Goal: Task Accomplishment & Management: Manage account settings

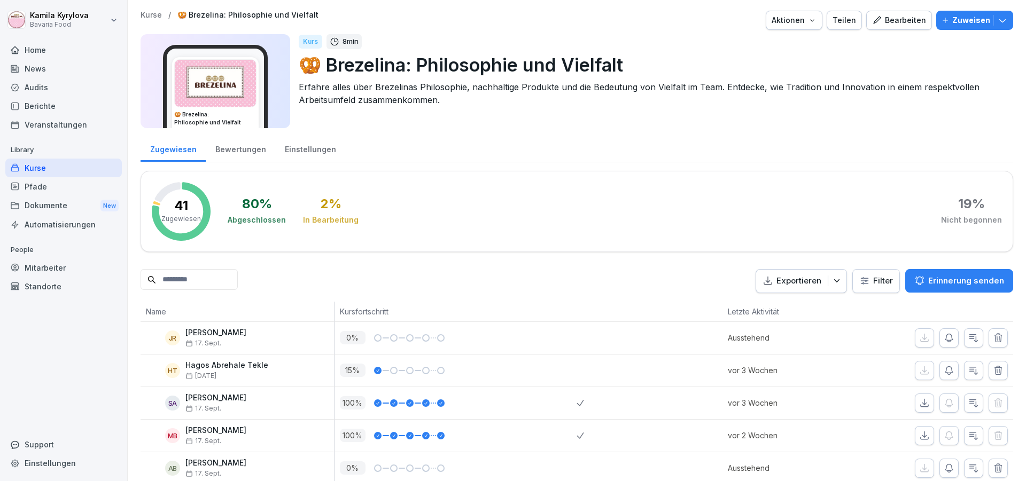
click at [55, 104] on div "Berichte" at bounding box center [63, 106] width 116 height 19
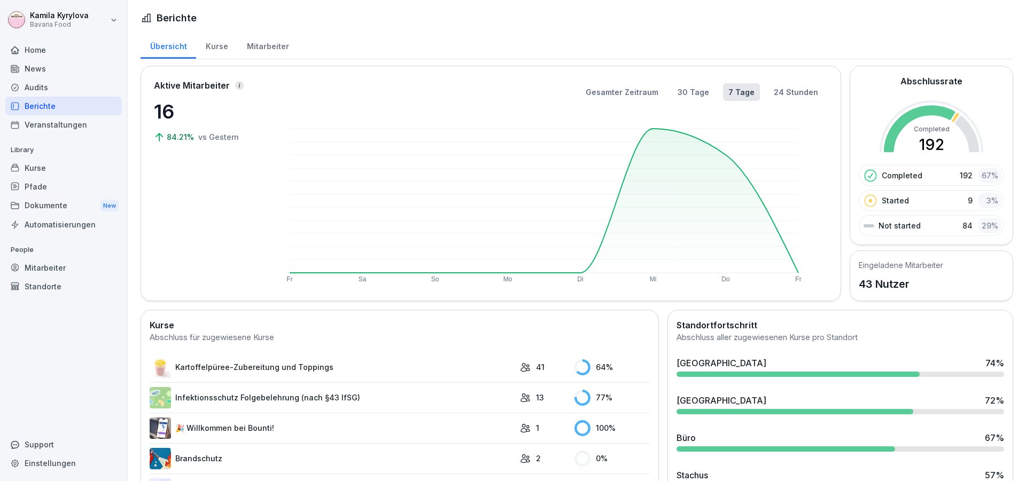
click at [211, 46] on div "Kurse" at bounding box center [216, 45] width 41 height 27
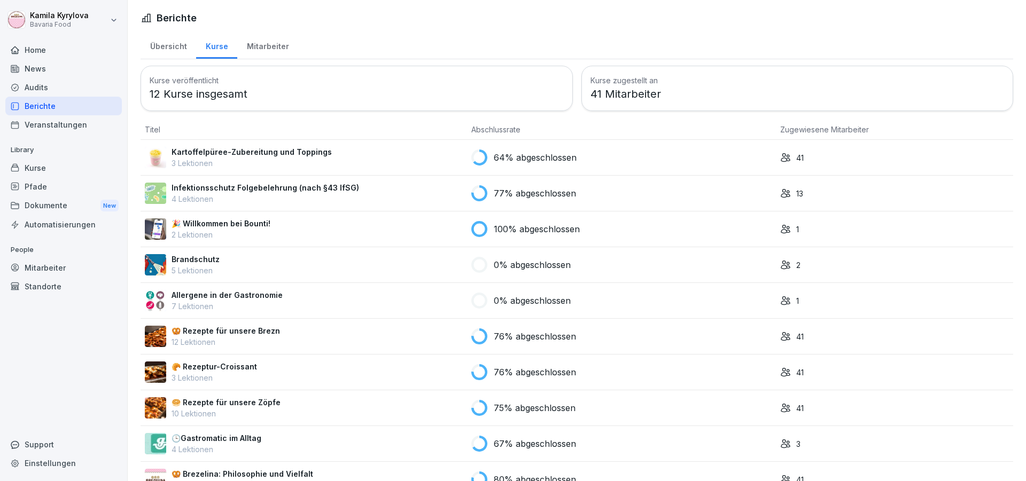
click at [260, 50] on div "Mitarbeiter" at bounding box center [267, 45] width 61 height 27
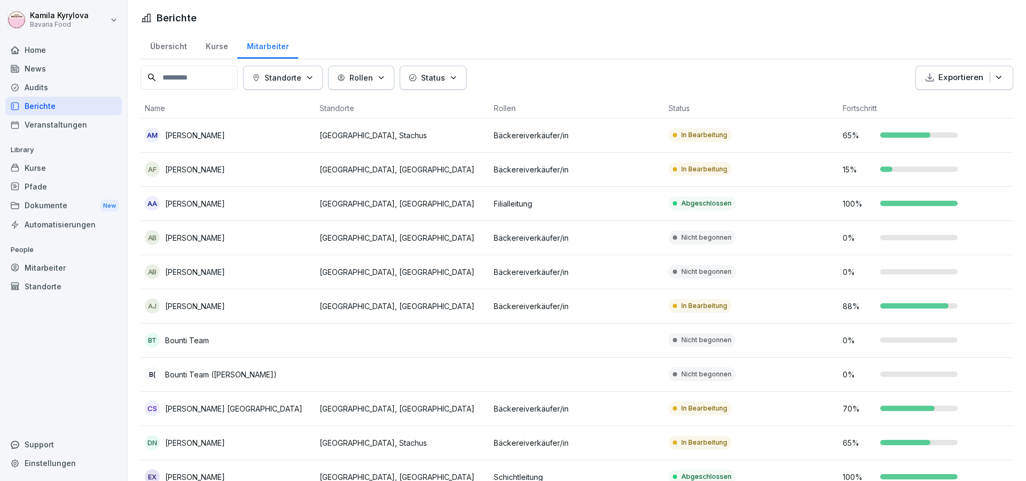
click at [997, 78] on button "Exportieren" at bounding box center [964, 78] width 98 height 24
click at [984, 104] on p "Als Excel Datei exportieren" at bounding box center [950, 103] width 96 height 10
click at [452, 83] on div "Status" at bounding box center [433, 77] width 49 height 11
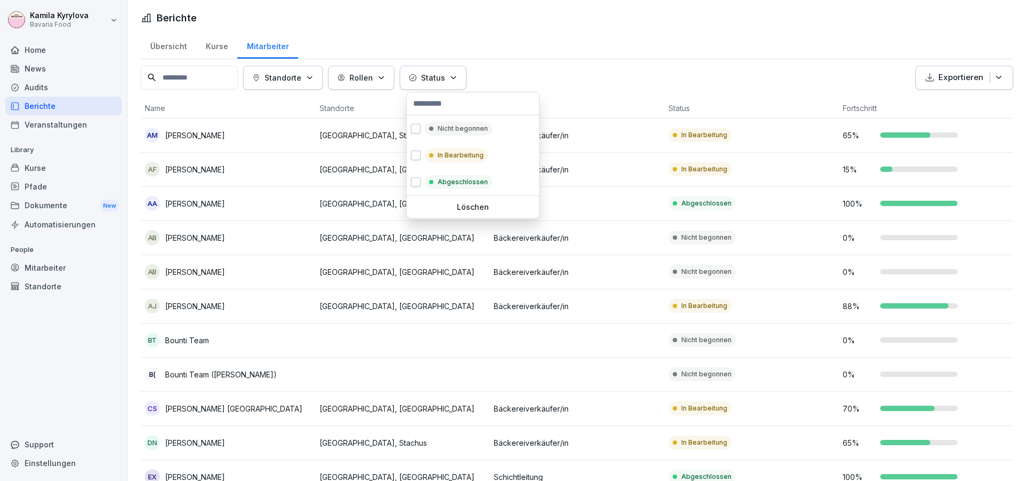
click at [526, 80] on html "Kamila Kyrylova Bavaria Food Home News Audits Berichte Veranstaltungen Library …" at bounding box center [513, 240] width 1026 height 481
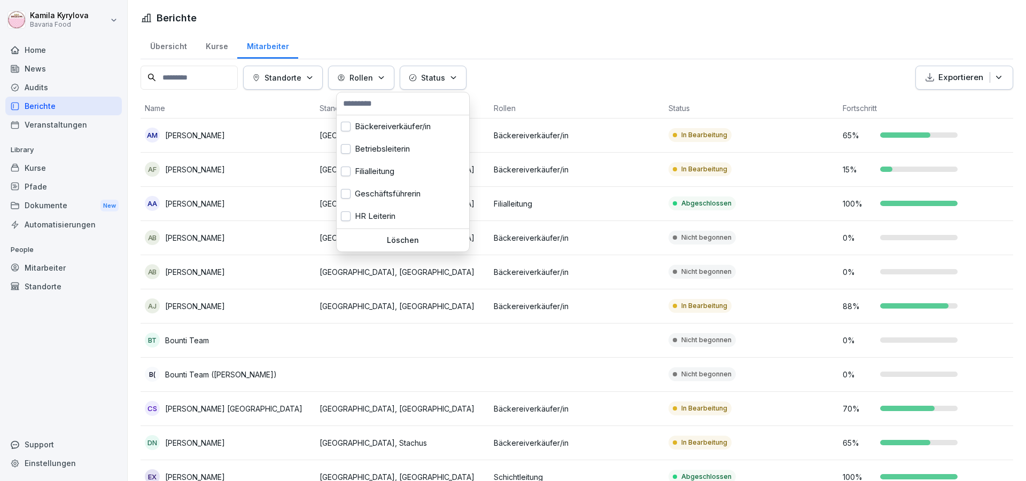
click at [356, 84] on button "Rollen" at bounding box center [361, 78] width 66 height 24
click at [314, 80] on icon "button" at bounding box center [310, 78] width 8 height 8
click at [215, 47] on html "Kamila Kyrylova Bavaria Food Home News Audits Berichte Veranstaltungen Library …" at bounding box center [513, 240] width 1026 height 481
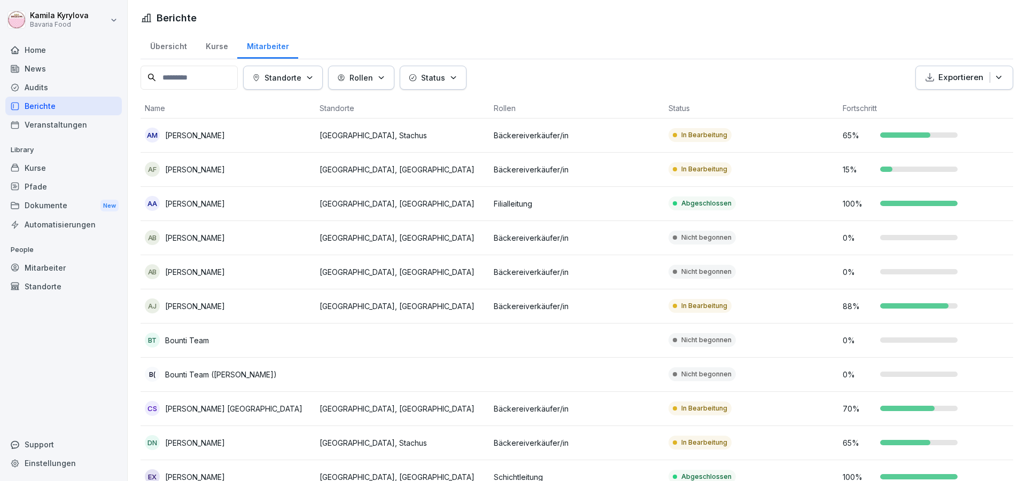
click at [210, 47] on html "Kamila Kyrylova Bavaria Food Home News Audits Berichte Veranstaltungen Library …" at bounding box center [513, 240] width 1026 height 481
click at [212, 50] on div "Kurse" at bounding box center [216, 45] width 41 height 27
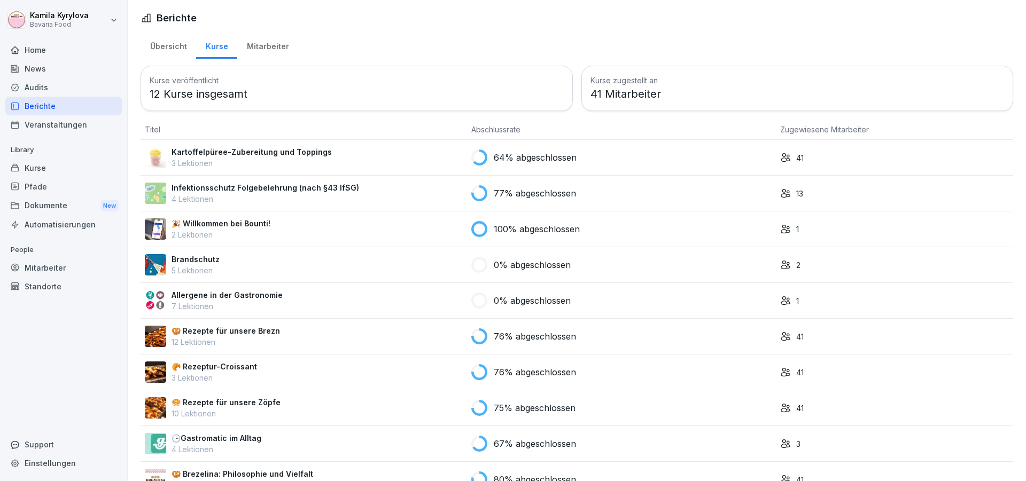
click at [59, 274] on div "Mitarbeiter" at bounding box center [63, 268] width 116 height 19
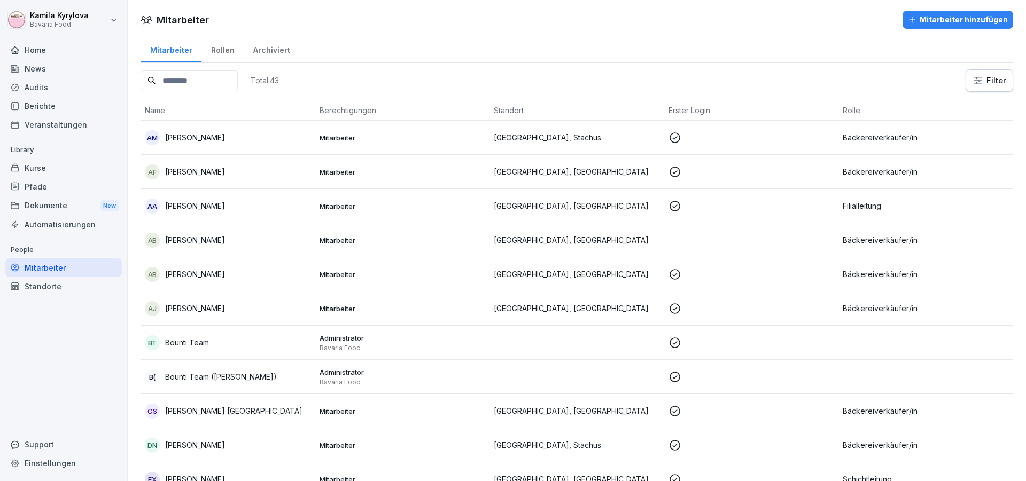
click at [28, 110] on div "Berichte" at bounding box center [63, 106] width 116 height 19
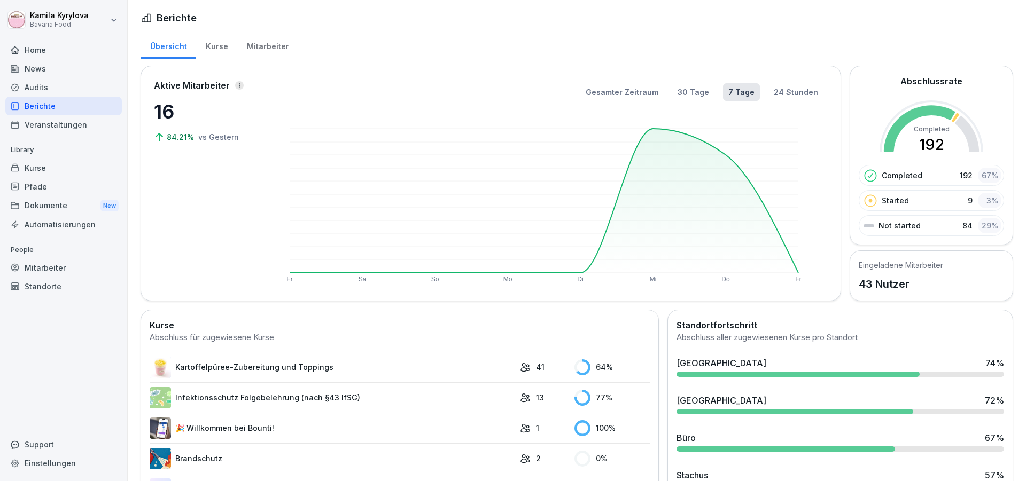
click at [209, 46] on div "Kurse" at bounding box center [216, 45] width 41 height 27
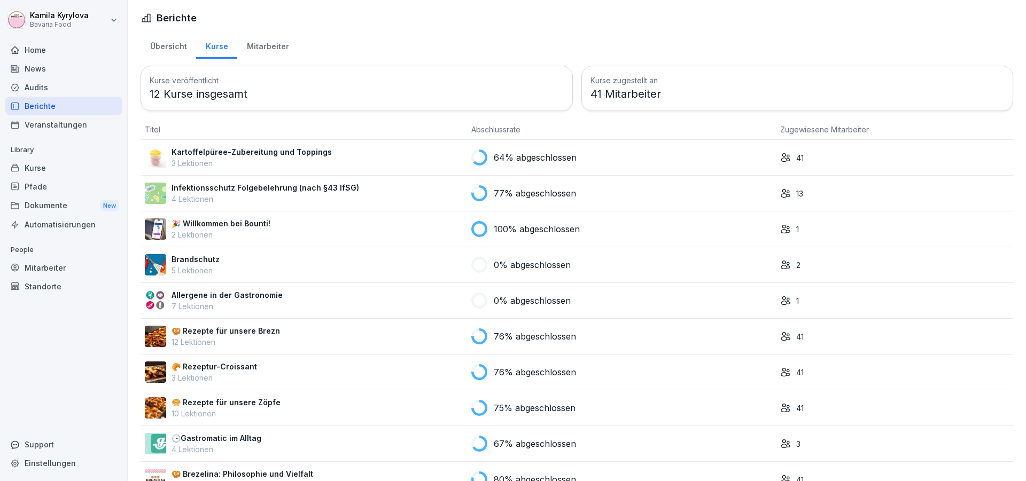
click at [232, 152] on p "Kartoffelpüree-Zubereitung und Toppings" at bounding box center [252, 151] width 160 height 11
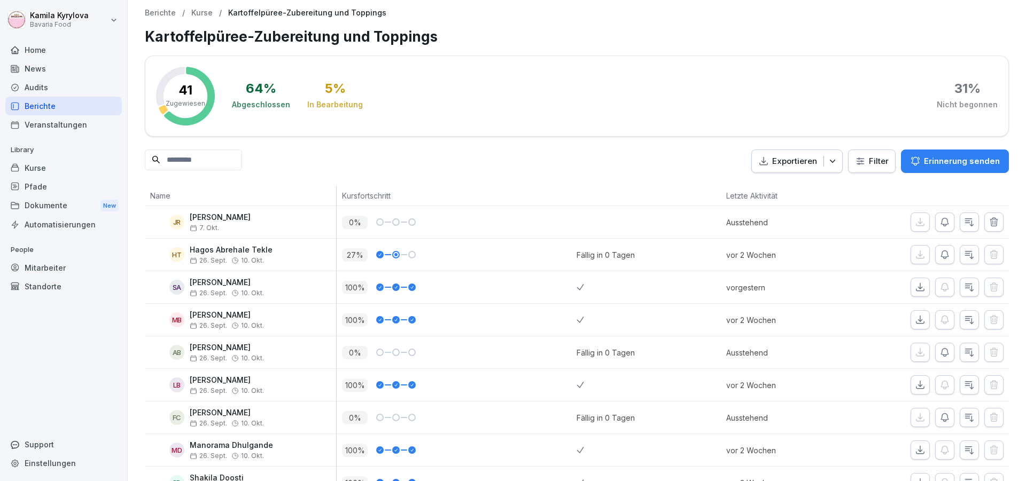
click at [42, 87] on div "Audits" at bounding box center [63, 87] width 116 height 19
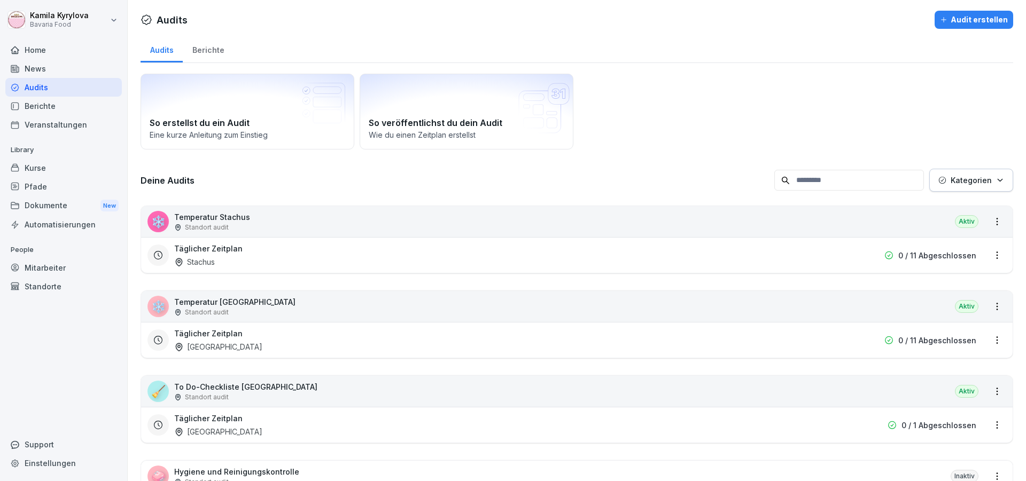
click at [32, 109] on div "Berichte" at bounding box center [63, 106] width 116 height 19
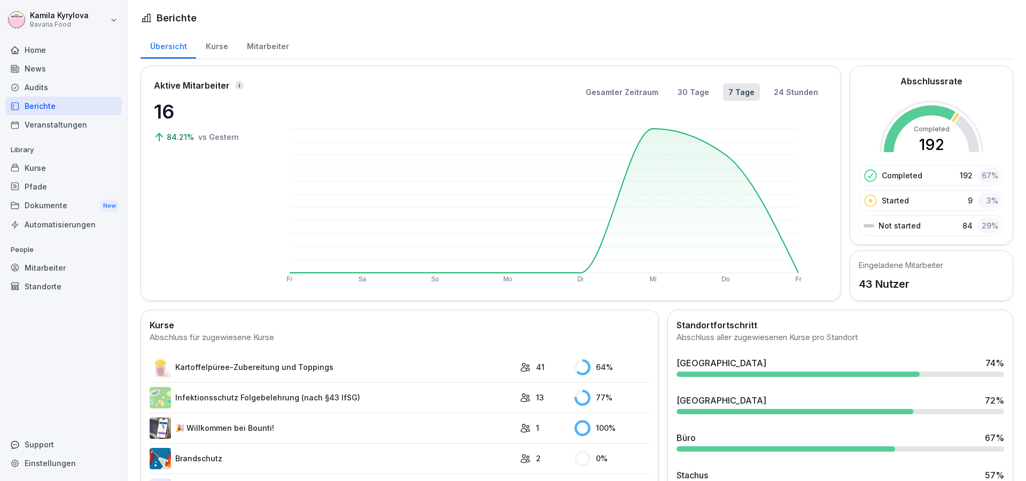
click at [218, 41] on div "Kurse" at bounding box center [216, 45] width 41 height 27
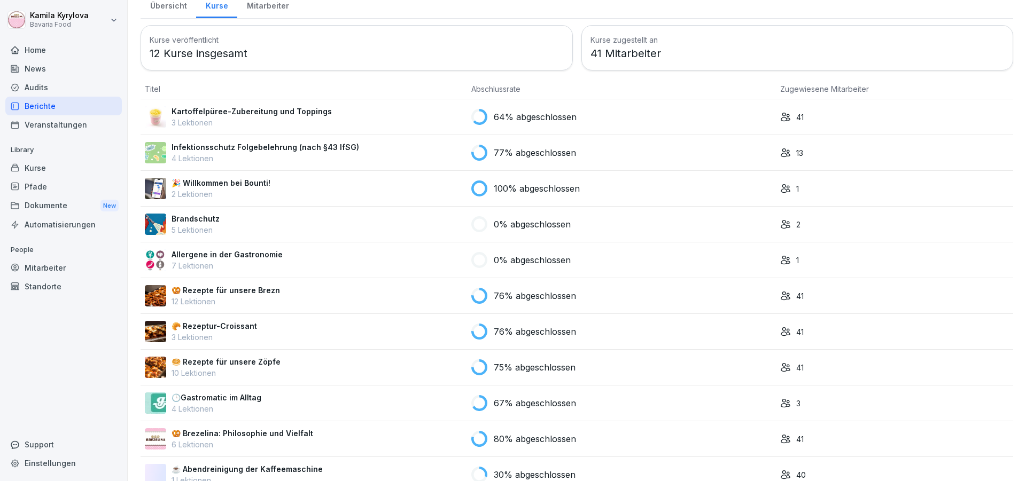
scroll to position [64, 0]
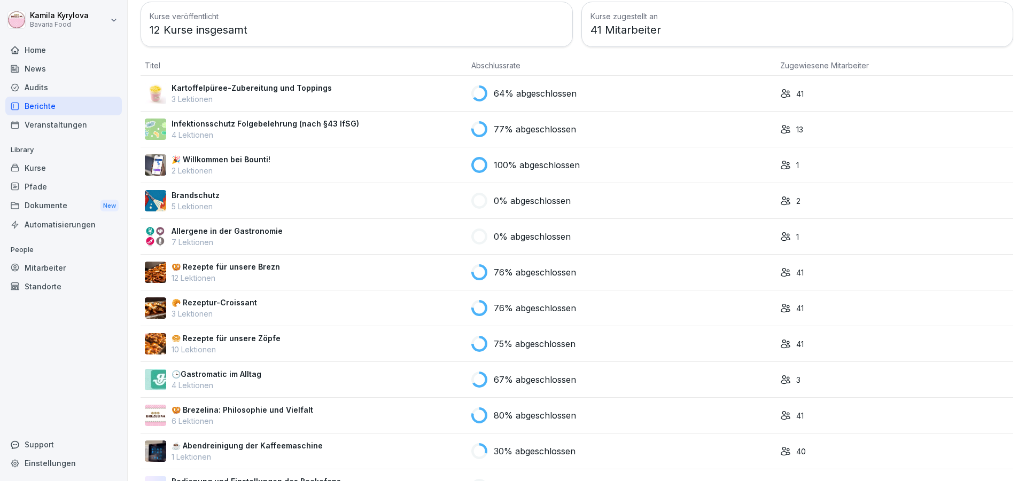
click at [229, 407] on p "🥨 Brezelina: Philosophie und Vielfalt" at bounding box center [243, 409] width 142 height 11
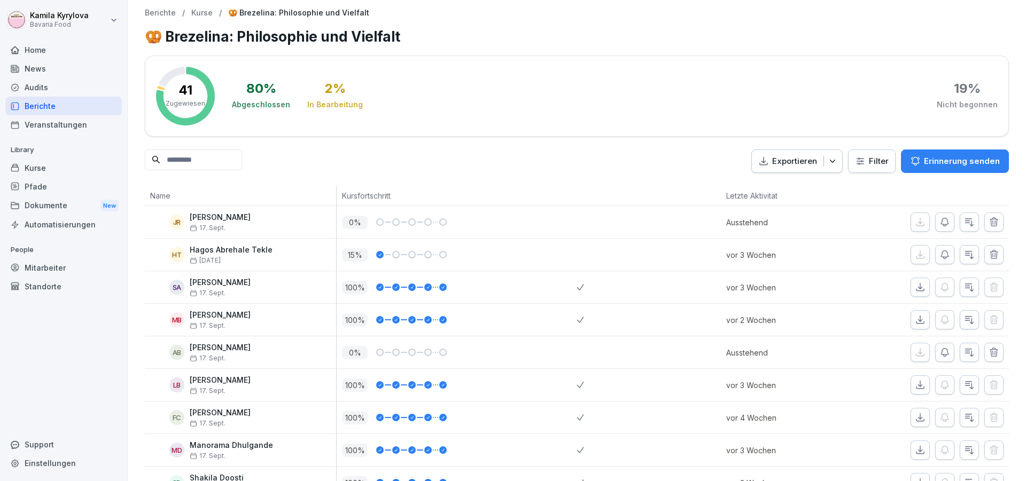
click at [781, 164] on p "Exportieren" at bounding box center [794, 161] width 45 height 12
click at [787, 184] on p "Als Excel Datei exportieren" at bounding box center [783, 186] width 96 height 10
click at [854, 161] on html "Kamila Kyrylova Bavaria Food Home News Audits Berichte Veranstaltungen Library …" at bounding box center [513, 240] width 1026 height 481
click at [636, 172] on html "Kamila Kyrylova Bavaria Food Home News Audits Berichte Veranstaltungen Library …" at bounding box center [513, 240] width 1026 height 481
click at [48, 108] on div "Berichte" at bounding box center [63, 106] width 116 height 19
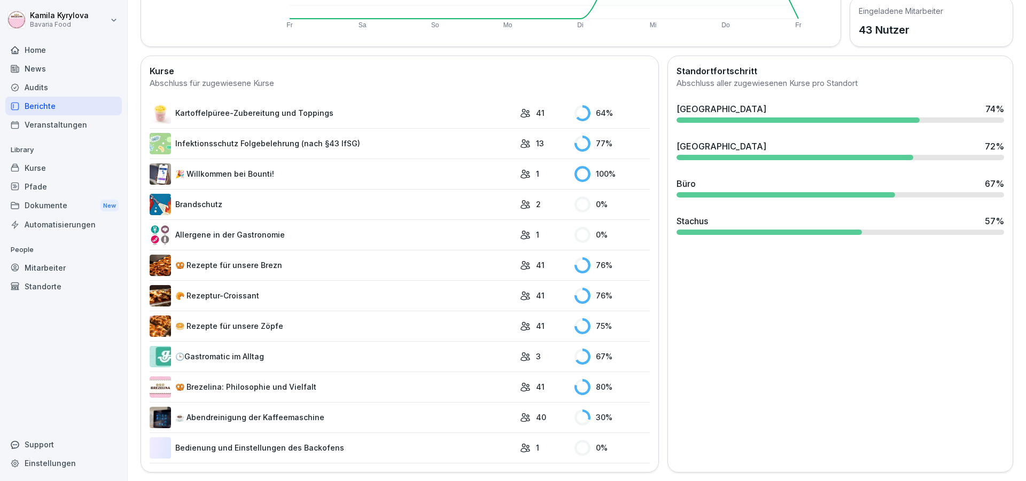
scroll to position [256, 0]
click at [254, 267] on link "🥨 Rezepte für unsere Brezn" at bounding box center [332, 265] width 365 height 21
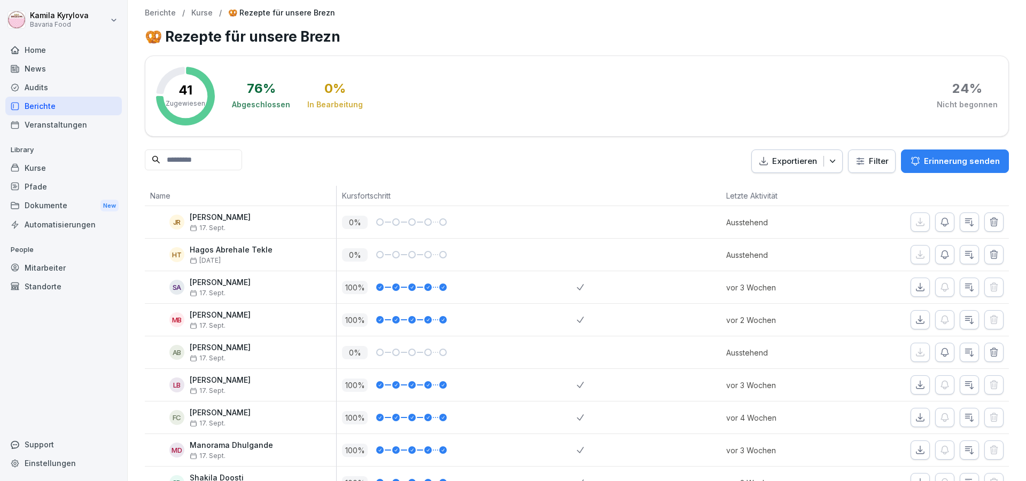
click at [772, 166] on p "Exportieren" at bounding box center [794, 161] width 45 height 12
click at [848, 161] on div "Exportieren Filter Erinnerung senden" at bounding box center [880, 162] width 258 height 24
click at [852, 163] on html "Kamila Kyrylova Bavaria Food Home News Audits Berichte Veranstaltungen Library …" at bounding box center [513, 240] width 1026 height 481
click at [787, 158] on p "Exportieren" at bounding box center [794, 161] width 45 height 12
click at [785, 186] on p "Als Excel Datei exportieren" at bounding box center [783, 186] width 96 height 10
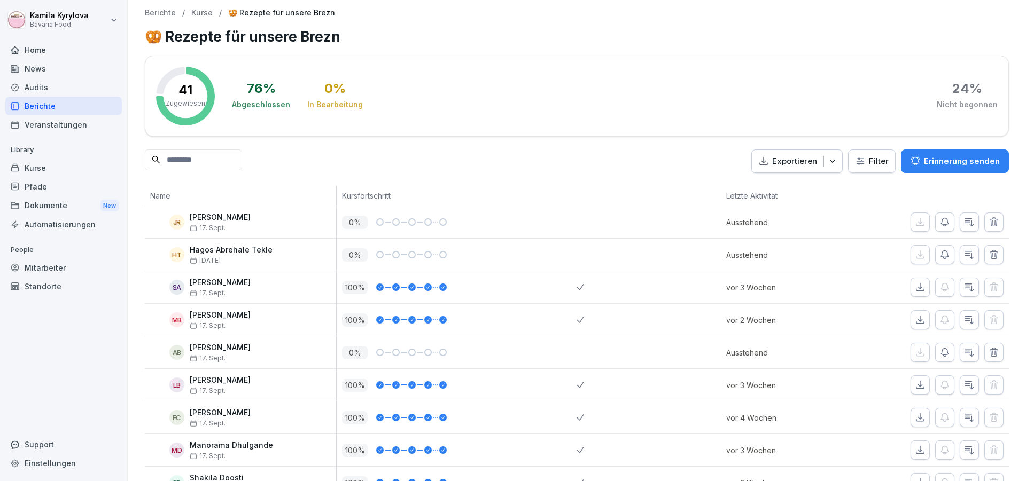
click at [155, 11] on p "Berichte" at bounding box center [160, 13] width 31 height 9
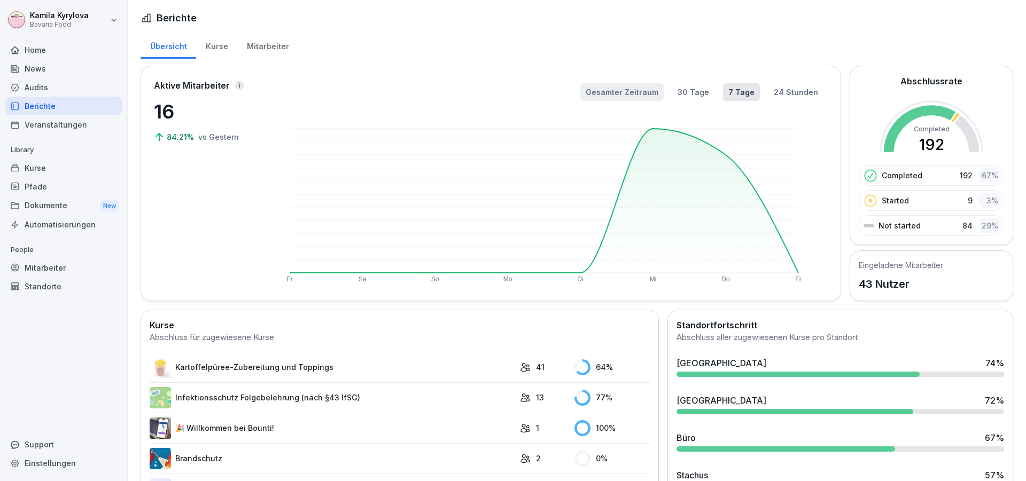
click at [627, 93] on button "Gesamter Zeitraum" at bounding box center [621, 92] width 83 height 18
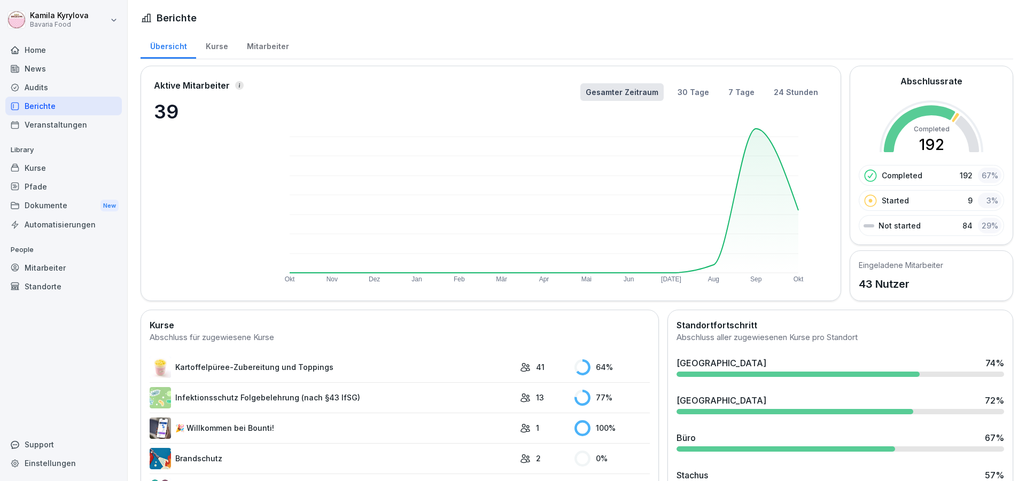
click at [218, 45] on div "Kurse" at bounding box center [216, 45] width 41 height 27
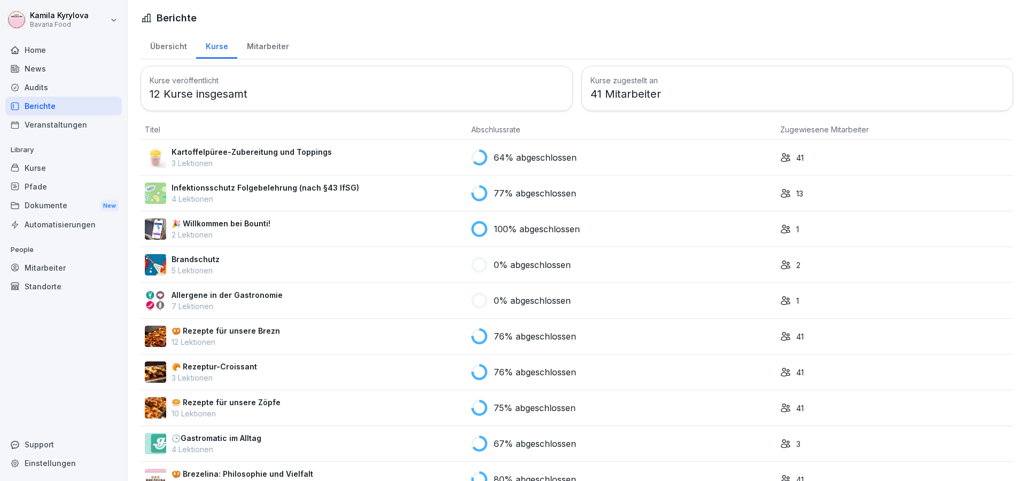
click at [163, 46] on div "Übersicht" at bounding box center [169, 45] width 56 height 27
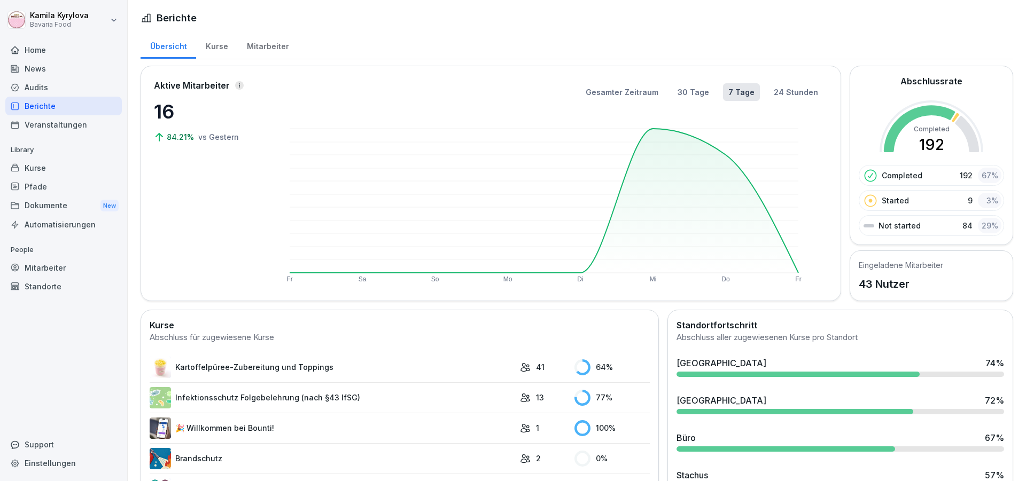
click at [223, 44] on div "Kurse" at bounding box center [216, 45] width 41 height 27
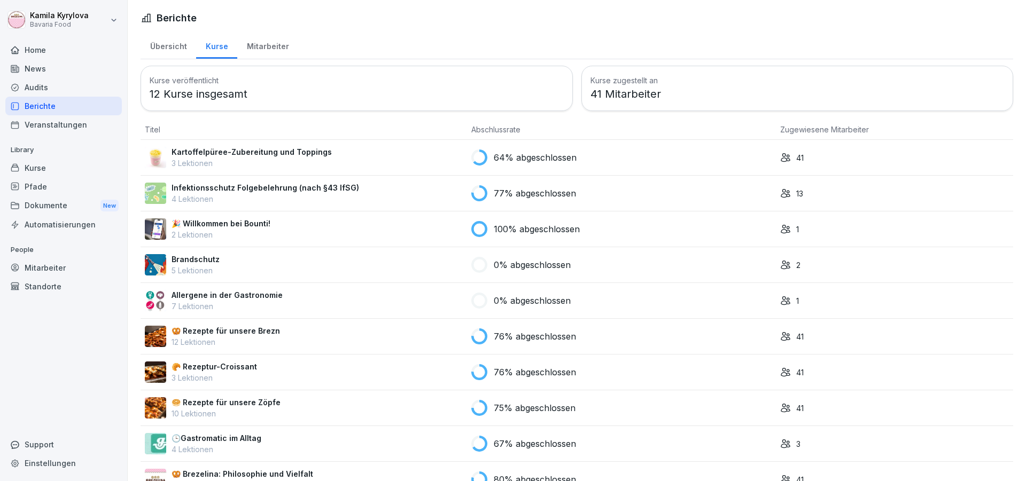
click at [262, 45] on div "Mitarbeiter" at bounding box center [267, 45] width 61 height 27
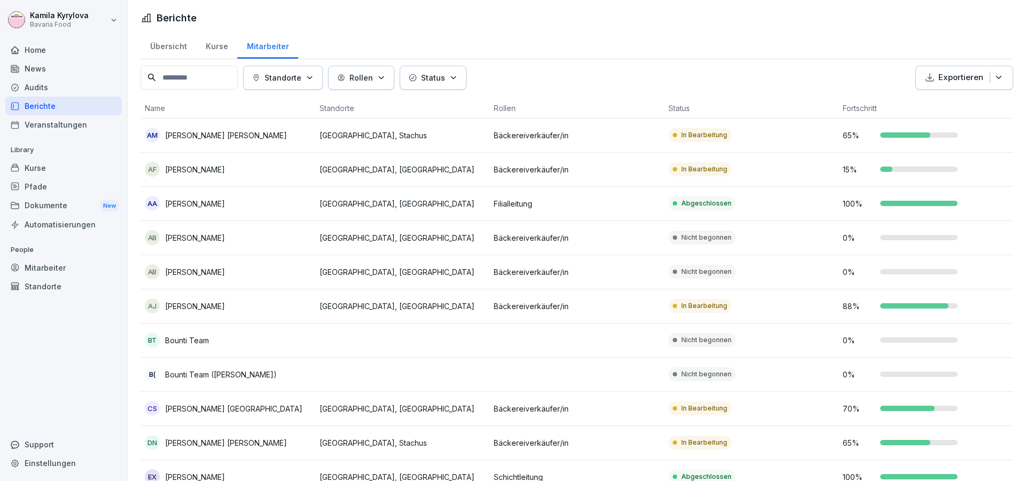
click at [217, 49] on div "Kurse" at bounding box center [216, 45] width 41 height 27
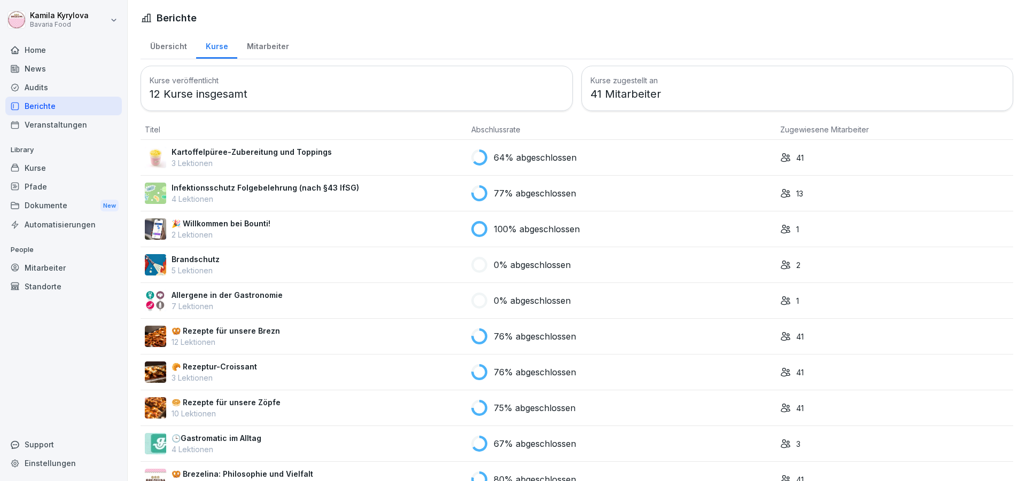
click at [233, 147] on p "Kartoffelpüree-Zubereitung und Toppings" at bounding box center [252, 151] width 160 height 11
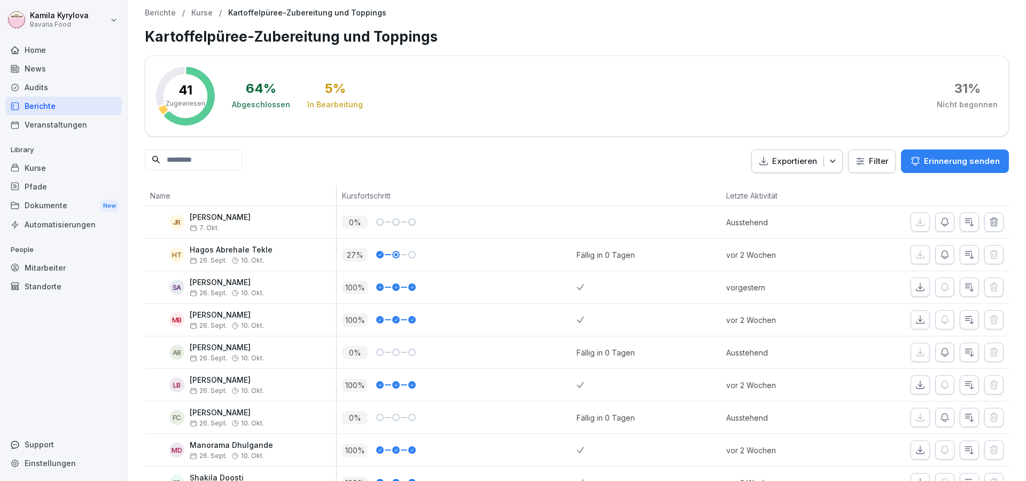
click at [241, 197] on p "Name" at bounding box center [240, 195] width 181 height 11
click at [868, 169] on html "[PERSON_NAME] Bavaria Food Home News Audits Berichte Veranstaltungen Library Ku…" at bounding box center [513, 240] width 1026 height 481
click at [551, 169] on html "Kamila Kyrylova Bavaria Food Home News Audits Berichte Veranstaltungen Library …" at bounding box center [513, 240] width 1026 height 481
click at [198, 11] on p "Kurse" at bounding box center [201, 13] width 21 height 9
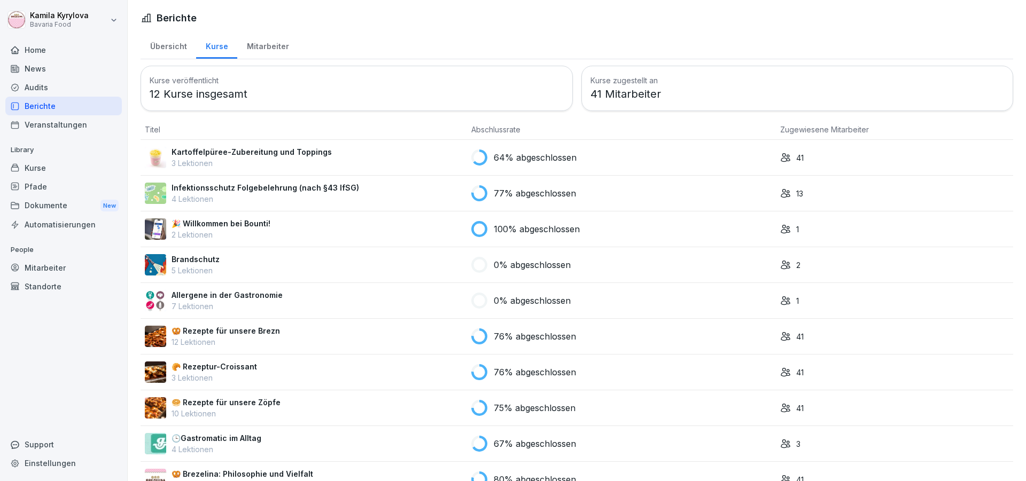
click at [260, 332] on p "🥨 Rezepte für unsere Brezn" at bounding box center [226, 330] width 108 height 11
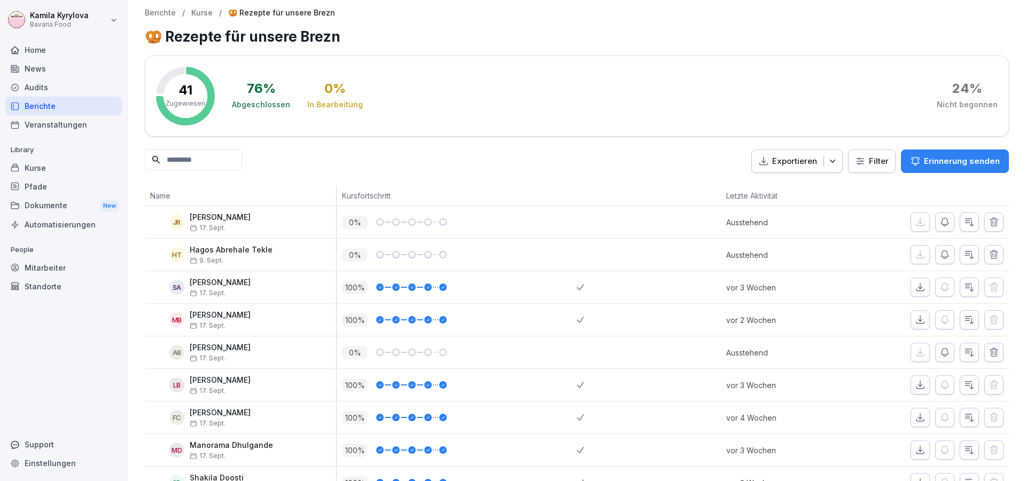
click at [858, 160] on html "[PERSON_NAME] Bavaria Food Home News Audits Berichte Veranstaltungen Library Ku…" at bounding box center [513, 240] width 1026 height 481
click at [787, 157] on p "Exportieren" at bounding box center [794, 161] width 45 height 12
click at [61, 107] on div "Kamila Kyrylova Bavaria Food Home News Audits Berichte Veranstaltungen Library …" at bounding box center [513, 240] width 1026 height 481
click at [204, 12] on p "Kurse" at bounding box center [201, 13] width 21 height 9
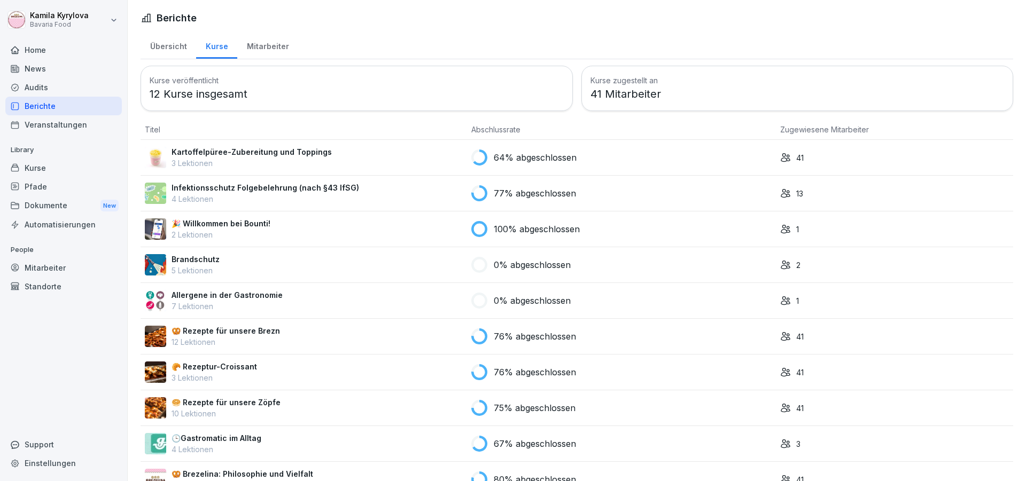
click at [227, 365] on p "🥐 Rezeptur-Croissant" at bounding box center [214, 366] width 85 height 11
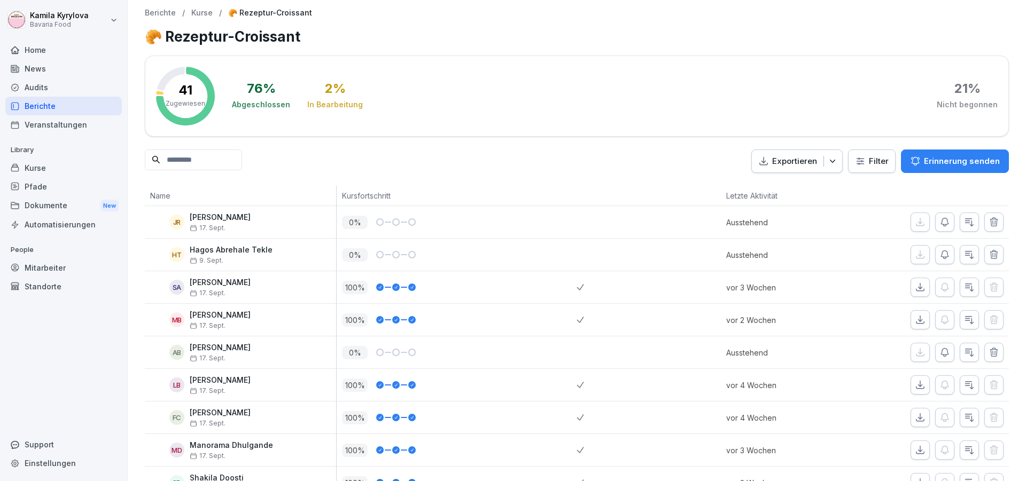
click at [789, 160] on p "Exportieren" at bounding box center [794, 161] width 45 height 12
click at [780, 184] on p "Als Excel Datei exportieren" at bounding box center [783, 186] width 96 height 10
click at [46, 266] on div "Mitarbeiter" at bounding box center [63, 268] width 116 height 19
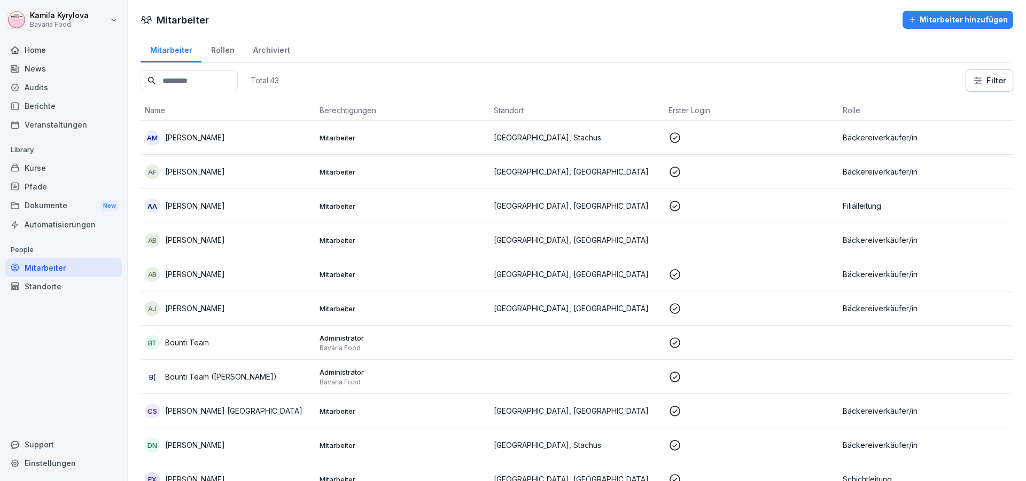
click at [212, 88] on input at bounding box center [189, 81] width 97 height 21
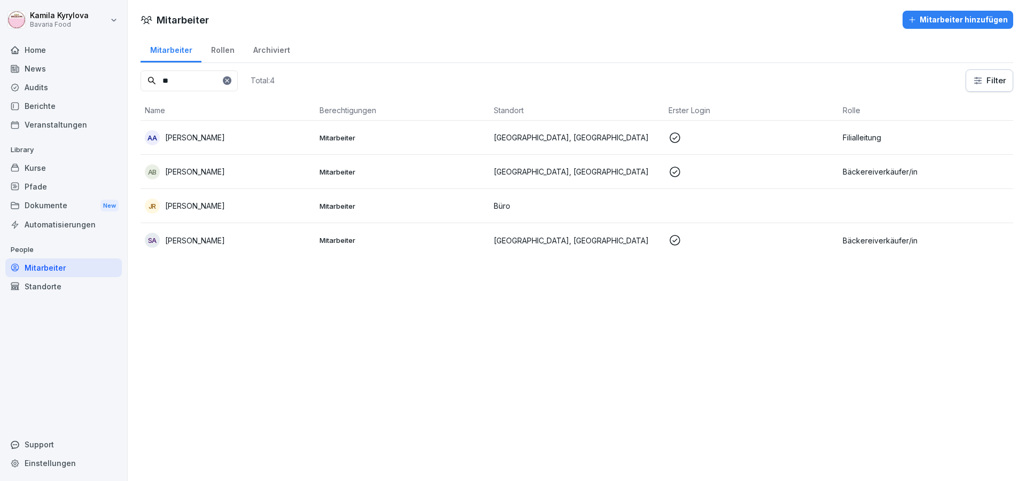
type input "**"
click at [207, 209] on p "[PERSON_NAME]" at bounding box center [195, 205] width 60 height 11
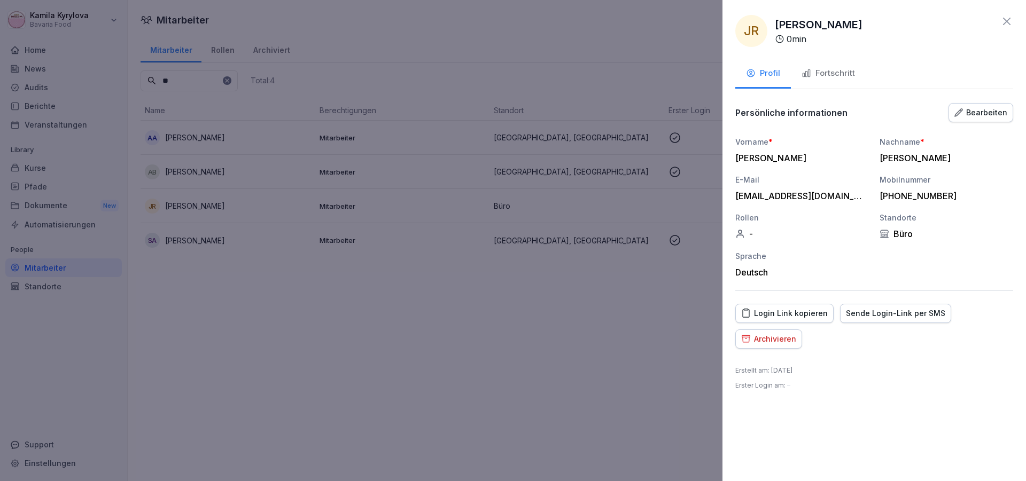
click at [981, 108] on div "Bearbeiten" at bounding box center [980, 113] width 53 height 12
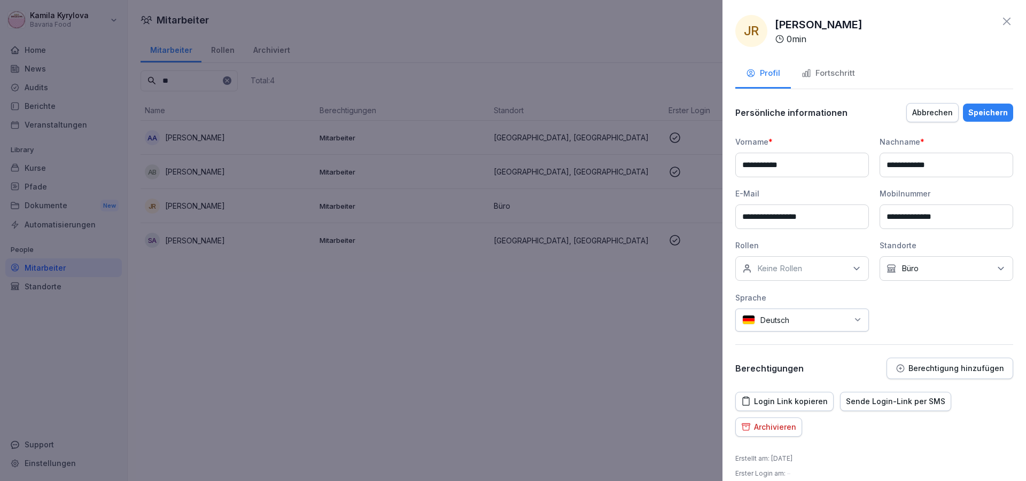
scroll to position [12, 0]
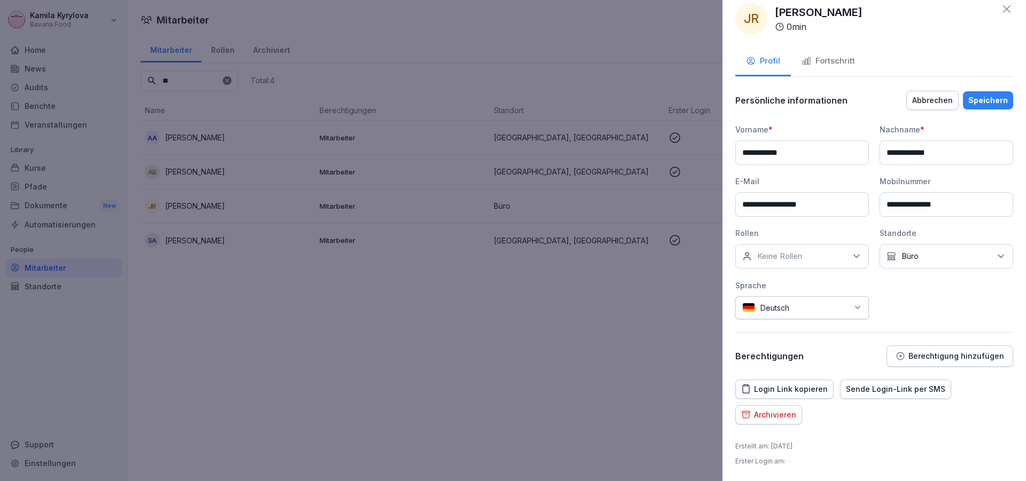
click at [907, 255] on p "Büro" at bounding box center [909, 256] width 17 height 11
click at [890, 328] on button "[GEOGRAPHIC_DATA]" at bounding box center [888, 326] width 10 height 10
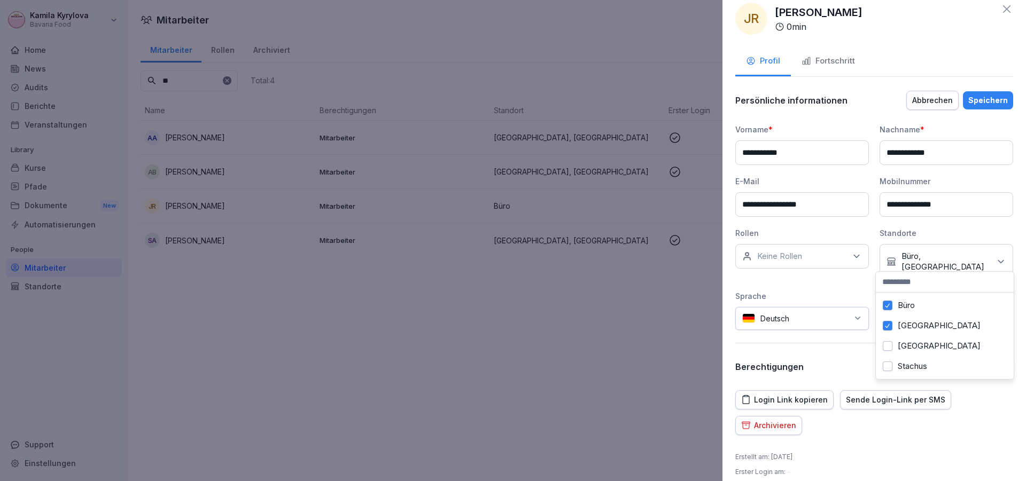
scroll to position [9, 0]
click at [914, 362] on label "Stachus" at bounding box center [912, 367] width 29 height 10
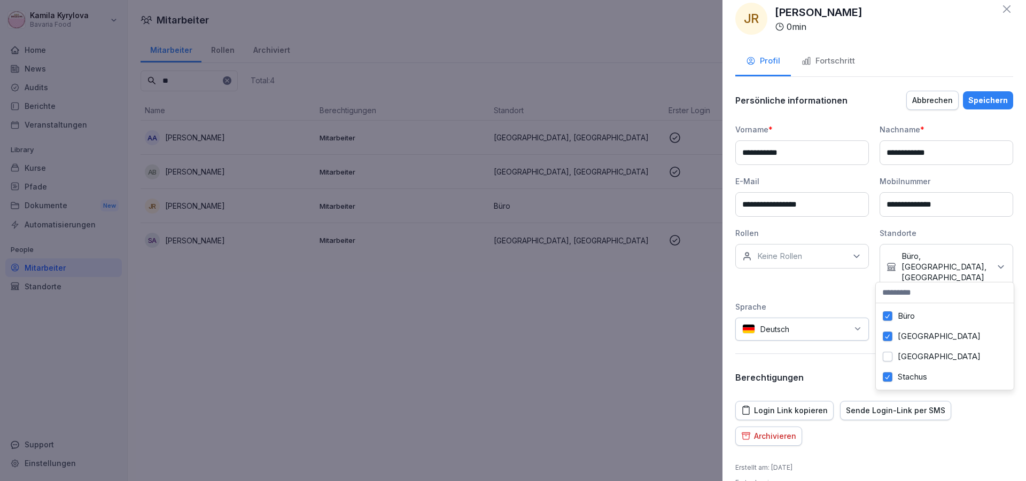
click at [968, 103] on div "Speichern" at bounding box center [988, 101] width 40 height 12
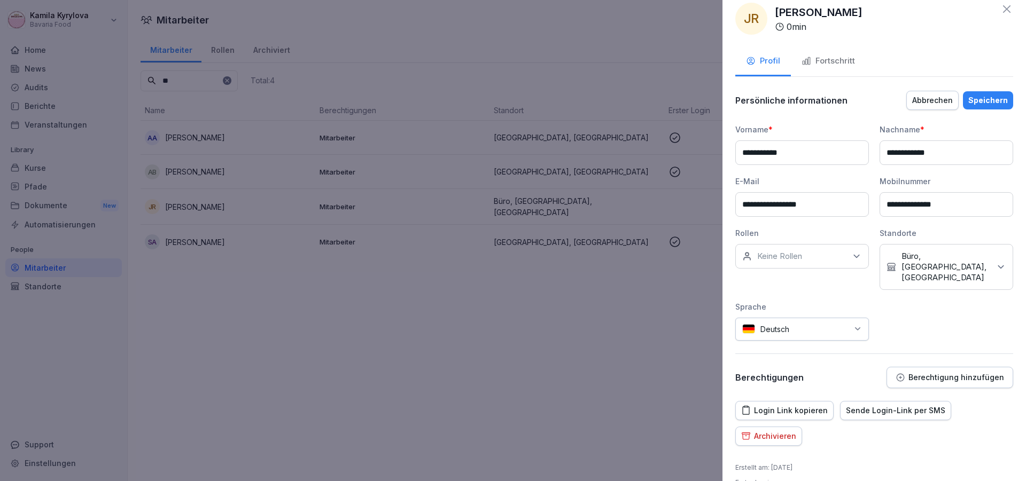
scroll to position [0, 0]
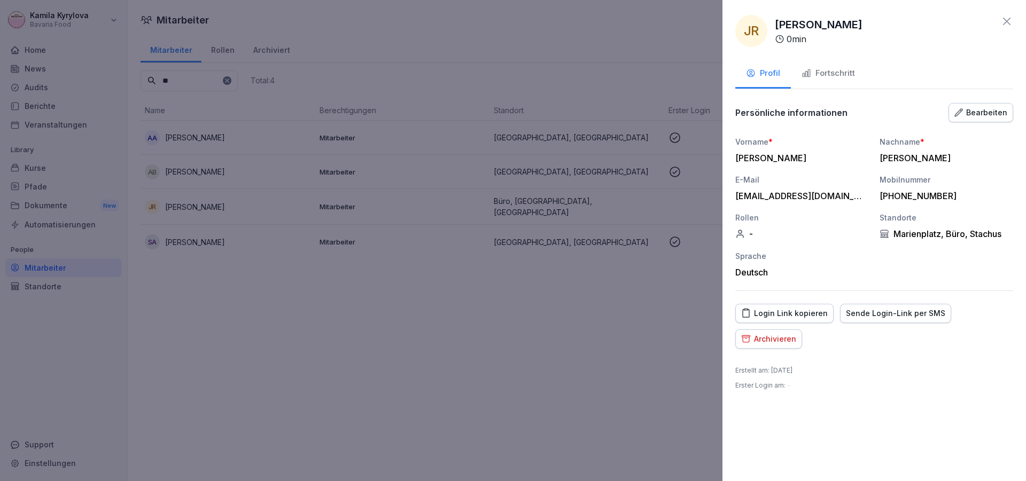
click at [1002, 18] on icon at bounding box center [1006, 21] width 13 height 13
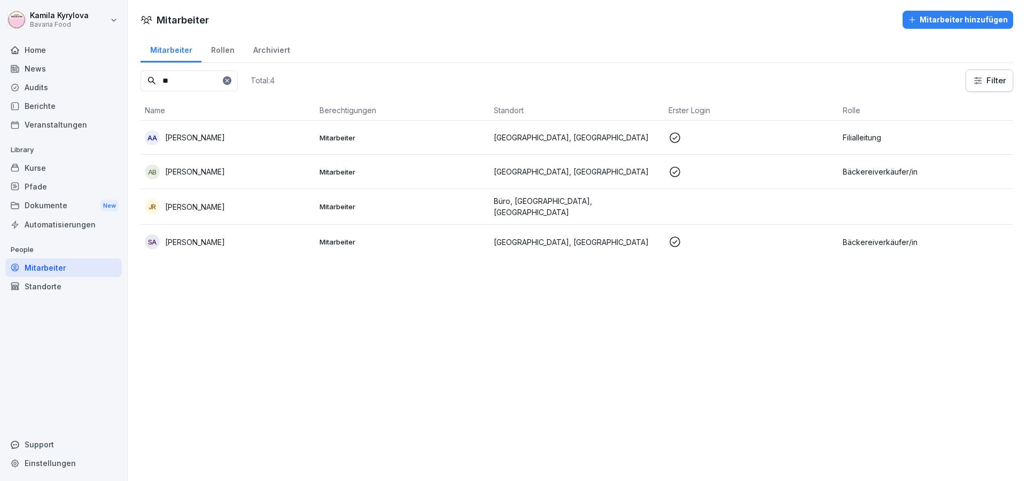
click at [27, 170] on div "Kurse" at bounding box center [63, 168] width 116 height 19
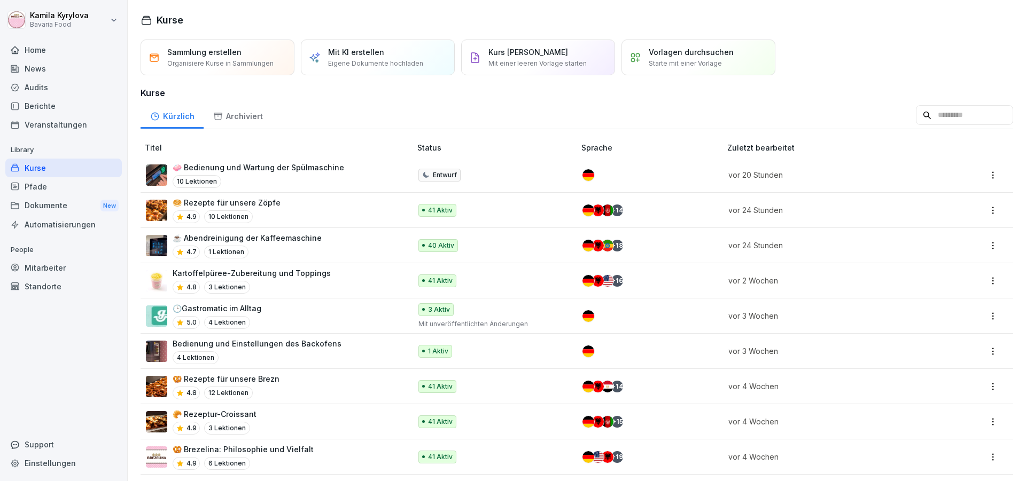
click at [37, 105] on div "Berichte" at bounding box center [63, 106] width 116 height 19
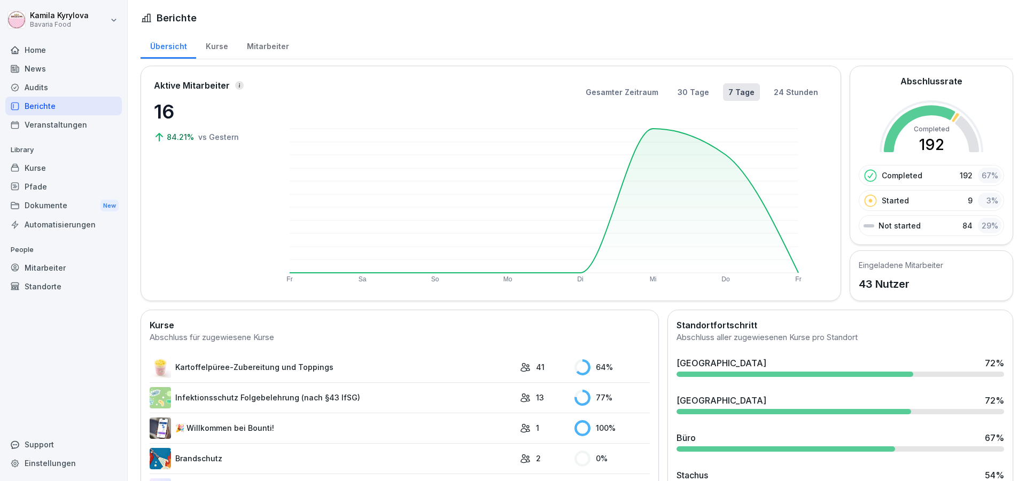
click at [216, 43] on div "Kurse" at bounding box center [216, 45] width 41 height 27
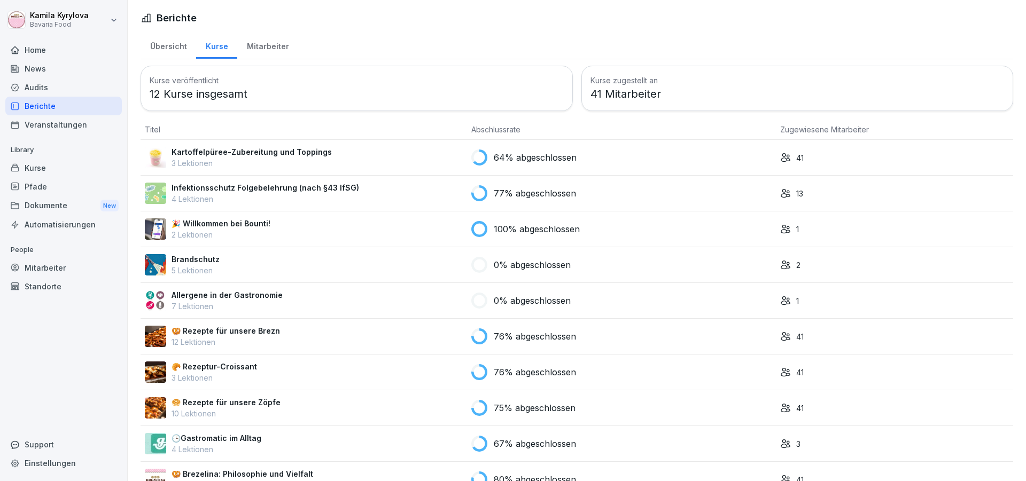
scroll to position [105, 0]
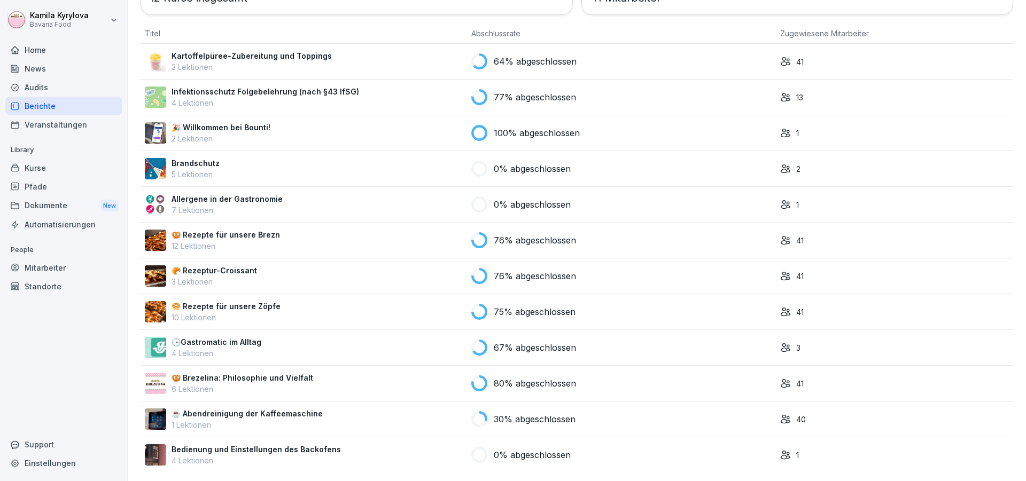
click at [268, 384] on p "6 Lektionen" at bounding box center [243, 389] width 142 height 11
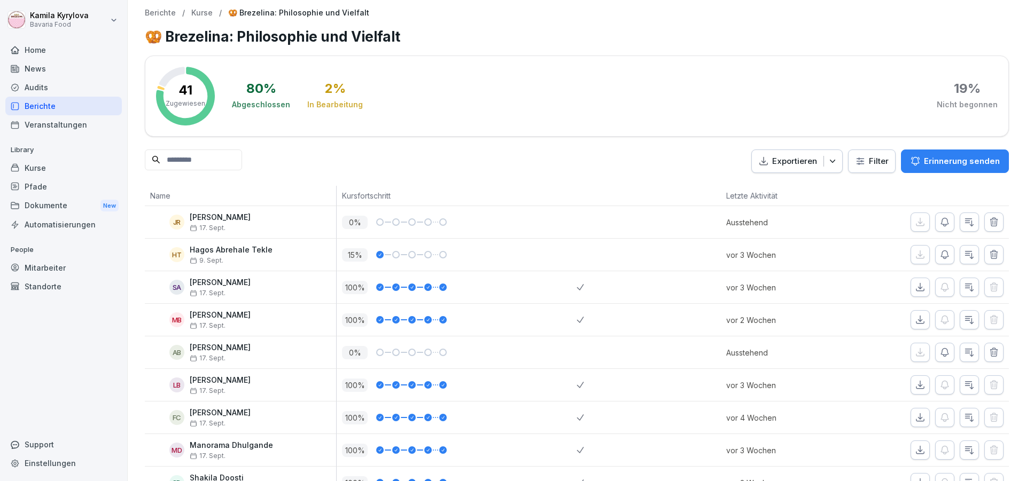
click at [858, 162] on html "[PERSON_NAME] Bavaria Food Home News Audits Berichte Veranstaltungen Library Ku…" at bounding box center [513, 240] width 1026 height 481
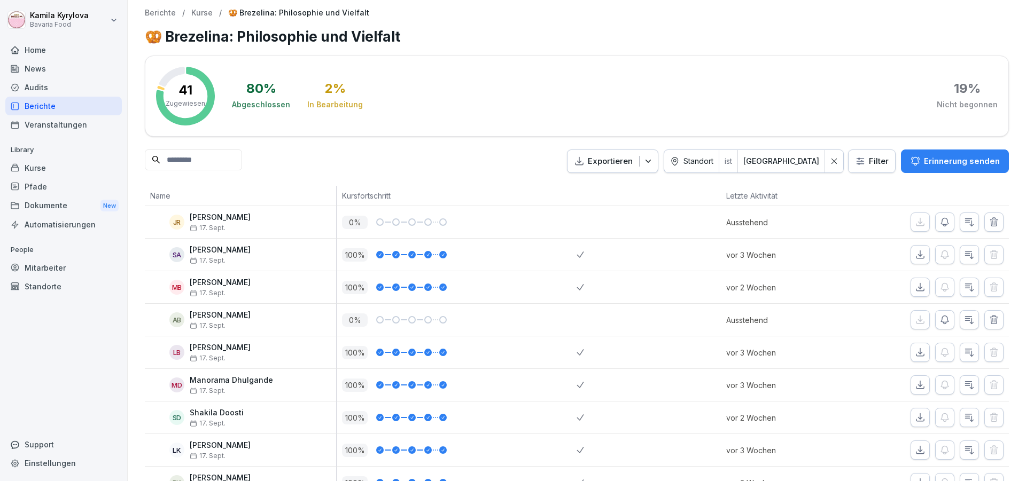
click at [866, 158] on html "[PERSON_NAME] Bavaria Food Home News Audits Berichte Veranstaltungen Library Ku…" at bounding box center [513, 240] width 1026 height 481
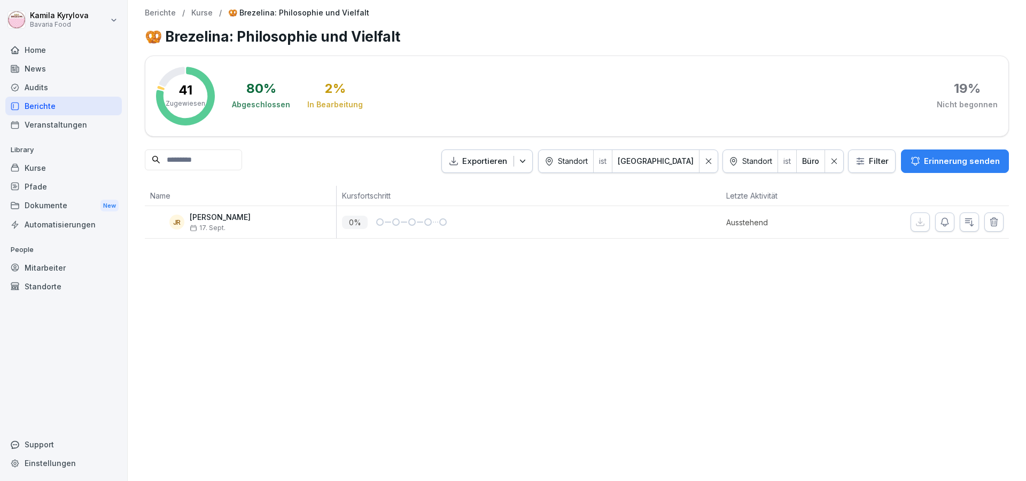
click at [878, 168] on html "[PERSON_NAME] Bavaria Food Home News Audits Berichte Veranstaltungen Library Ku…" at bounding box center [513, 240] width 1026 height 481
click at [870, 161] on html "[PERSON_NAME] Bavaria Food Home News Audits Berichte Veranstaltungen Library Ku…" at bounding box center [513, 240] width 1026 height 481
click at [876, 168] on html "[PERSON_NAME] Bavaria Food Home News Audits Berichte Veranstaltungen Library Ku…" at bounding box center [513, 240] width 1026 height 481
click at [691, 165] on icon at bounding box center [694, 161] width 7 height 7
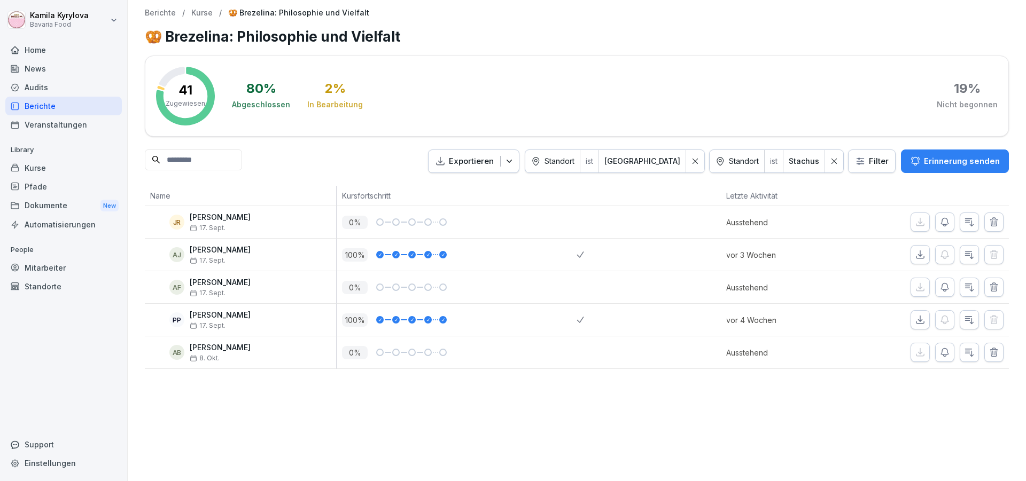
click at [875, 163] on html "Kamila Kyrylova Bavaria Food Home News Audits Berichte Veranstaltungen Library …" at bounding box center [513, 240] width 1026 height 481
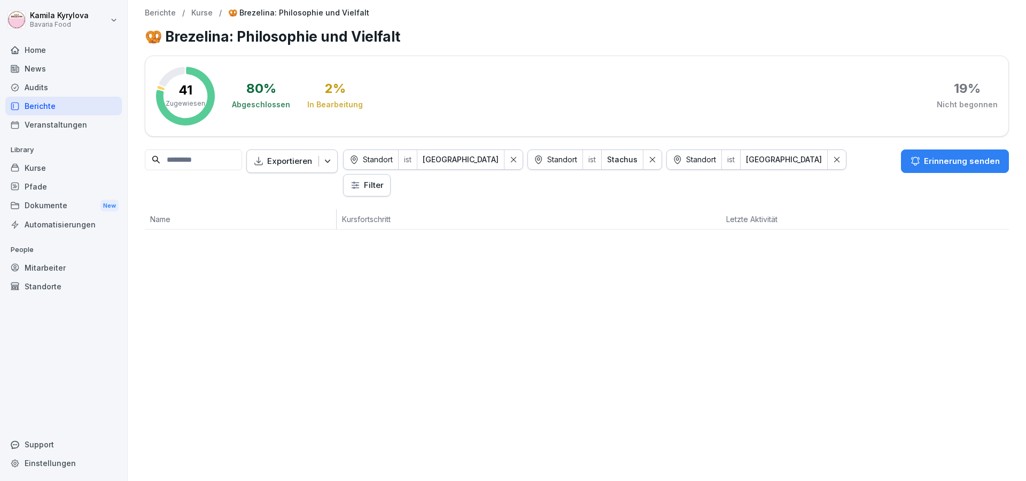
click at [833, 163] on icon at bounding box center [836, 159] width 7 height 7
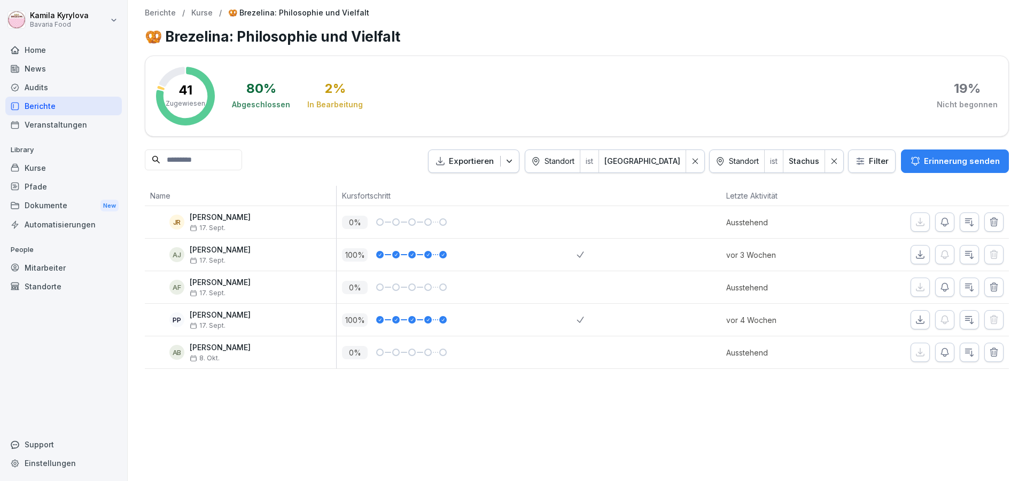
click at [830, 160] on icon at bounding box center [833, 161] width 7 height 7
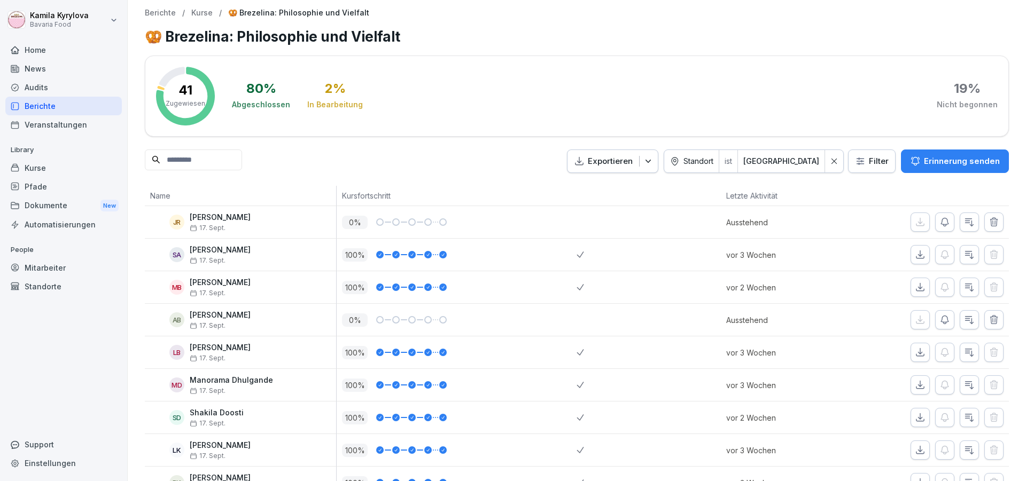
drag, startPoint x: 828, startPoint y: 164, endPoint x: 687, endPoint y: 169, distance: 141.1
click at [830, 163] on icon at bounding box center [833, 161] width 7 height 7
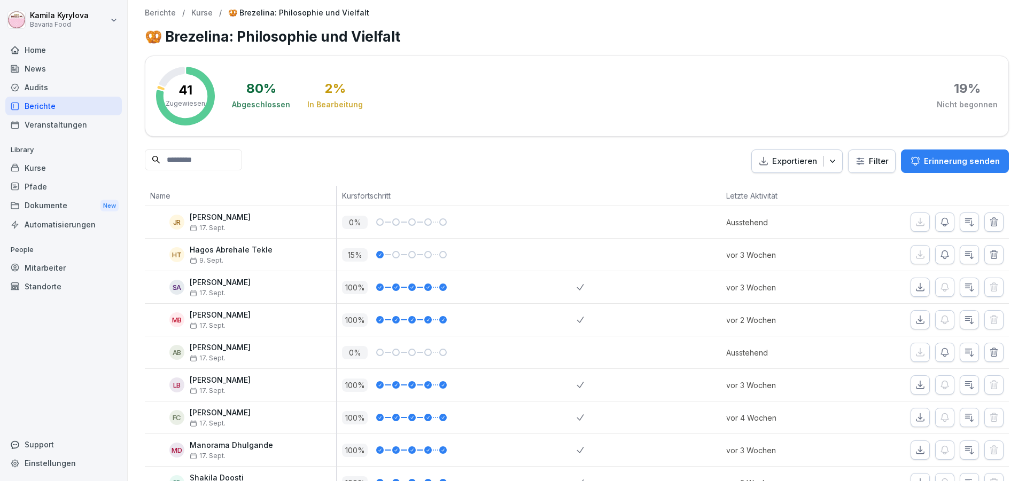
click at [827, 162] on icon "button" at bounding box center [832, 161] width 11 height 11
click at [764, 184] on p "Als Excel Datei exportieren" at bounding box center [783, 186] width 96 height 10
click at [690, 9] on div "Berichte / Kurse / 🥨 Brezelina: Philosophie und Vielfalt" at bounding box center [577, 13] width 864 height 9
click at [825, 168] on button "Exportieren" at bounding box center [796, 162] width 91 height 24
click at [877, 154] on div "Exportieren Filter Erinnerung senden" at bounding box center [880, 162] width 258 height 24
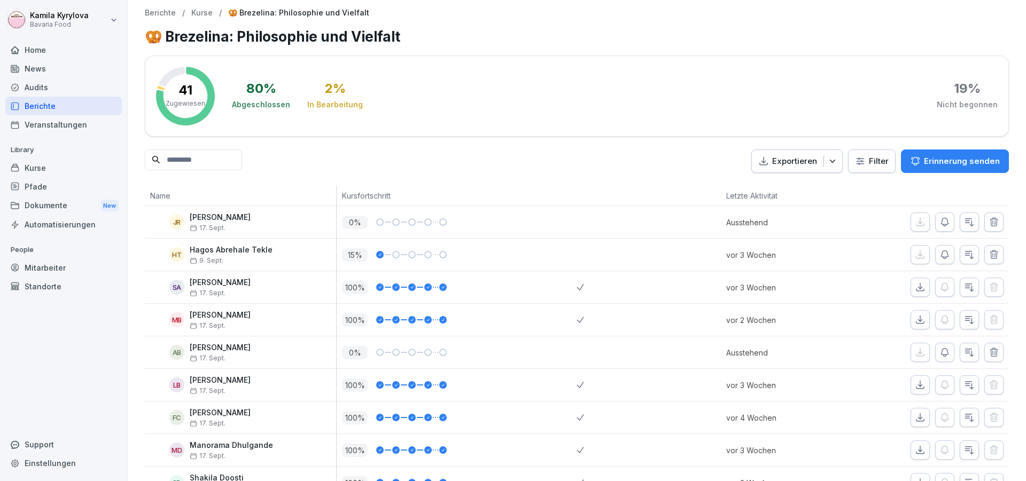
click at [871, 167] on html "Kamila Kyrylova Bavaria Food Home News Audits Berichte Veranstaltungen Library …" at bounding box center [513, 240] width 1026 height 481
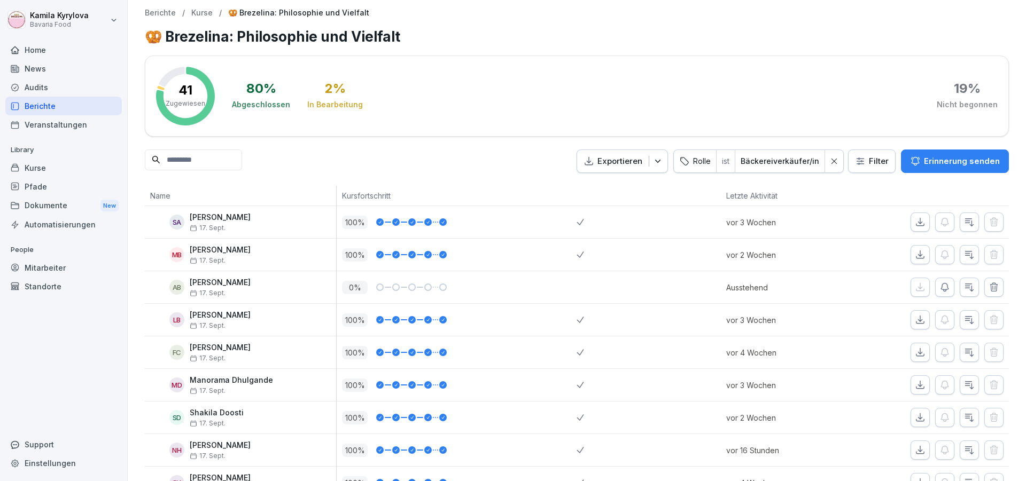
click at [852, 162] on html "Kamila Kyrylova Bavaria Food Home News Audits Berichte Veranstaltungen Library …" at bounding box center [513, 240] width 1026 height 481
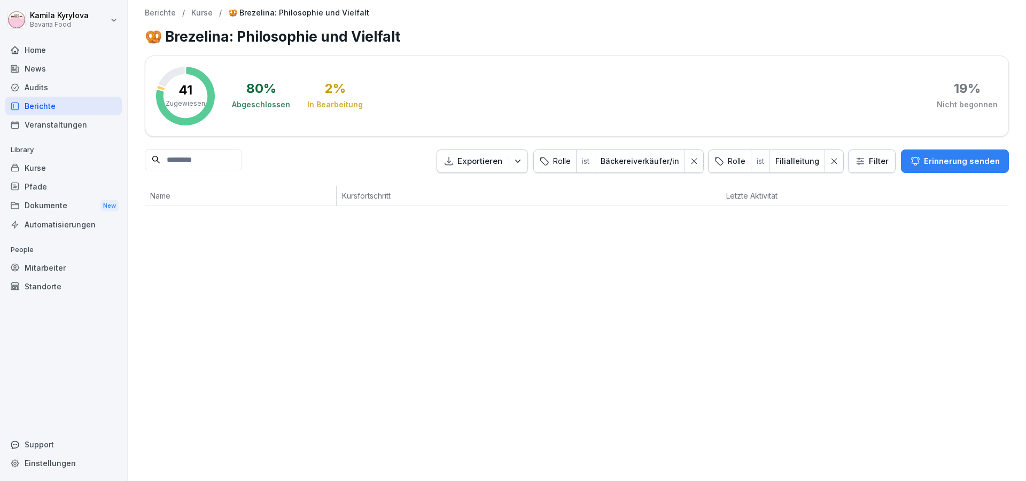
click at [64, 275] on div "Mitarbeiter" at bounding box center [63, 268] width 116 height 19
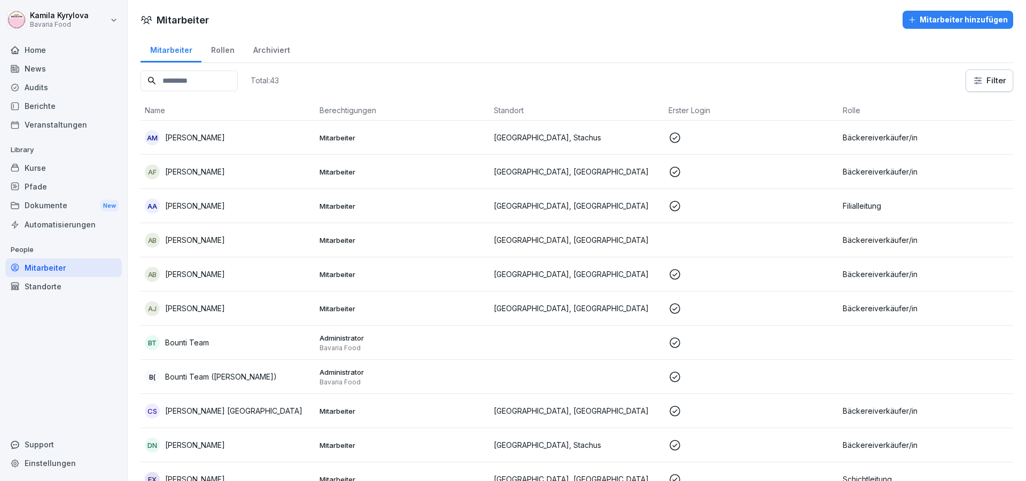
click at [212, 90] on input at bounding box center [189, 81] width 97 height 21
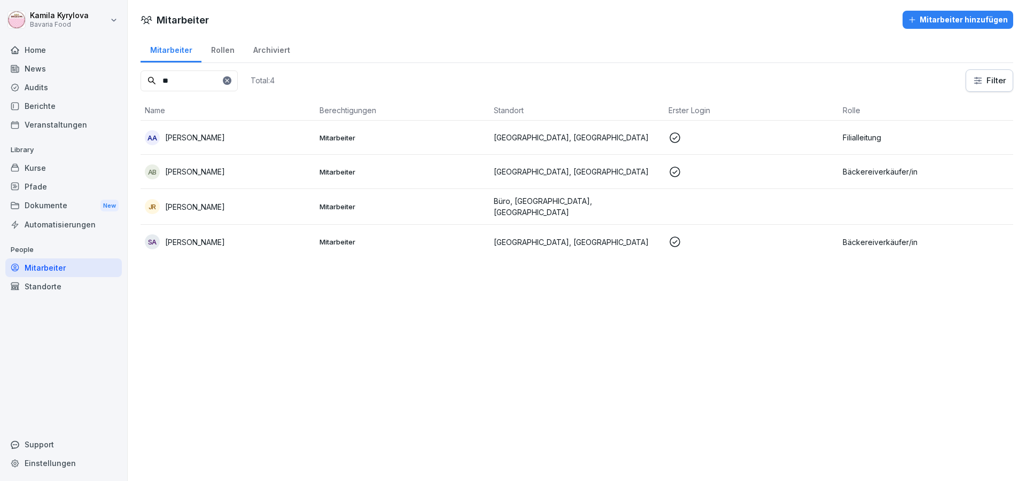
type input "**"
click at [225, 205] on p "[PERSON_NAME]" at bounding box center [195, 206] width 60 height 11
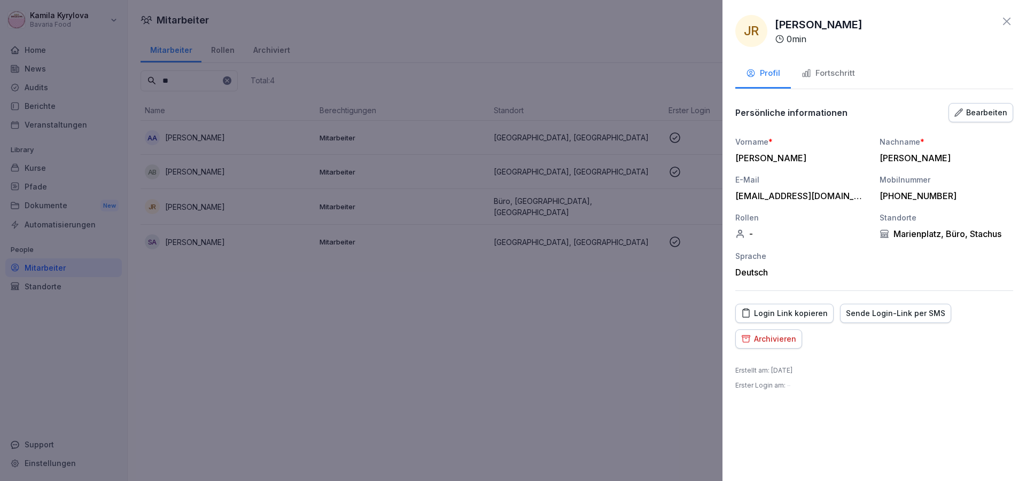
click at [999, 117] on div "Bearbeiten" at bounding box center [980, 113] width 53 height 12
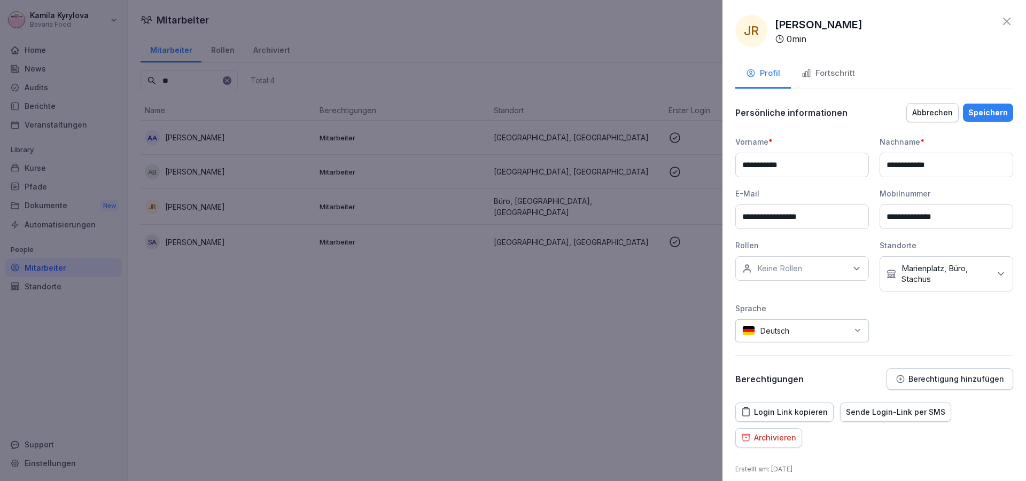
click at [853, 264] on icon at bounding box center [856, 268] width 11 height 11
click at [1003, 22] on icon at bounding box center [1006, 21] width 7 height 7
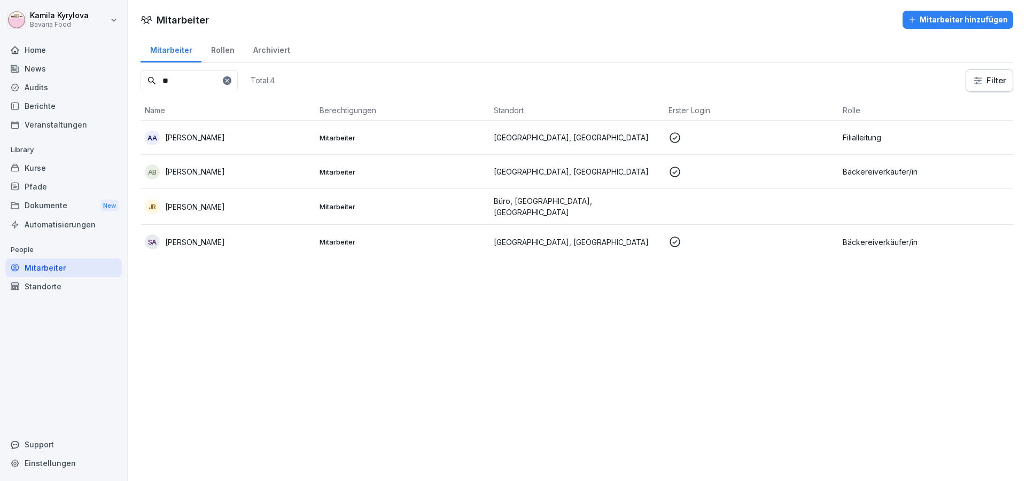
click at [230, 79] on icon at bounding box center [227, 80] width 6 height 6
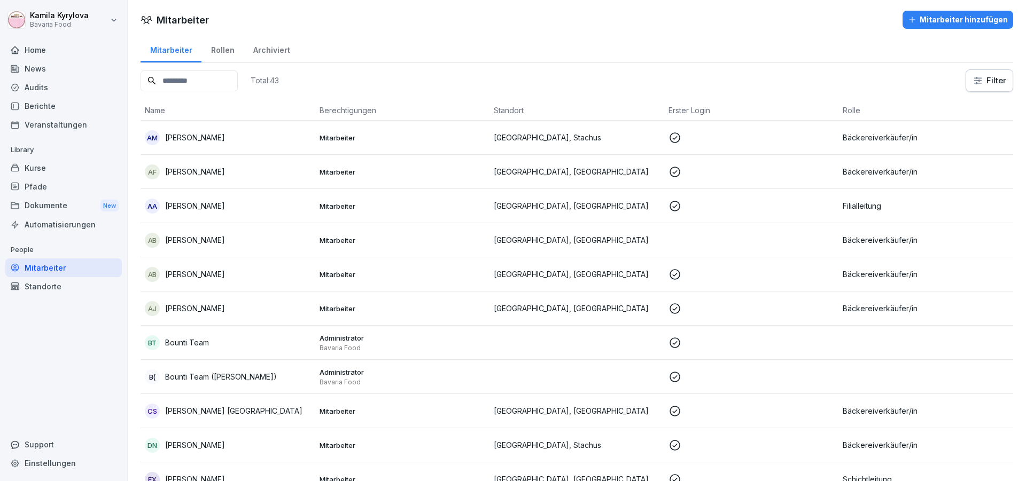
click at [41, 161] on div "Kurse" at bounding box center [63, 168] width 116 height 19
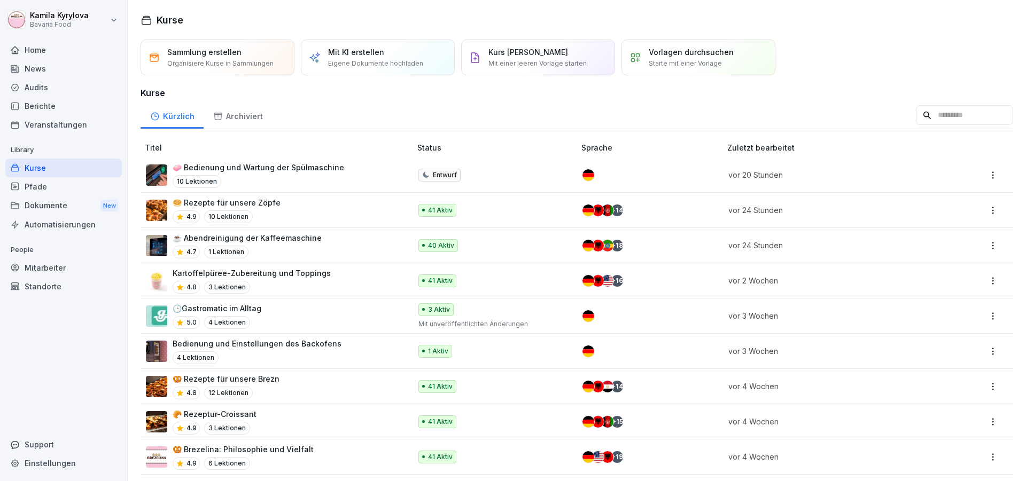
click at [36, 104] on div "Berichte" at bounding box center [63, 106] width 116 height 19
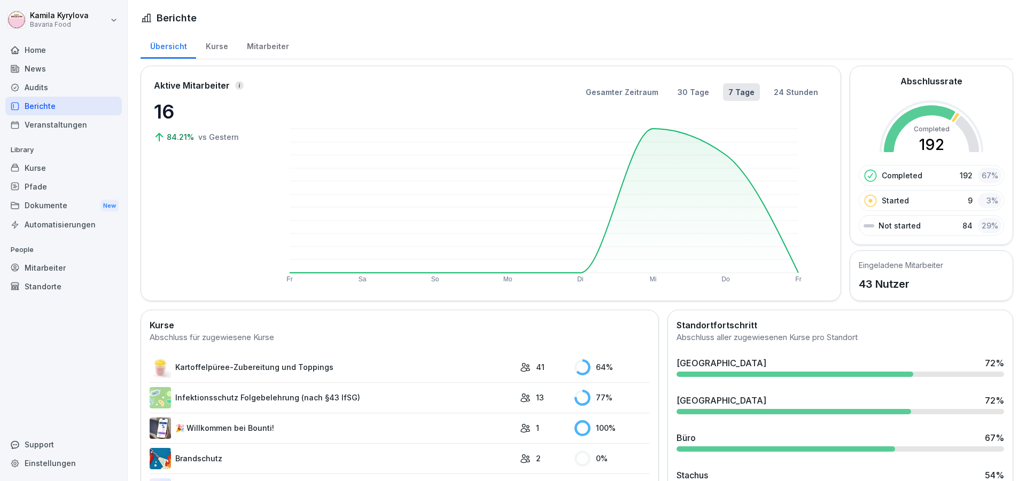
click at [261, 43] on div "Mitarbeiter" at bounding box center [267, 45] width 61 height 27
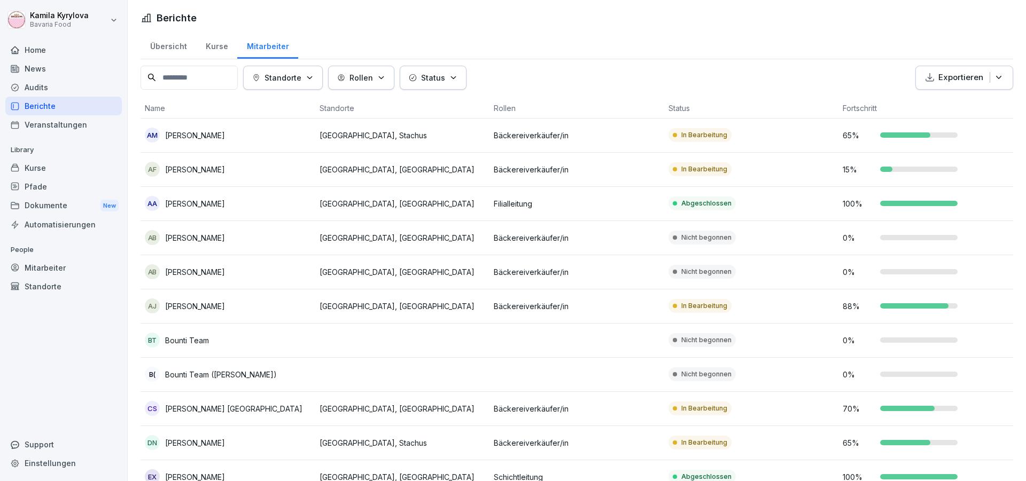
click at [212, 51] on div "Kurse" at bounding box center [216, 45] width 41 height 27
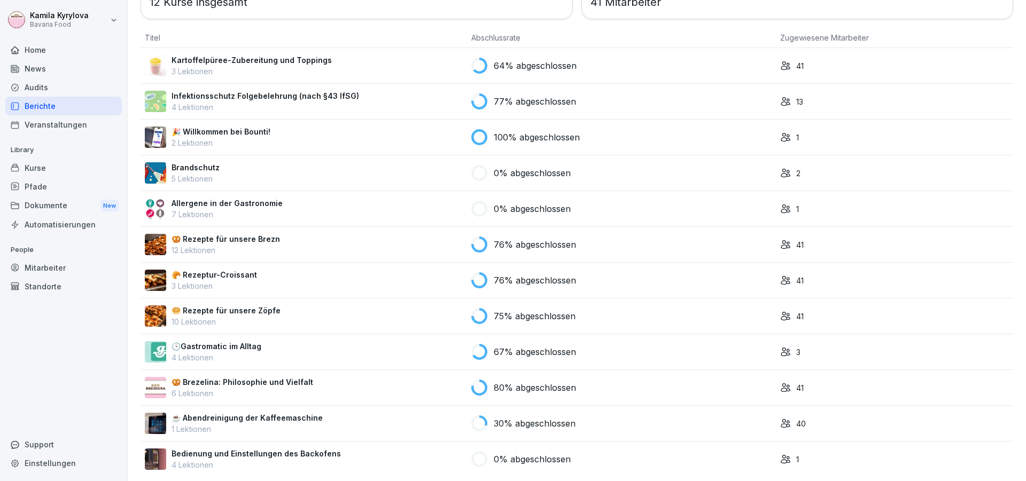
scroll to position [105, 0]
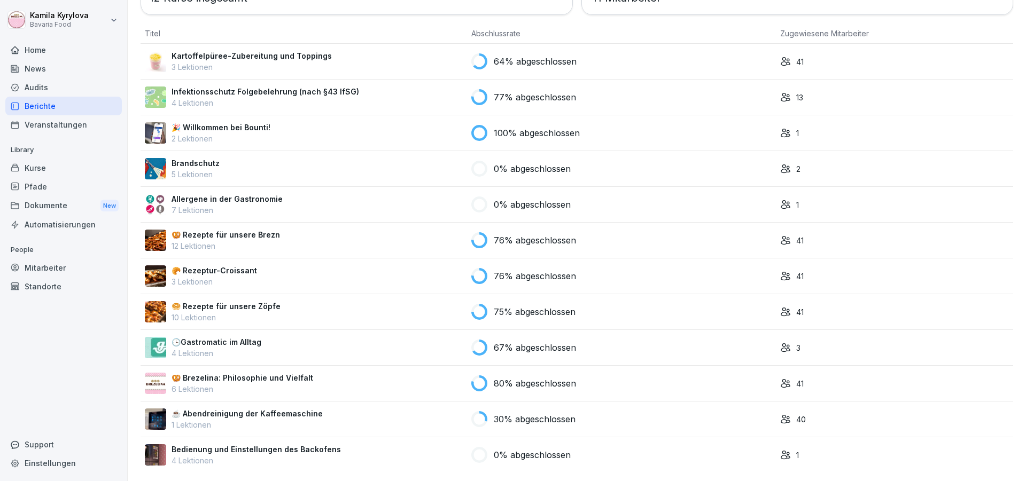
click at [244, 301] on p "🥯 Rezepte für unsere Zöpfe" at bounding box center [226, 306] width 109 height 11
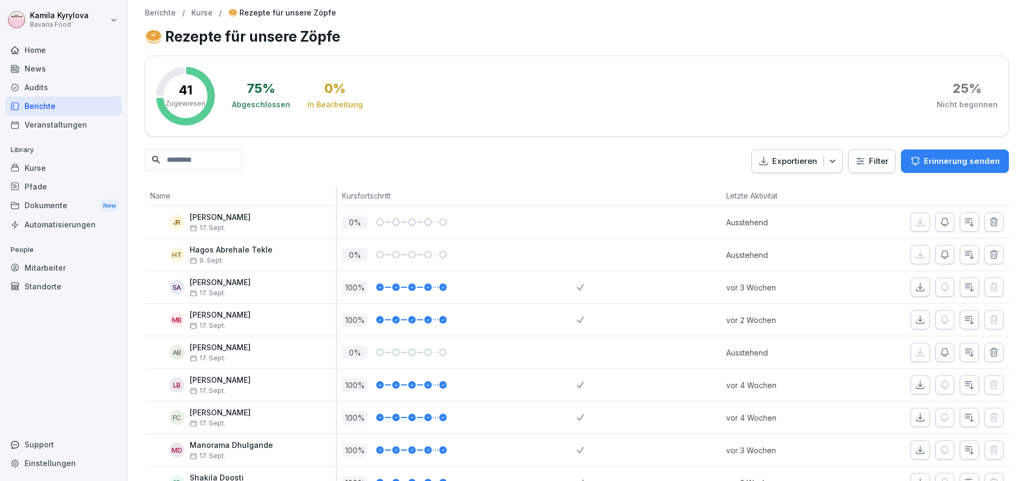
click at [888, 161] on html "[PERSON_NAME] Bavaria Food Home News Audits Berichte Veranstaltungen Library Ku…" at bounding box center [513, 240] width 1026 height 481
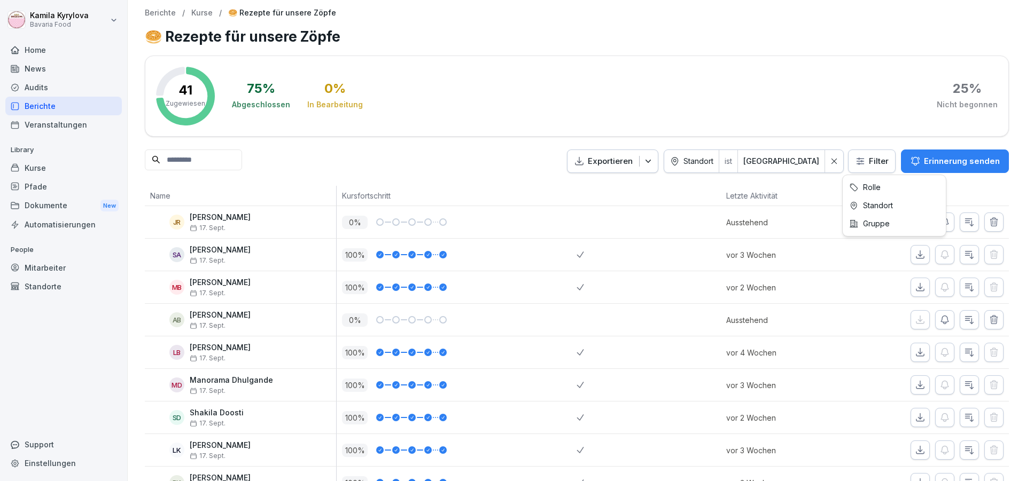
click at [850, 167] on html "[PERSON_NAME] Bavaria Food Home News Audits Berichte Veranstaltungen Library Ku…" at bounding box center [513, 240] width 1026 height 481
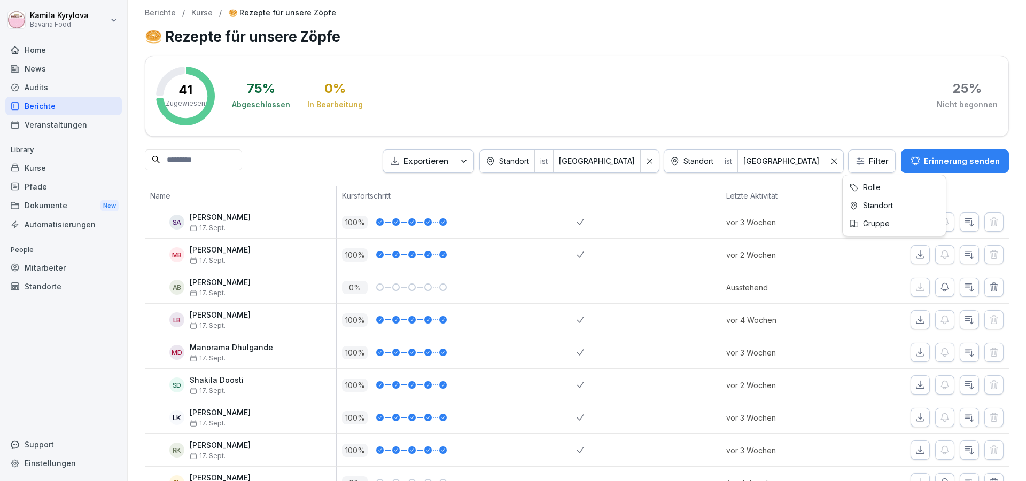
click at [866, 162] on html "[PERSON_NAME] Bavaria Food Home News Audits Berichte Veranstaltungen Library Ku…" at bounding box center [513, 240] width 1026 height 481
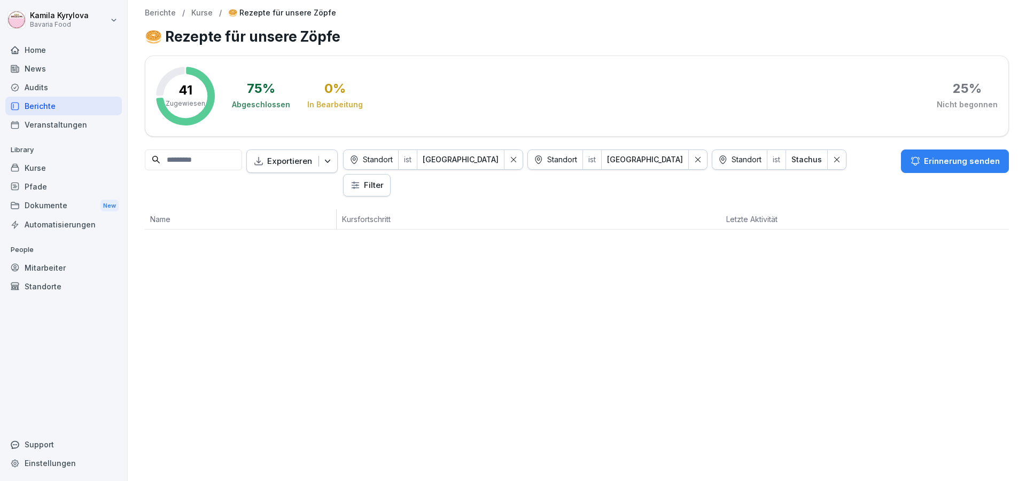
click at [523, 167] on div at bounding box center [513, 159] width 18 height 19
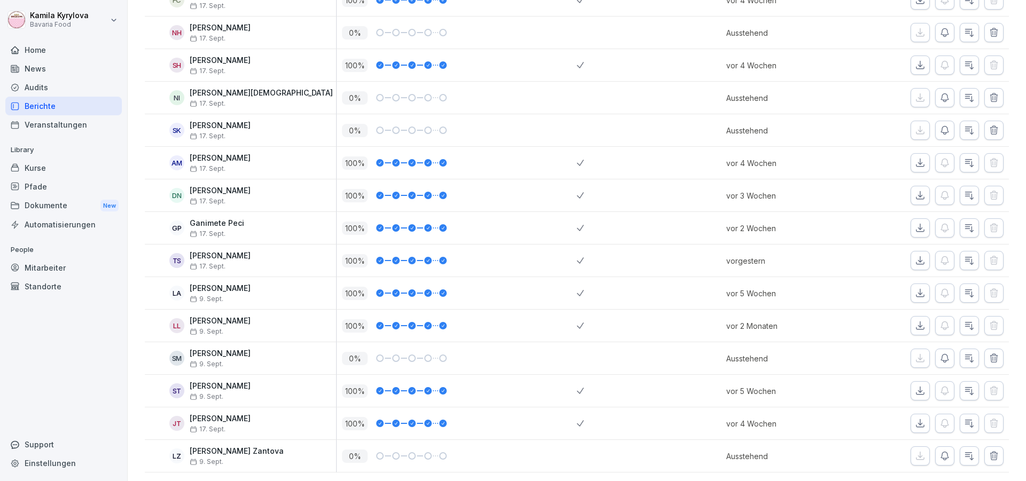
scroll to position [17, 0]
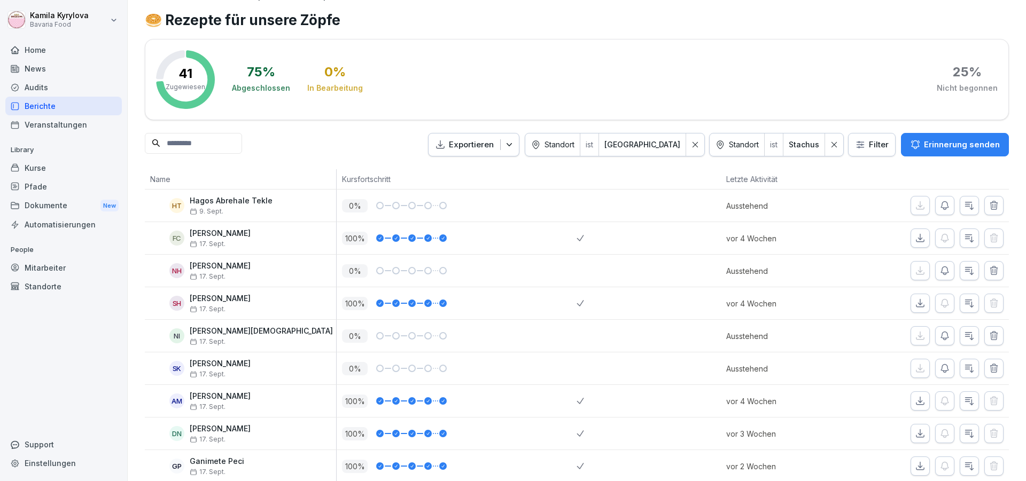
click at [688, 149] on div at bounding box center [695, 145] width 18 height 23
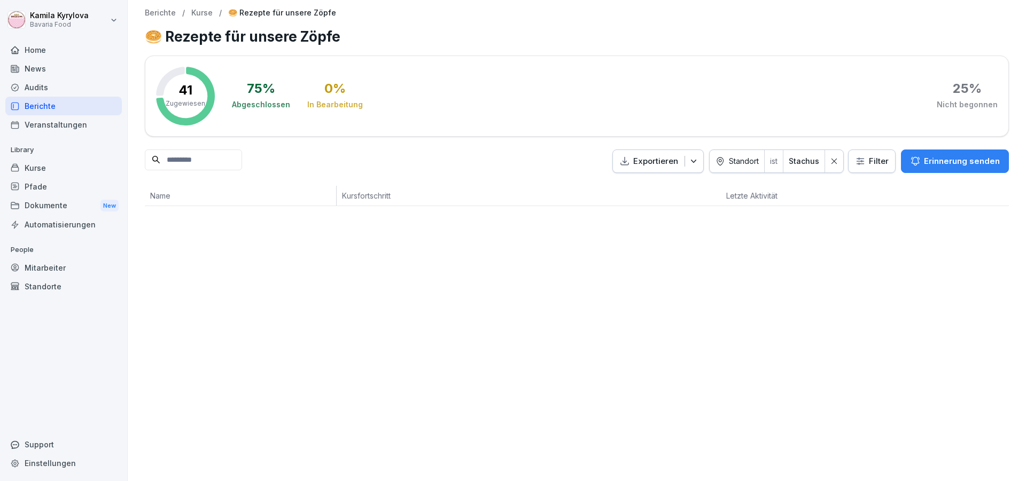
scroll to position [0, 0]
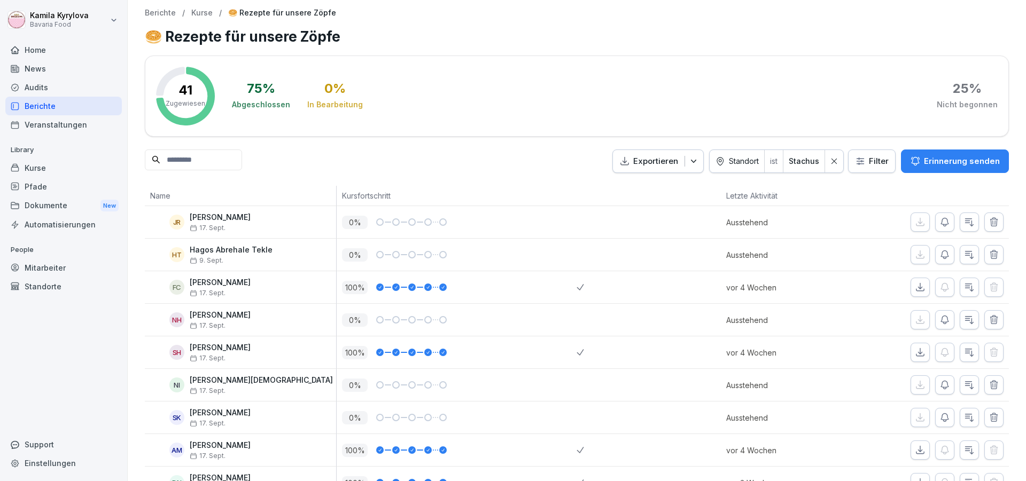
click at [830, 164] on icon at bounding box center [833, 161] width 7 height 7
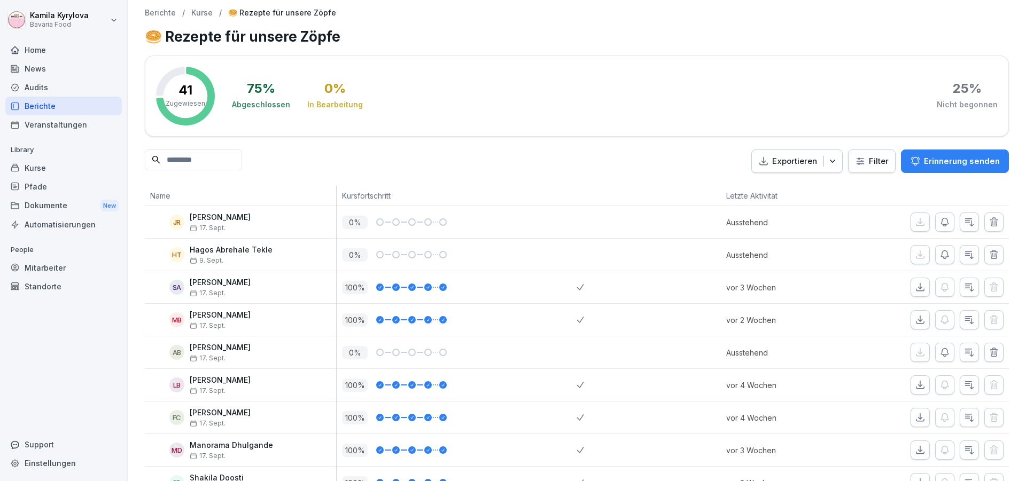
click at [202, 10] on p "Kurse" at bounding box center [201, 13] width 21 height 9
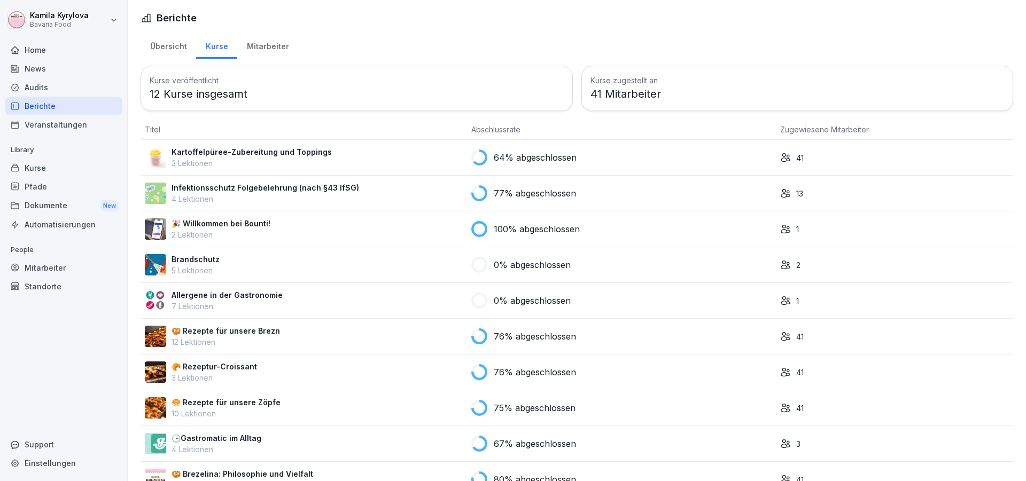
scroll to position [105, 0]
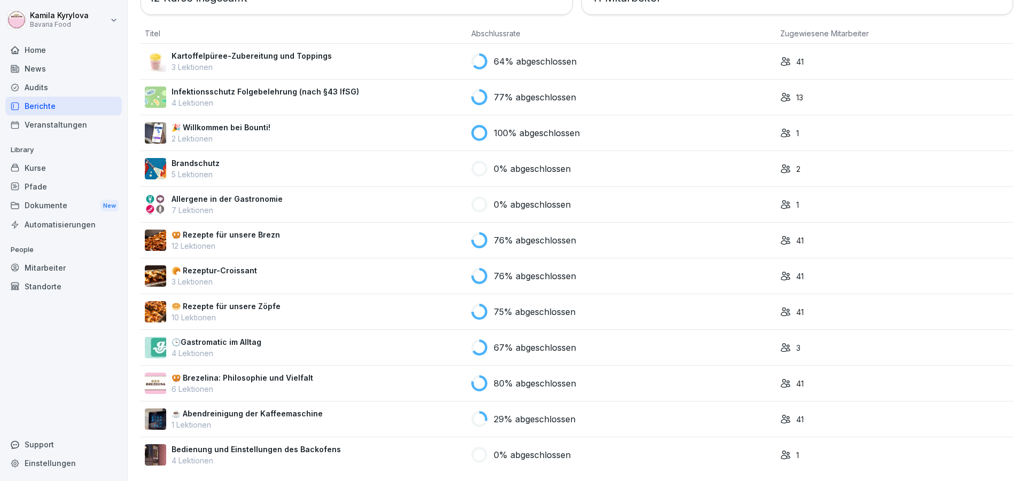
click at [218, 230] on p "🥨 Rezepte für unsere Brezn" at bounding box center [226, 234] width 108 height 11
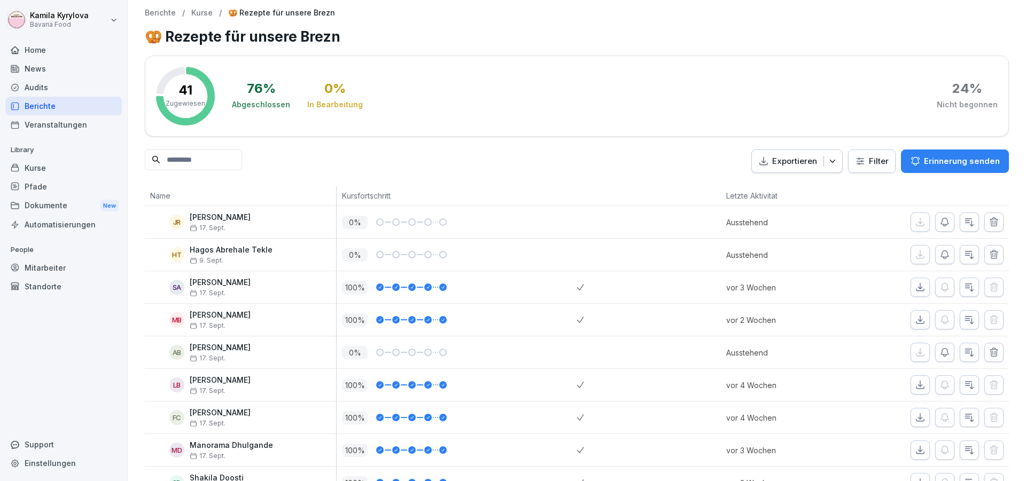
click at [787, 166] on p "Exportieren" at bounding box center [794, 161] width 45 height 12
click at [781, 188] on p "Als Excel Datei exportieren" at bounding box center [783, 186] width 96 height 10
click at [196, 10] on p "Kurse" at bounding box center [201, 13] width 21 height 9
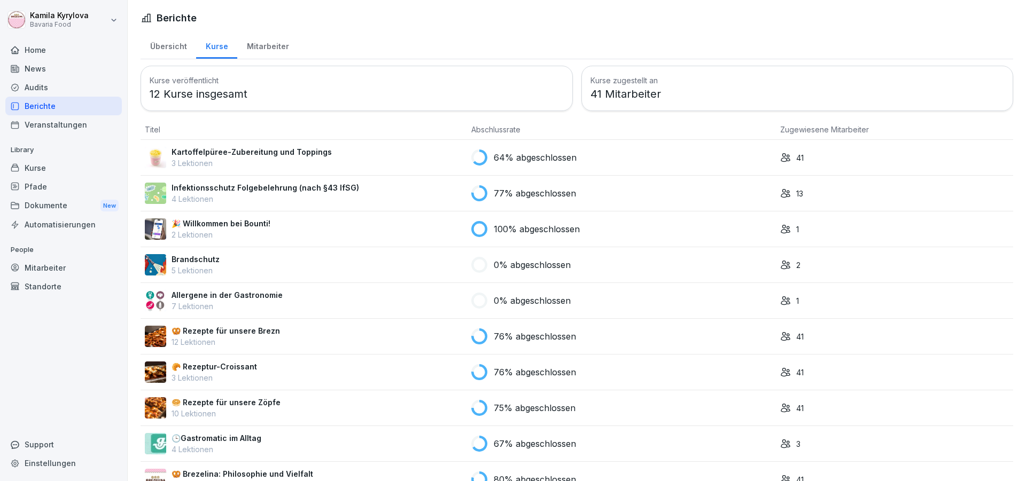
click at [243, 403] on p "🥯 Rezepte für unsere Zöpfe" at bounding box center [226, 402] width 109 height 11
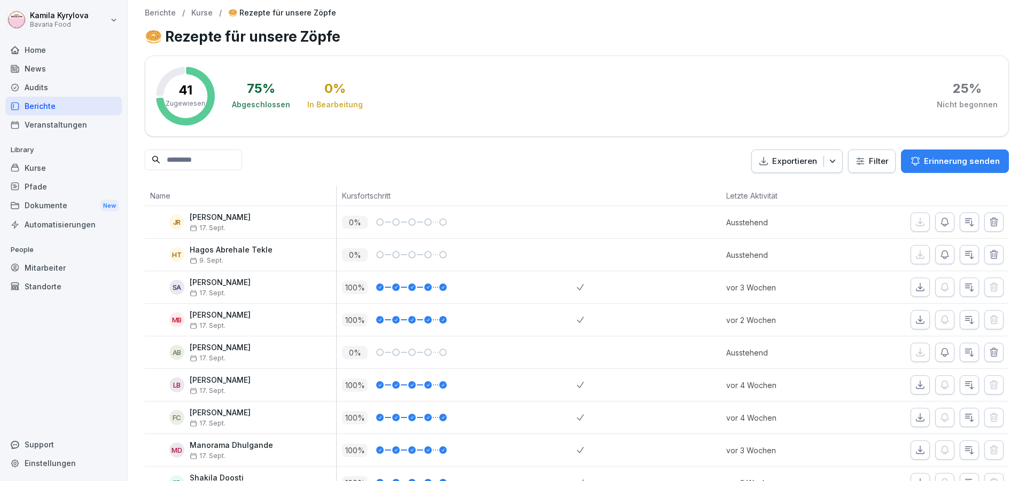
click at [781, 161] on p "Exportieren" at bounding box center [794, 161] width 45 height 12
click at [782, 188] on p "Als Excel Datei exportieren" at bounding box center [783, 186] width 96 height 10
click at [198, 13] on p "Kurse" at bounding box center [201, 13] width 21 height 9
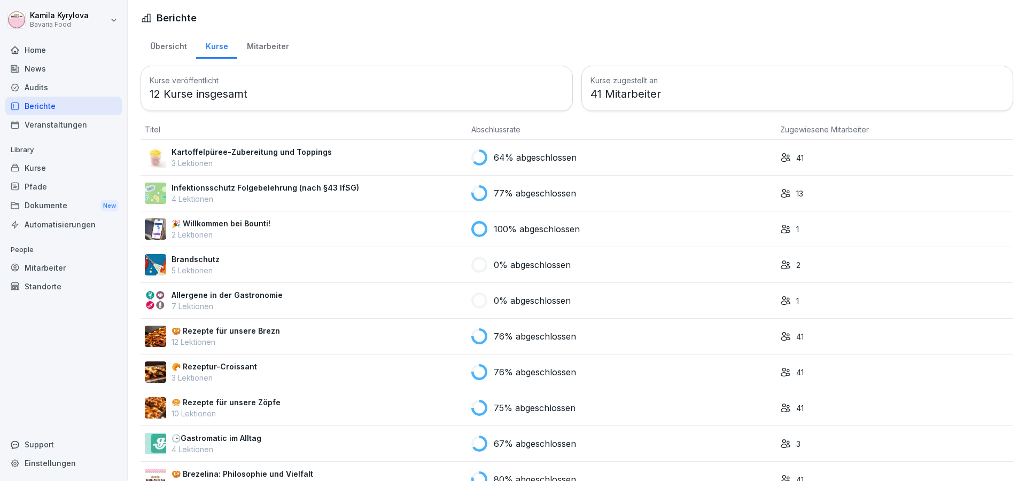
click at [245, 370] on p "🥐 Rezeptur-Croissant" at bounding box center [214, 366] width 85 height 11
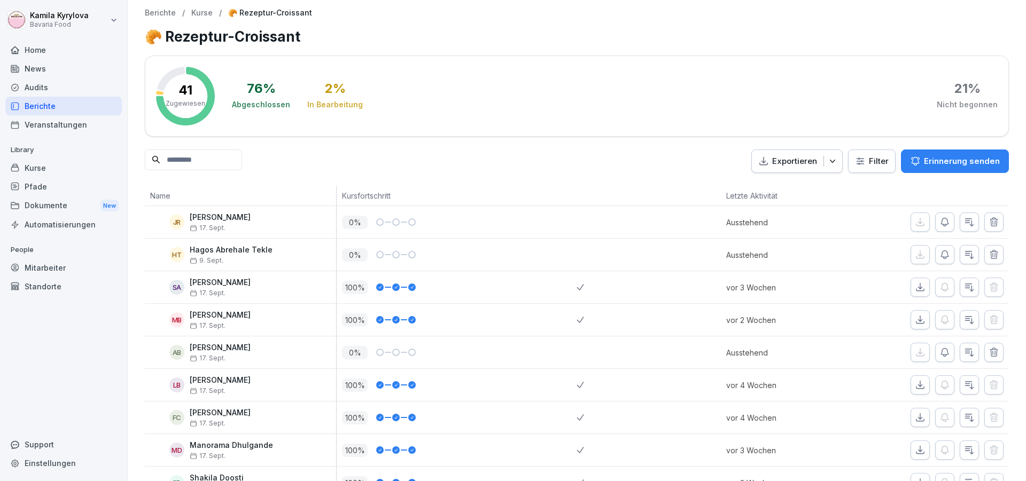
click at [780, 166] on p "Exportieren" at bounding box center [794, 161] width 45 height 12
click at [775, 184] on p "Als Excel Datei exportieren" at bounding box center [783, 186] width 96 height 10
click at [199, 15] on p "Kurse" at bounding box center [201, 13] width 21 height 9
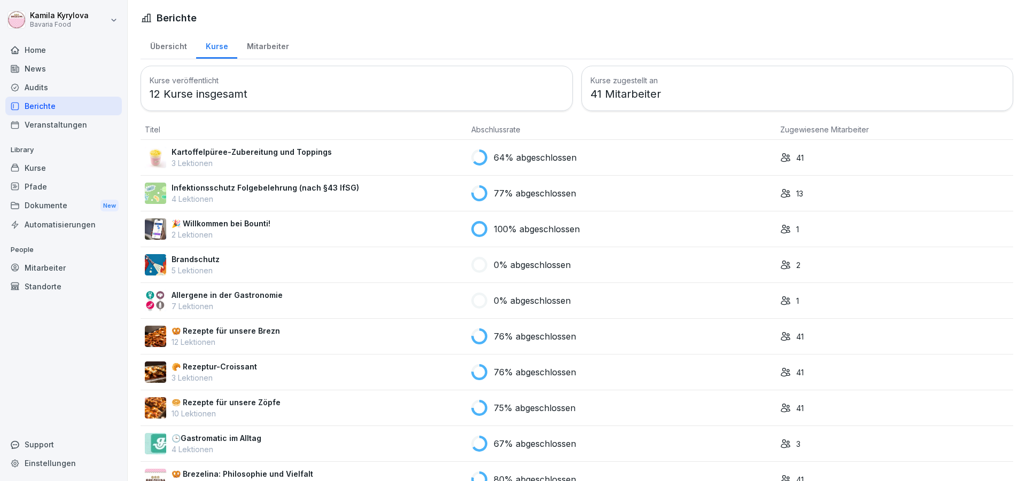
click at [268, 152] on p "Kartoffelpüree-Zubereitung und Toppings" at bounding box center [252, 151] width 160 height 11
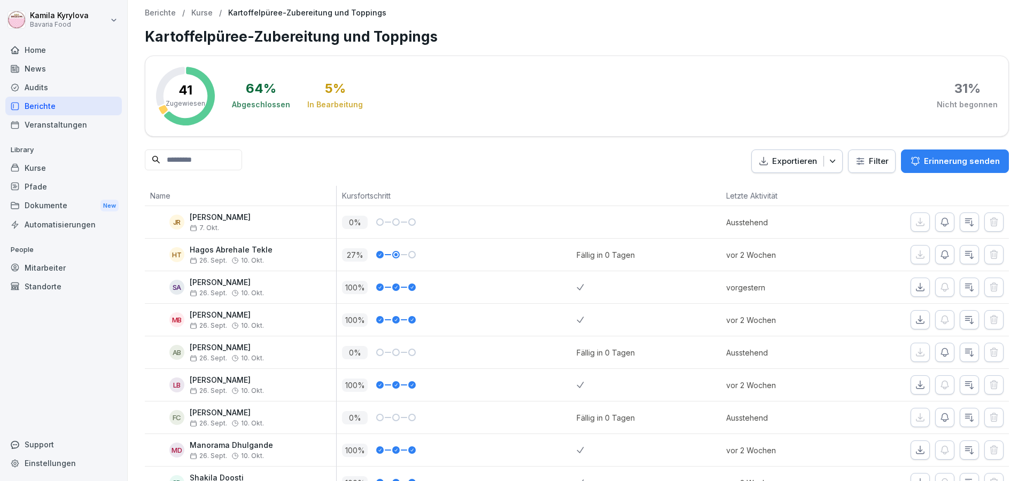
click at [773, 163] on p "Exportieren" at bounding box center [794, 161] width 45 height 12
click at [764, 191] on div "Als Excel Datei exportieren" at bounding box center [782, 186] width 108 height 18
click at [202, 10] on p "Kurse" at bounding box center [201, 13] width 21 height 9
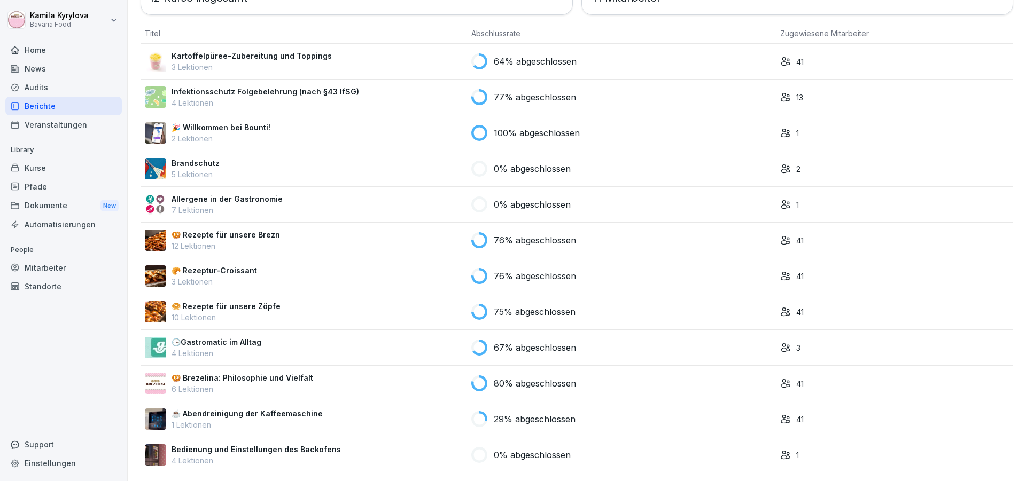
scroll to position [105, 0]
click at [237, 337] on p "🕒Gastromatic im Alltag" at bounding box center [217, 342] width 90 height 11
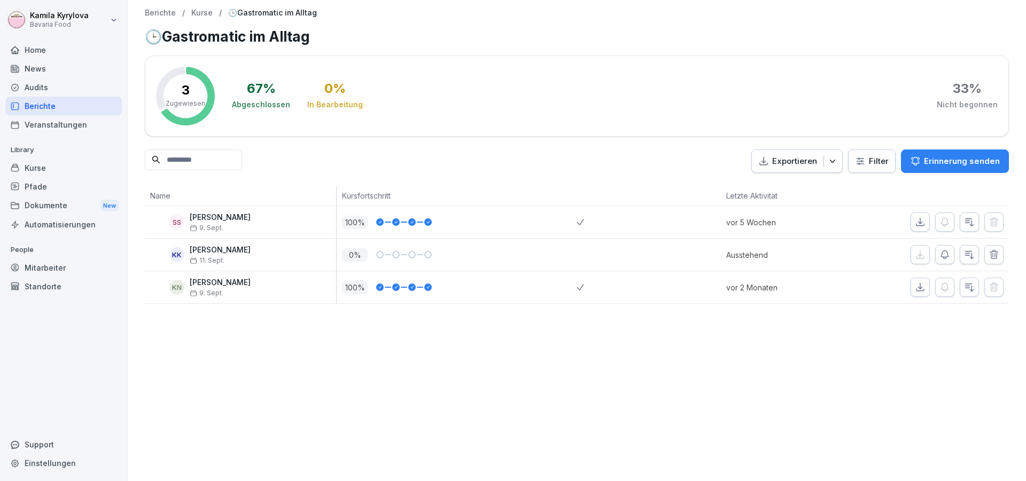
click at [199, 15] on p "Kurse" at bounding box center [201, 13] width 21 height 9
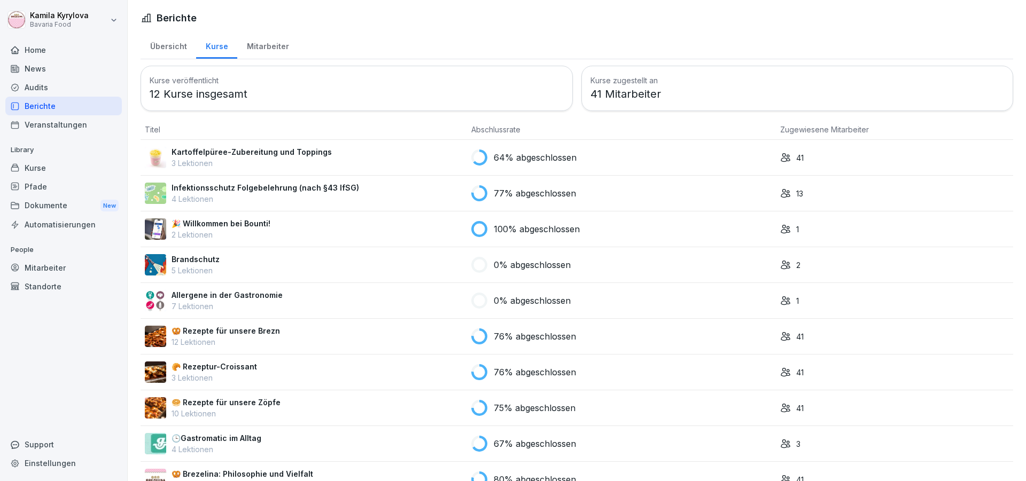
click at [218, 189] on p "Infektionsschutz Folgebelehrung (nach §43 IfSG)" at bounding box center [266, 187] width 188 height 11
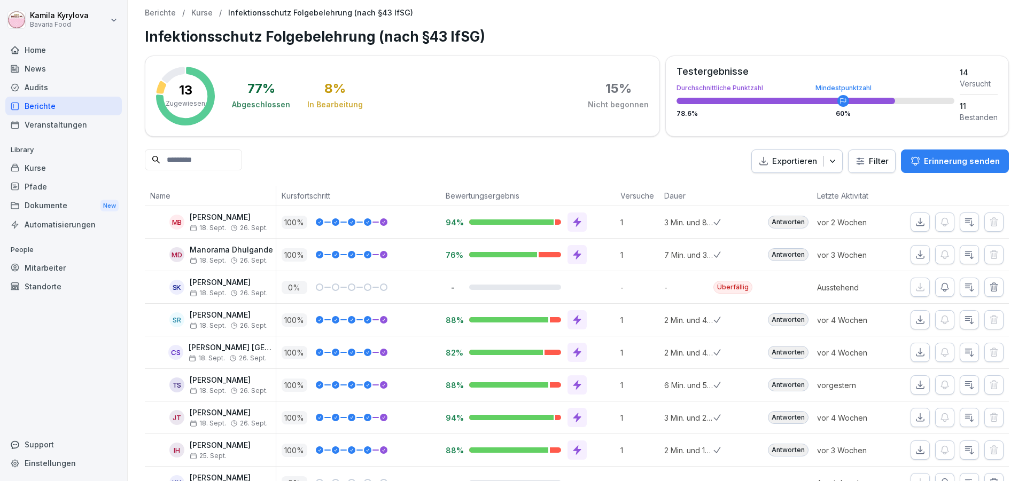
click at [772, 165] on p "Exportieren" at bounding box center [794, 161] width 45 height 12
click at [767, 187] on p "Als Excel Datei exportieren" at bounding box center [783, 186] width 96 height 10
click at [721, 3] on div "Berichte / Kurse / Infektionsschutz Folgebelehrung (nach §43 IfSG) Infektionssc…" at bounding box center [577, 319] width 898 height 638
click at [197, 11] on p "Kurse" at bounding box center [201, 13] width 21 height 9
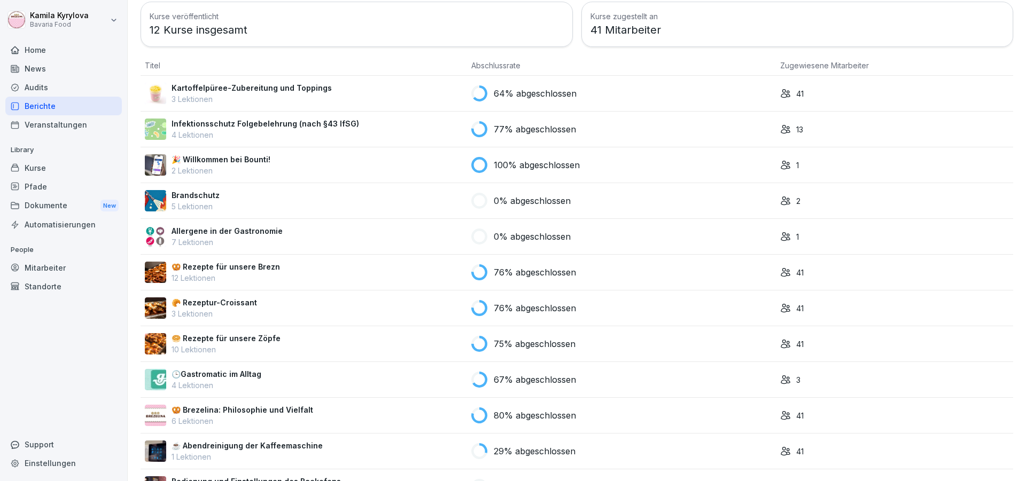
scroll to position [105, 0]
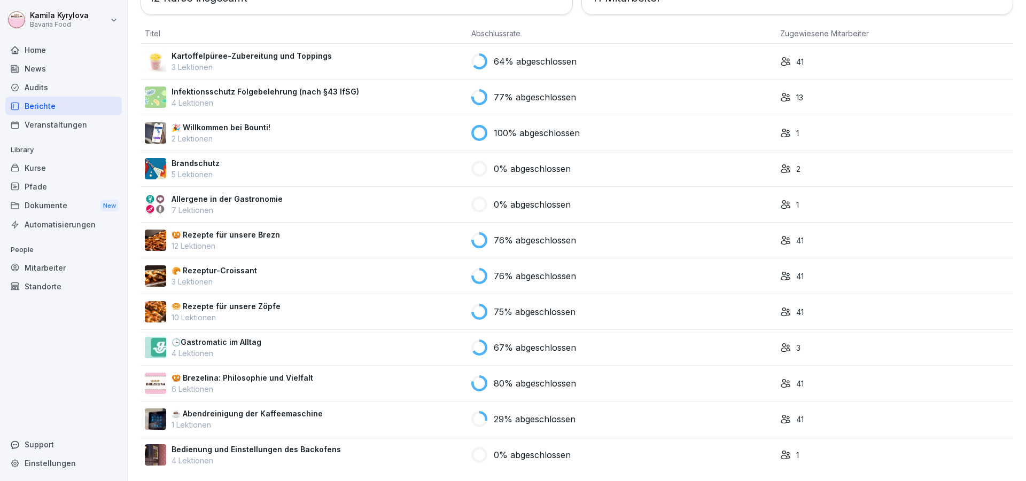
click at [227, 408] on p "☕ Abendreinigung der Kaffeemaschine" at bounding box center [247, 413] width 151 height 11
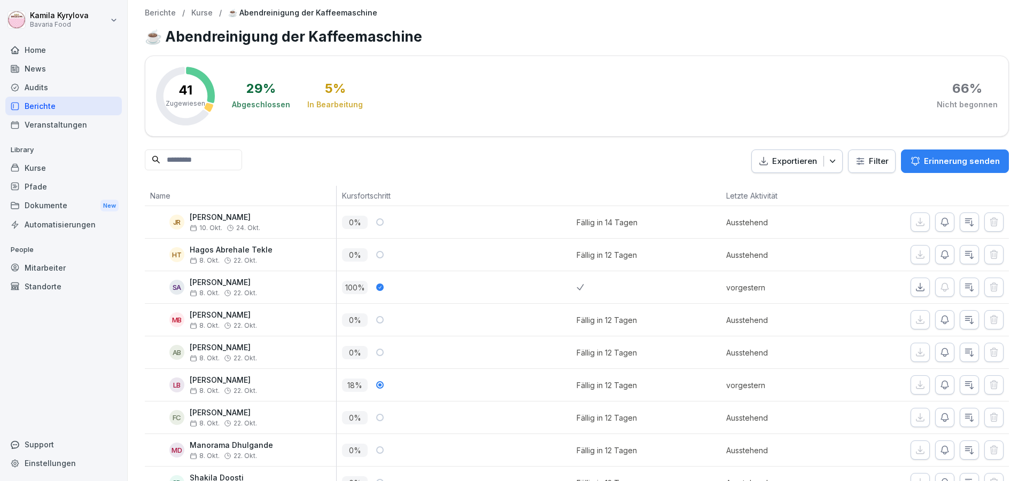
click at [790, 165] on p "Exportieren" at bounding box center [794, 161] width 45 height 12
click at [778, 188] on p "Als Excel Datei exportieren" at bounding box center [783, 186] width 96 height 10
click at [196, 13] on p "Kurse" at bounding box center [201, 13] width 21 height 9
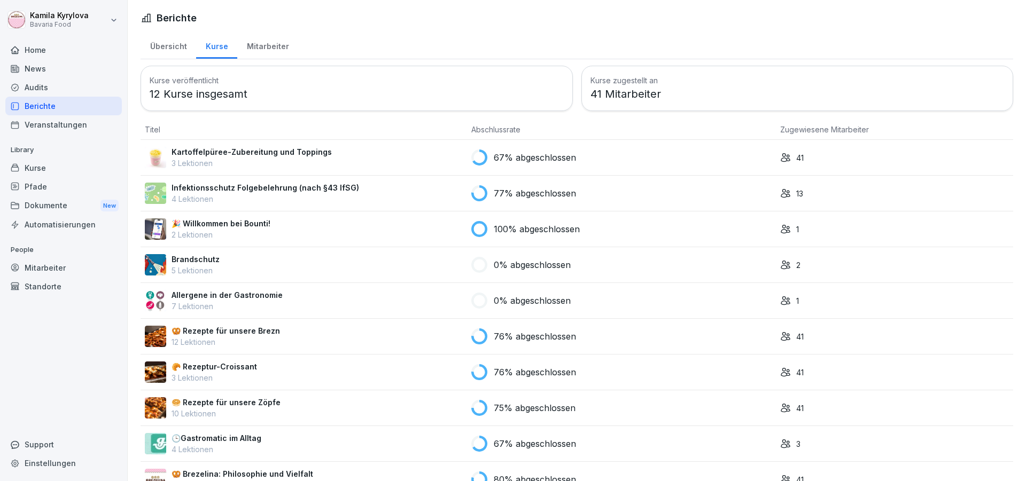
click at [248, 194] on p "4 Lektionen" at bounding box center [266, 198] width 188 height 11
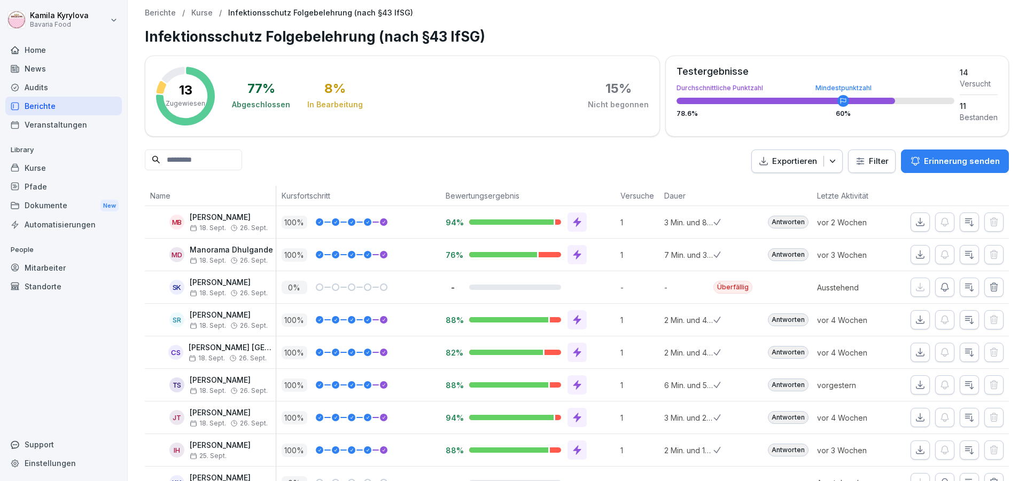
click at [784, 161] on p "Exportieren" at bounding box center [794, 161] width 45 height 12
click at [774, 182] on p "Als Excel Datei exportieren" at bounding box center [783, 186] width 96 height 10
click at [204, 14] on p "Kurse" at bounding box center [201, 13] width 21 height 9
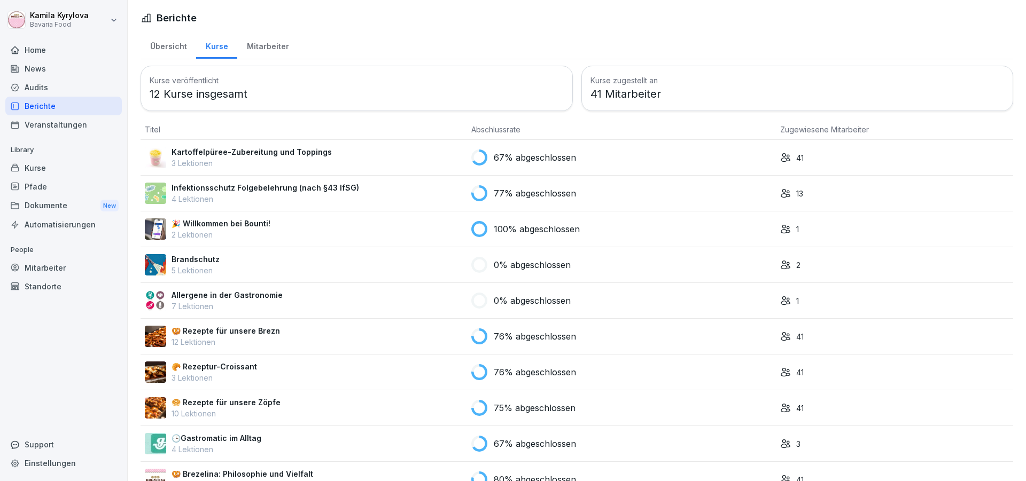
click at [34, 165] on div "Kurse" at bounding box center [63, 168] width 116 height 19
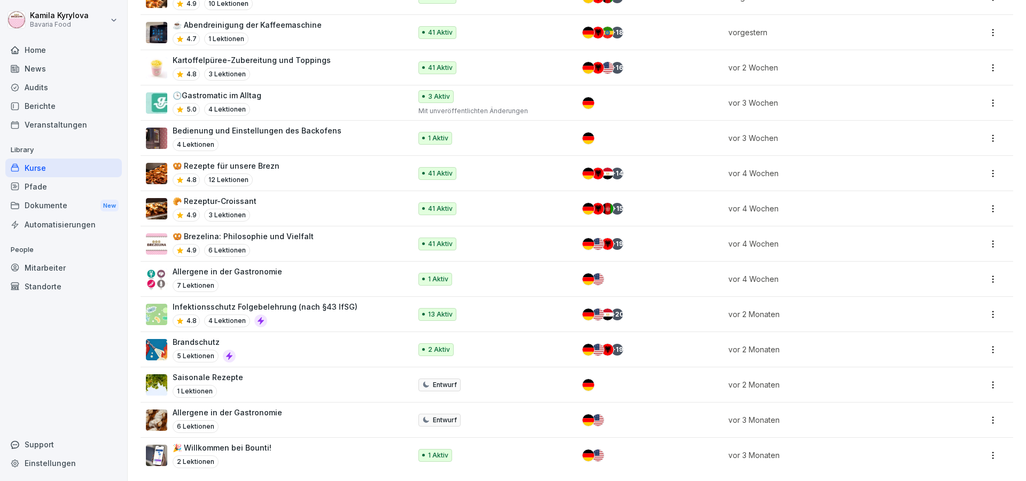
scroll to position [222, 0]
click at [290, 301] on p "Infektionsschutz Folgebelehrung (nach §43 IfSG)" at bounding box center [265, 306] width 185 height 11
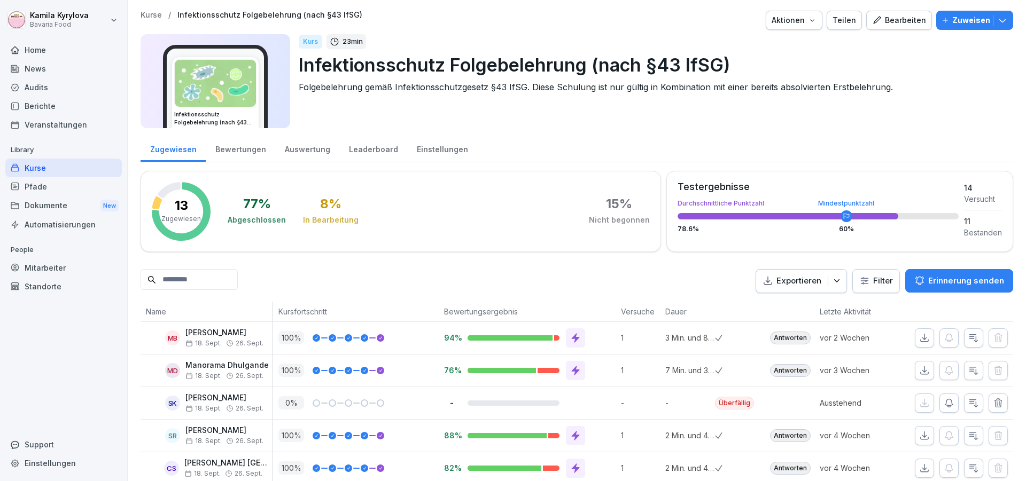
click at [954, 19] on p "Zuweisen" at bounding box center [971, 20] width 38 height 12
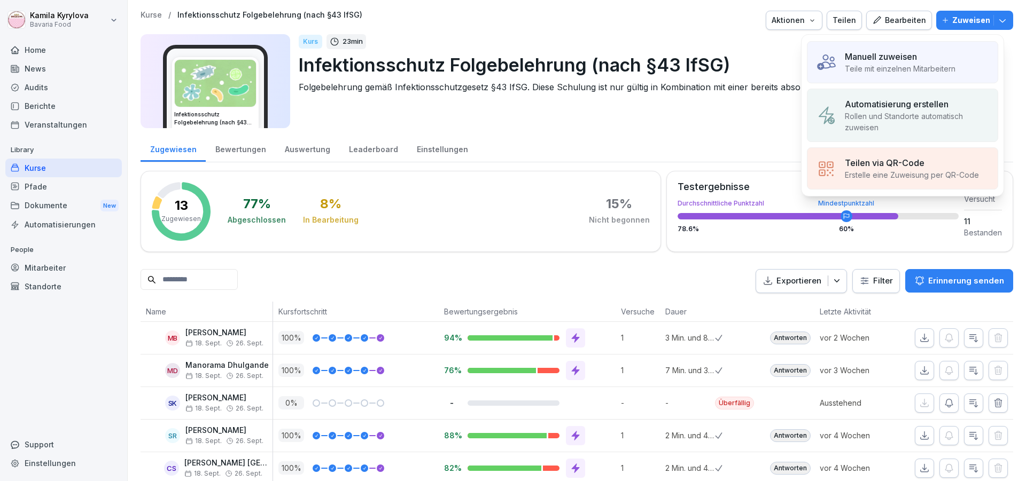
click at [881, 63] on p "Teile mit einzelnen Mitarbeitern" at bounding box center [900, 68] width 111 height 11
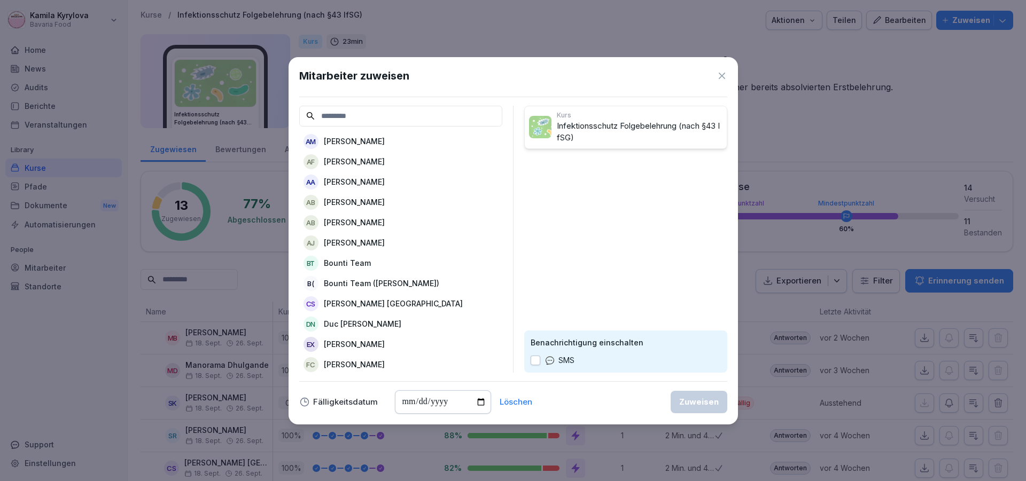
click at [356, 146] on p "[PERSON_NAME]" at bounding box center [354, 141] width 61 height 11
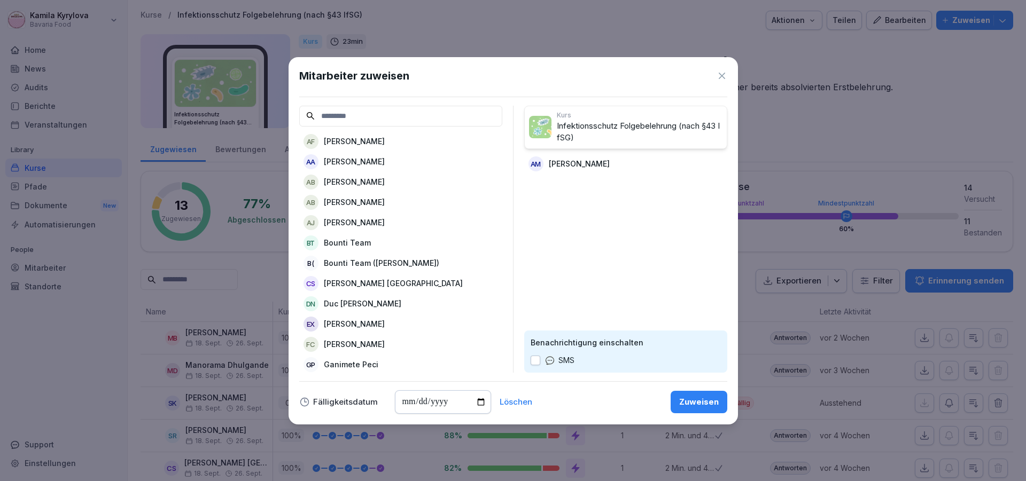
click at [350, 160] on p "[PERSON_NAME]" at bounding box center [354, 161] width 61 height 11
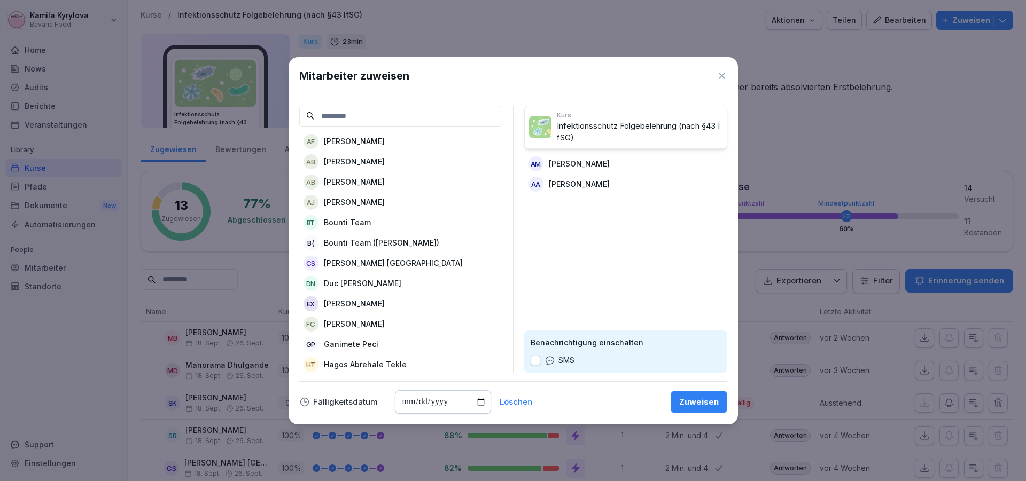
click at [364, 161] on p "[PERSON_NAME]" at bounding box center [354, 161] width 61 height 11
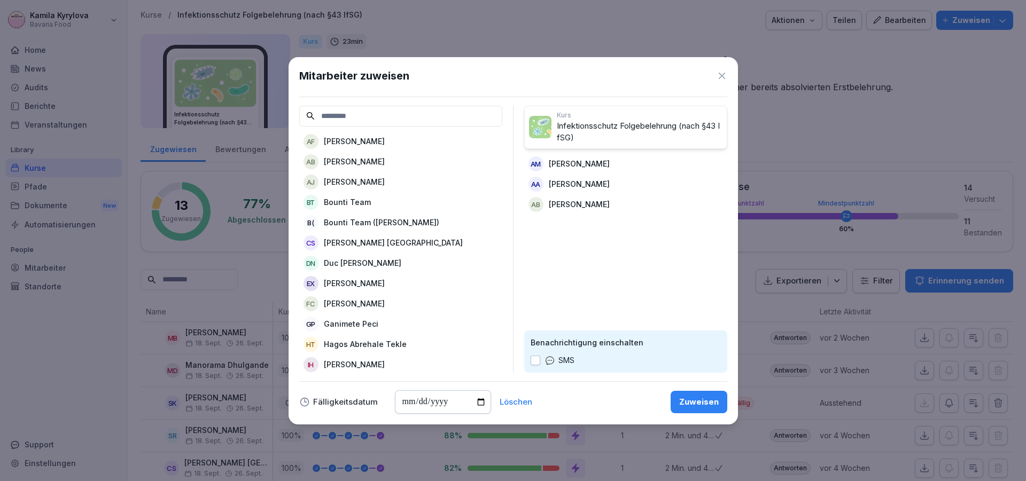
click at [361, 162] on p "[PERSON_NAME]" at bounding box center [354, 161] width 61 height 11
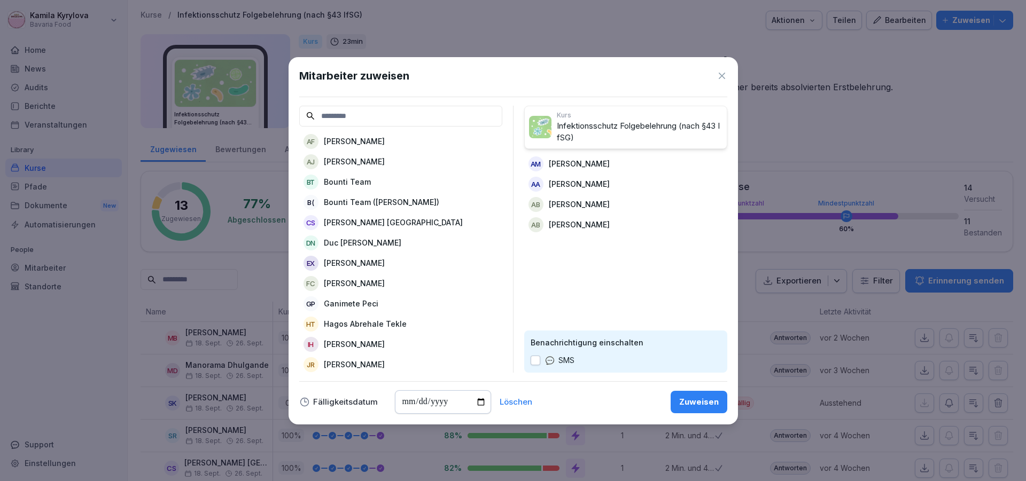
click at [353, 247] on p "[PERSON_NAME] [PERSON_NAME]" at bounding box center [362, 242] width 77 height 11
click at [353, 247] on p "[PERSON_NAME]" at bounding box center [354, 242] width 61 height 11
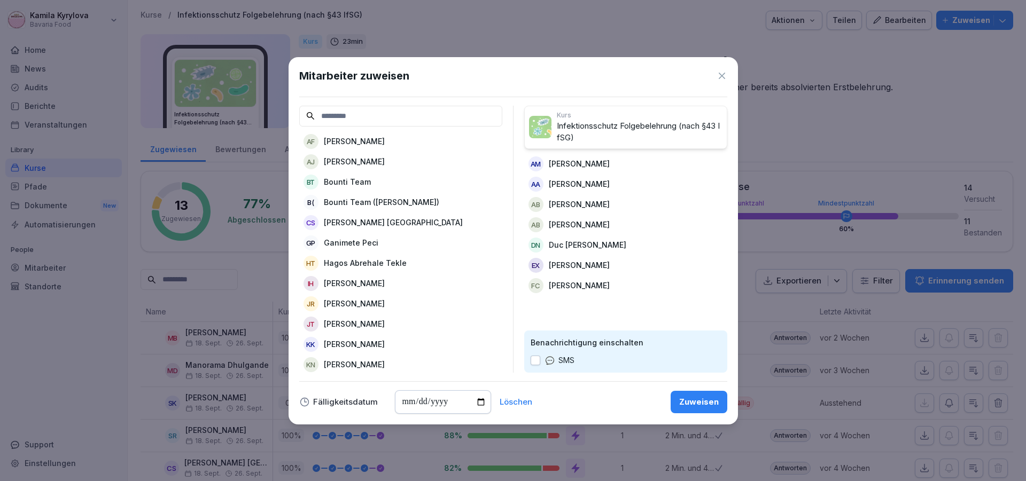
click at [353, 247] on p "Ganimete Peci" at bounding box center [351, 242] width 54 height 11
click at [353, 247] on p "Hagos Abrehale Tekle" at bounding box center [365, 242] width 83 height 11
click at [723, 78] on icon at bounding box center [722, 76] width 6 height 6
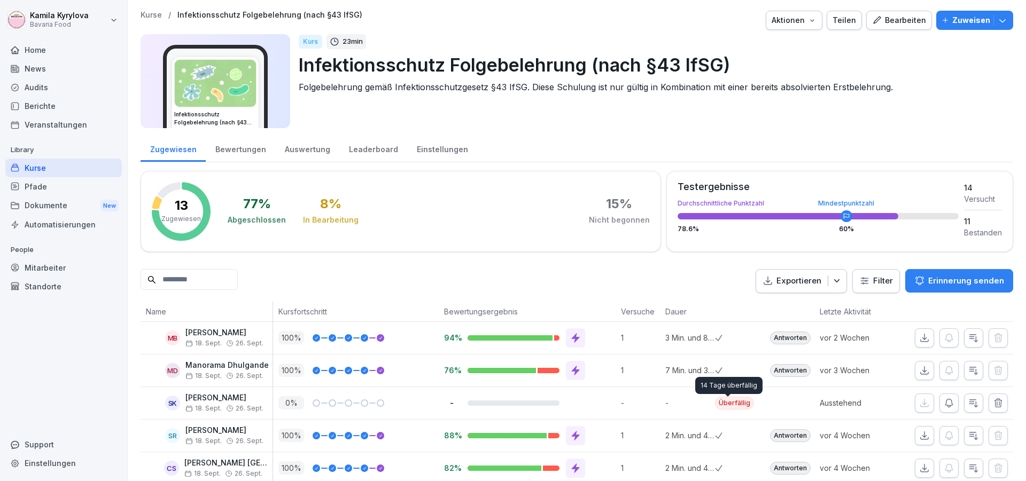
click at [725, 403] on div "Überfällig" at bounding box center [734, 403] width 39 height 13
click at [150, 19] on p "Kurse" at bounding box center [151, 15] width 21 height 9
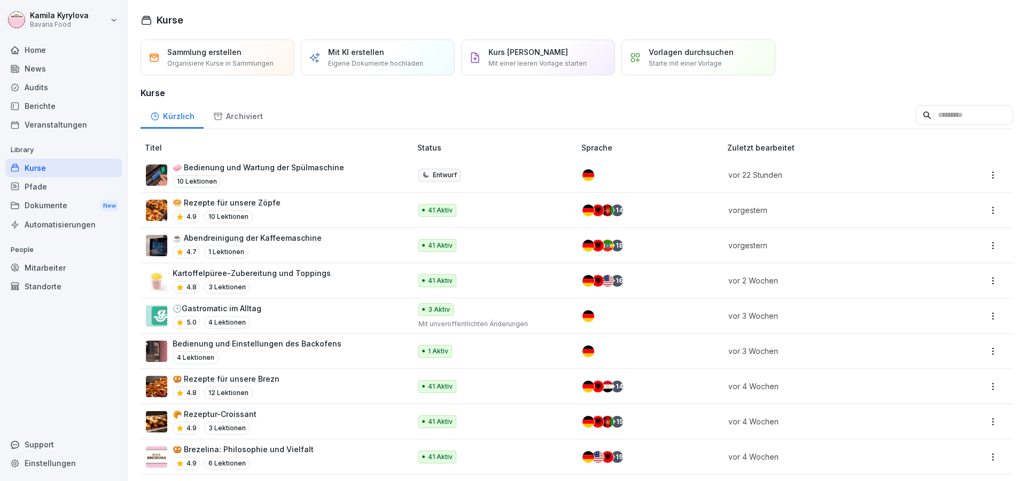
click at [232, 201] on p "🥯 Rezepte für unsere Zöpfe" at bounding box center [227, 202] width 108 height 11
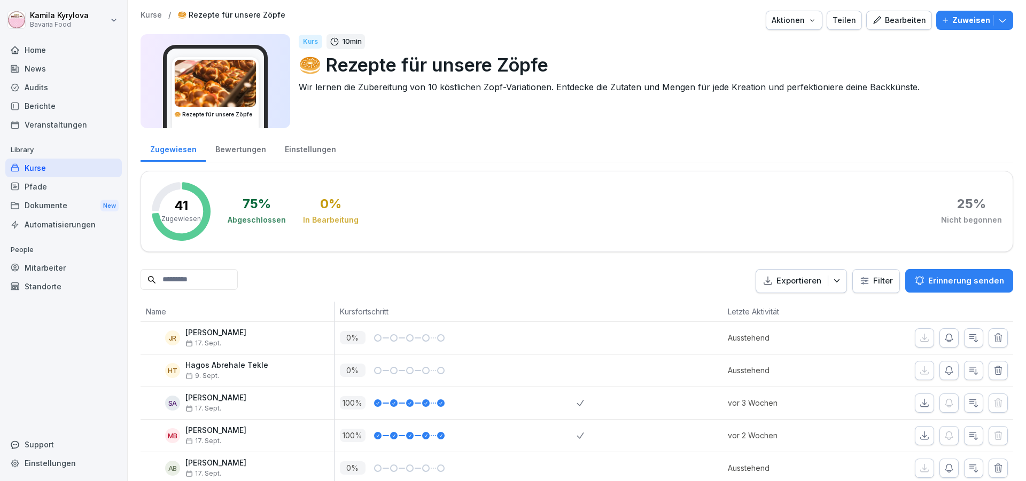
click at [251, 152] on div "Bewertungen" at bounding box center [240, 148] width 69 height 27
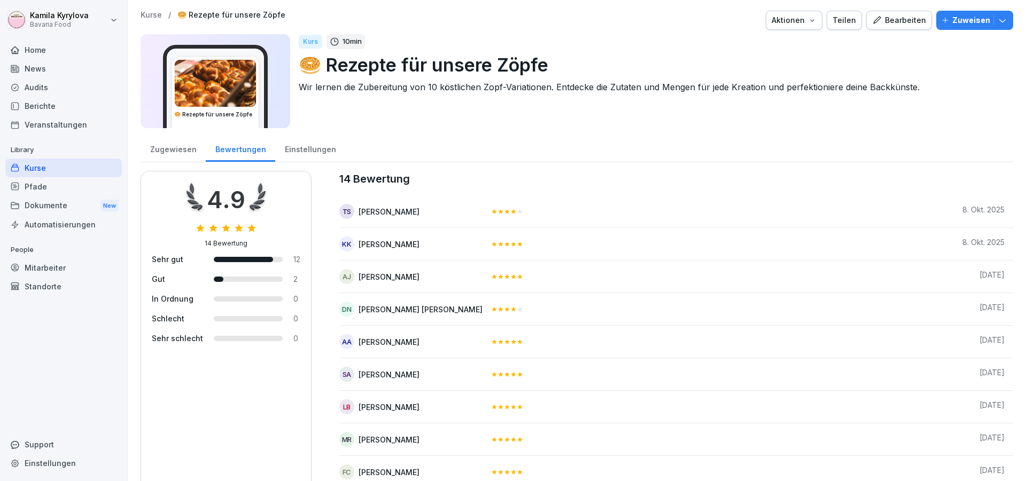
click at [171, 149] on div "Zugewiesen" at bounding box center [173, 148] width 65 height 27
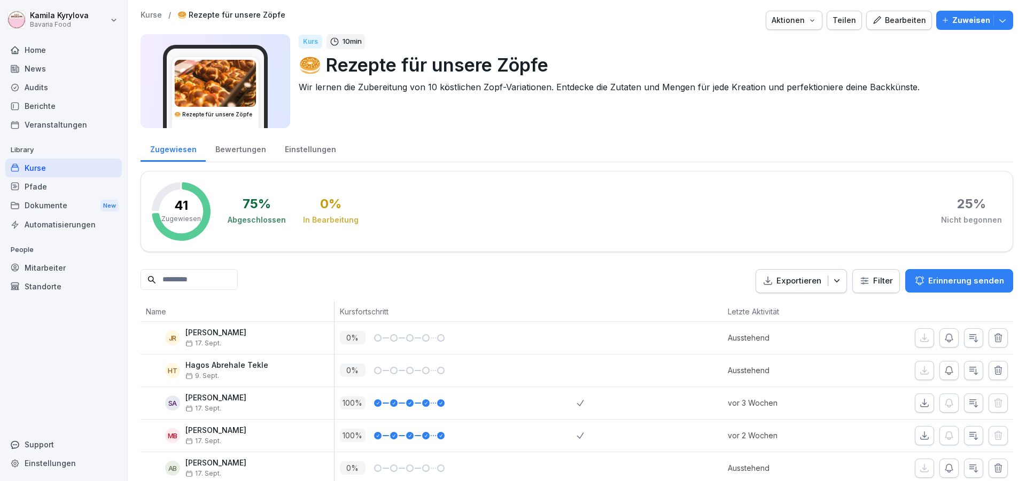
click at [318, 147] on div "Einstellungen" at bounding box center [310, 148] width 70 height 27
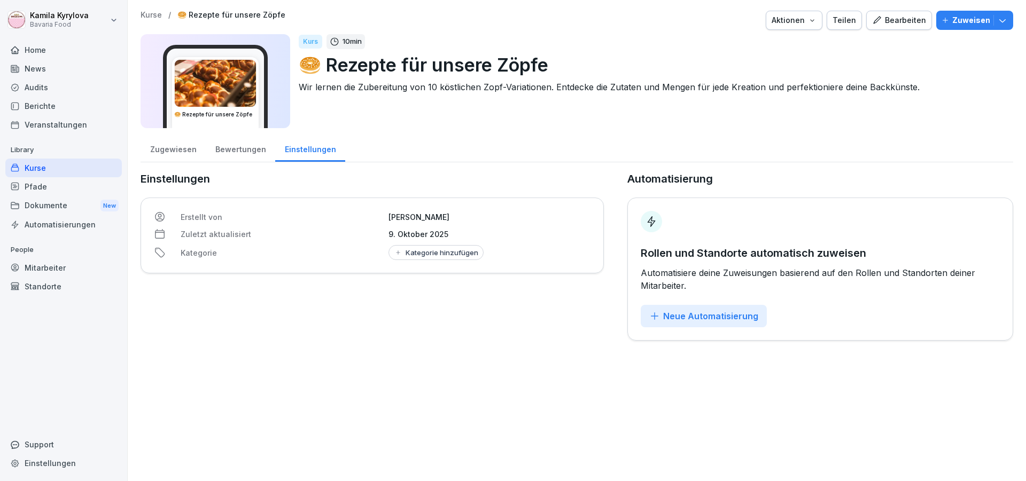
click at [160, 149] on div "Zugewiesen" at bounding box center [173, 148] width 65 height 27
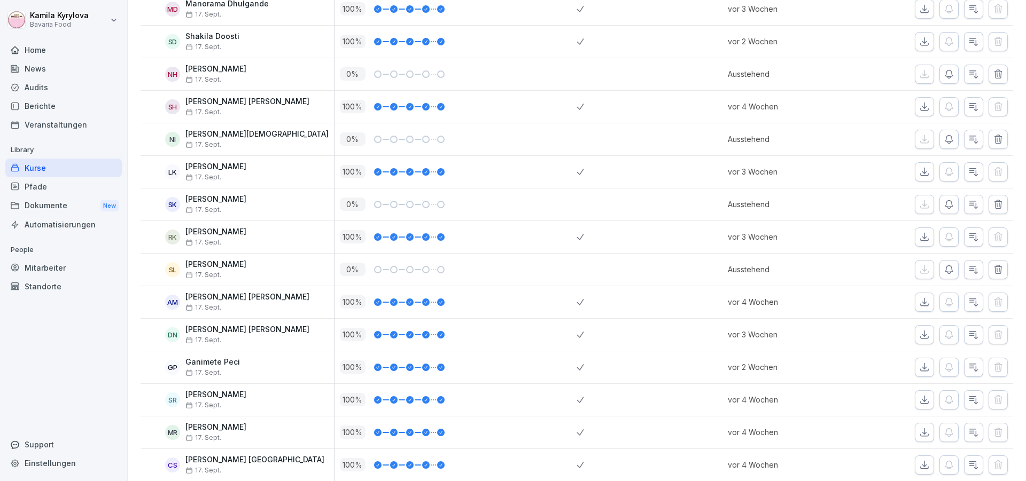
scroll to position [501, 0]
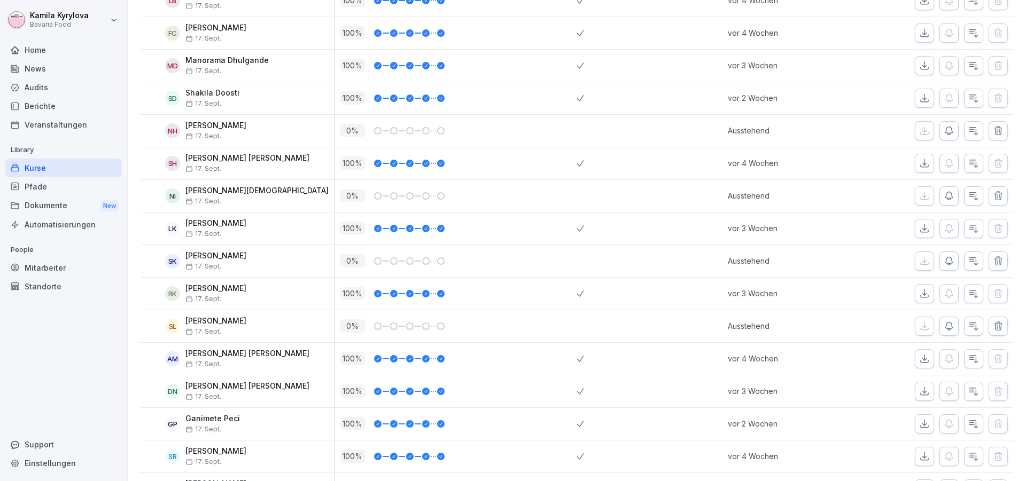
click at [41, 170] on div "Kurse" at bounding box center [63, 168] width 116 height 19
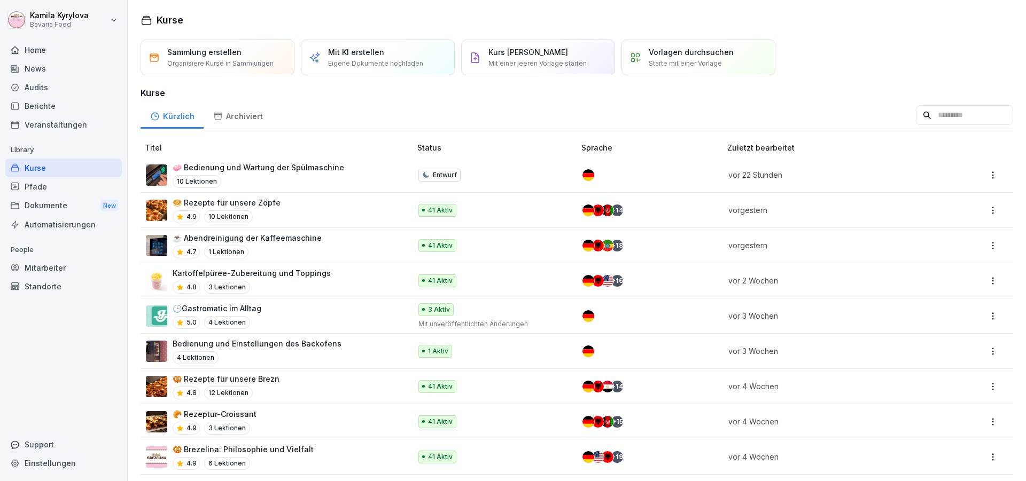
scroll to position [192, 0]
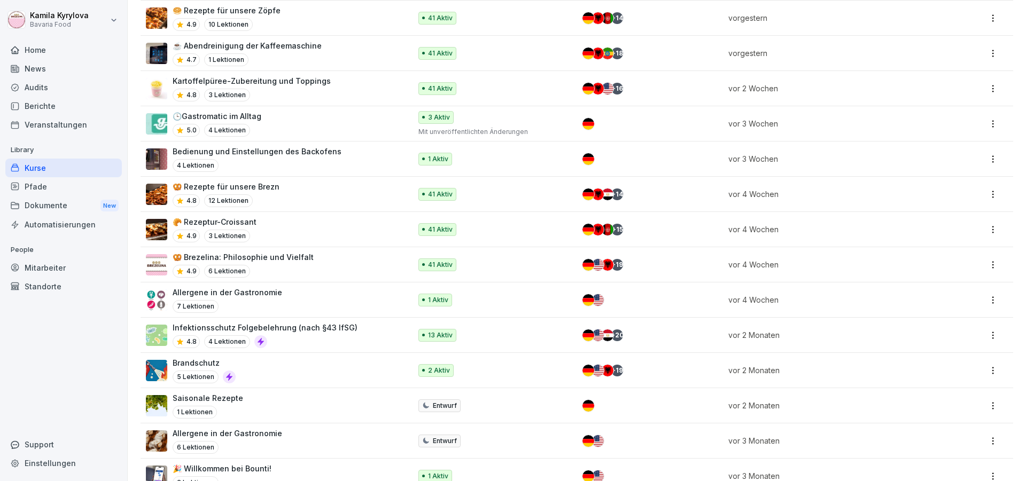
click at [250, 325] on p "Infektionsschutz Folgebelehrung (nach §43 IfSG)" at bounding box center [265, 327] width 185 height 11
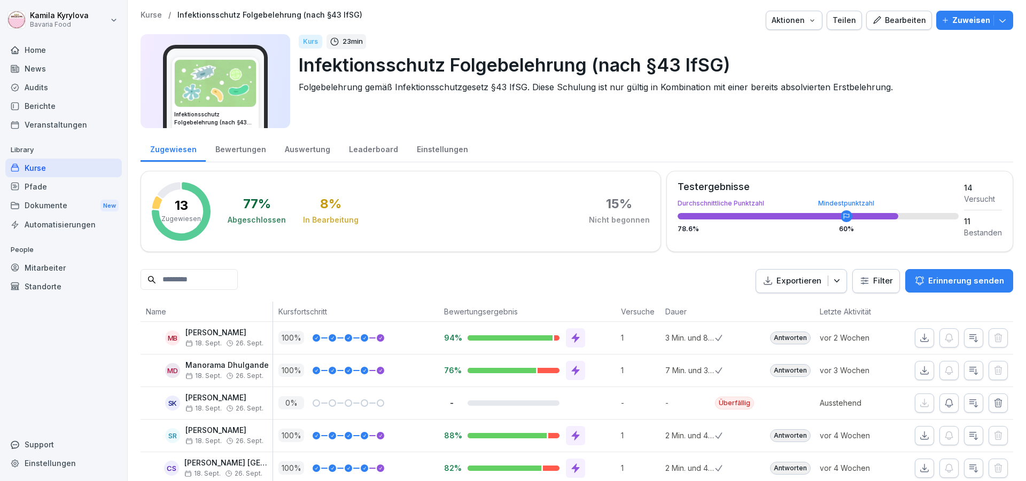
click at [974, 24] on p "Zuweisen" at bounding box center [971, 20] width 38 height 12
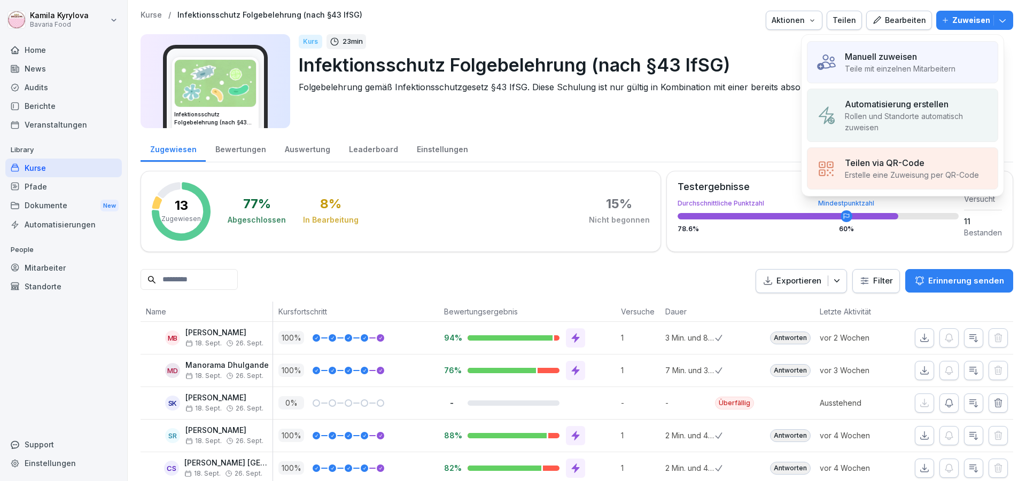
click at [884, 64] on p "Teile mit einzelnen Mitarbeitern" at bounding box center [900, 68] width 111 height 11
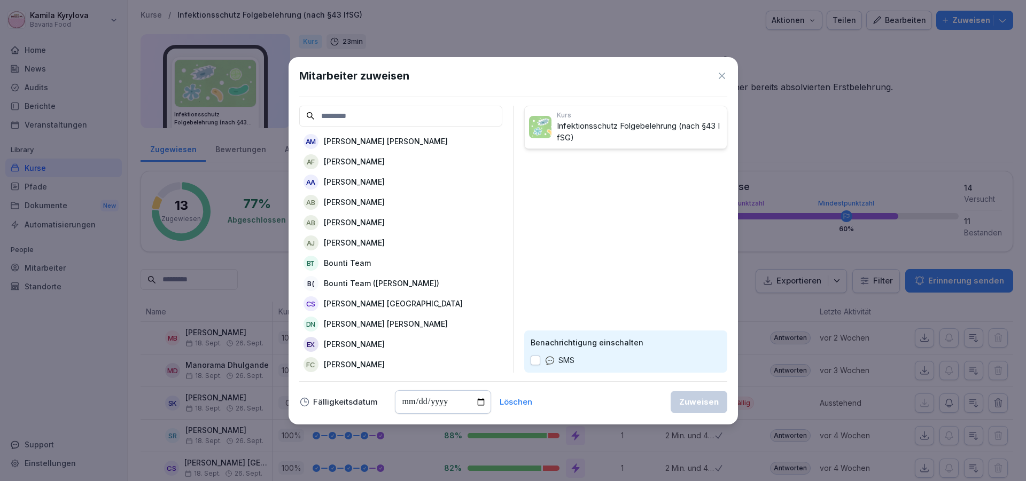
click at [348, 139] on p "[PERSON_NAME] [PERSON_NAME]" at bounding box center [386, 141] width 124 height 11
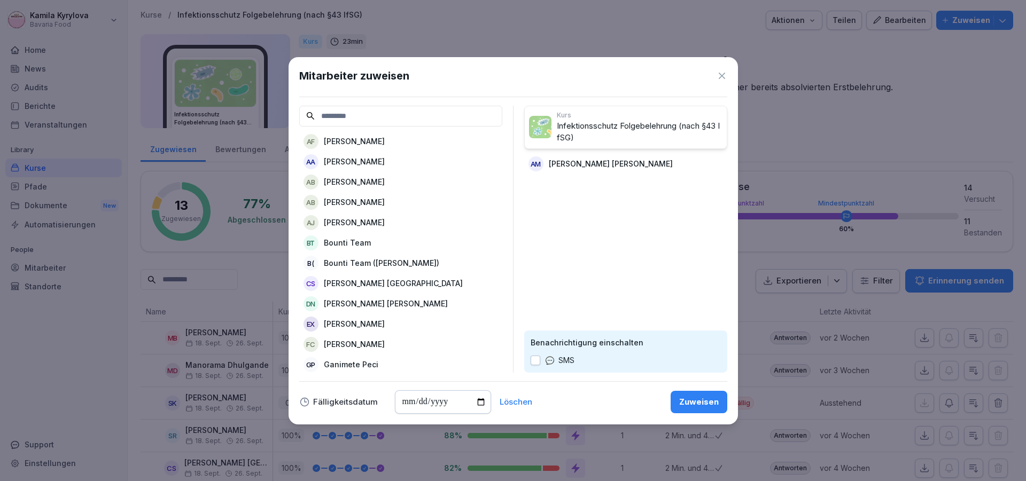
click at [346, 163] on p "[PERSON_NAME]" at bounding box center [354, 161] width 61 height 11
click at [345, 166] on p "[PERSON_NAME]" at bounding box center [354, 161] width 61 height 11
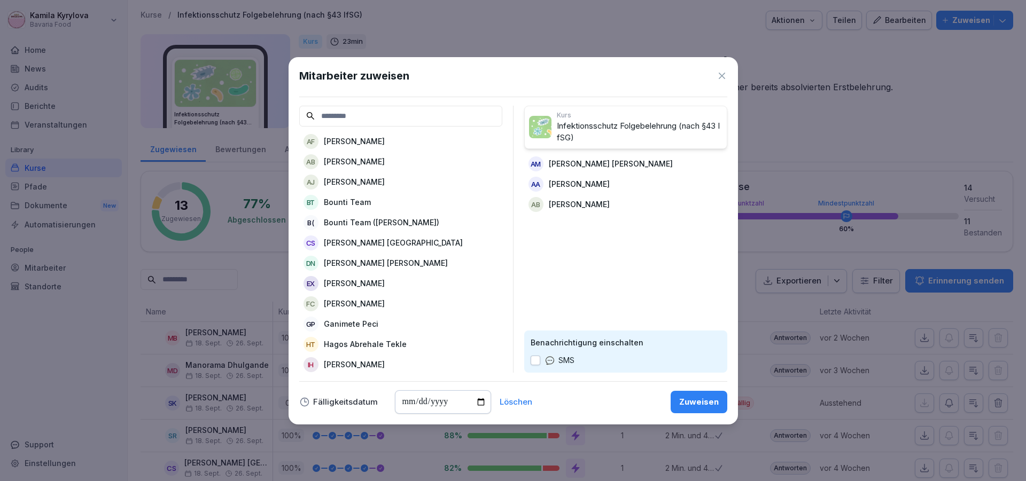
click at [343, 166] on p "[PERSON_NAME]" at bounding box center [354, 161] width 61 height 11
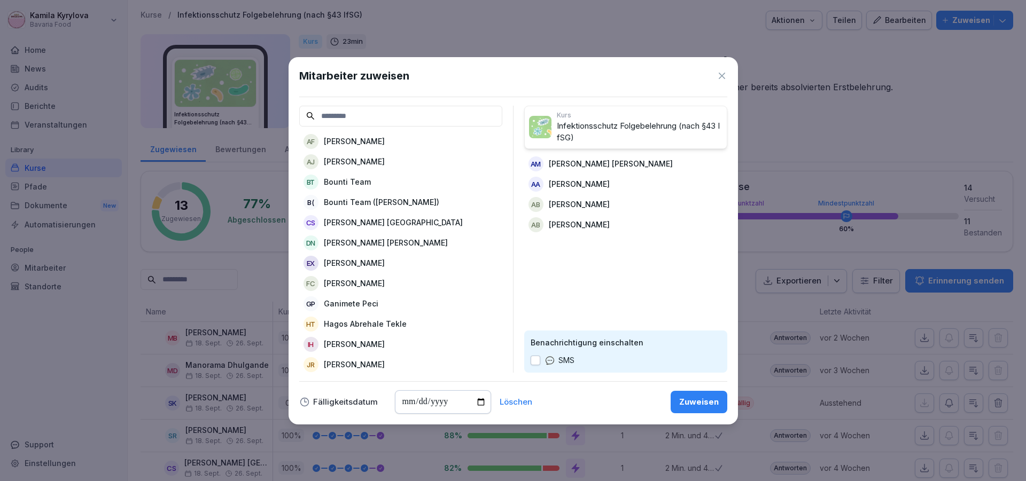
click at [350, 161] on p "[PERSON_NAME]" at bounding box center [354, 161] width 61 height 11
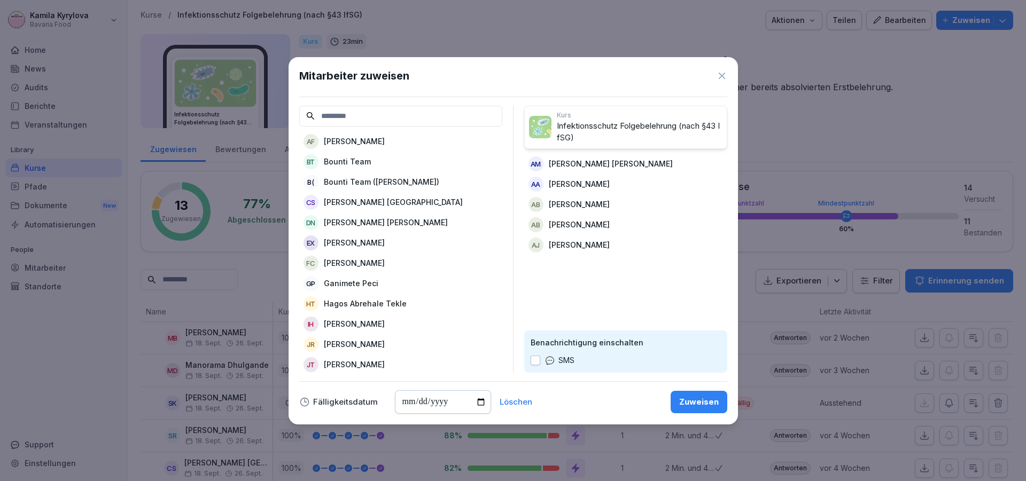
click at [352, 206] on p "[PERSON_NAME] [GEOGRAPHIC_DATA]" at bounding box center [393, 202] width 139 height 11
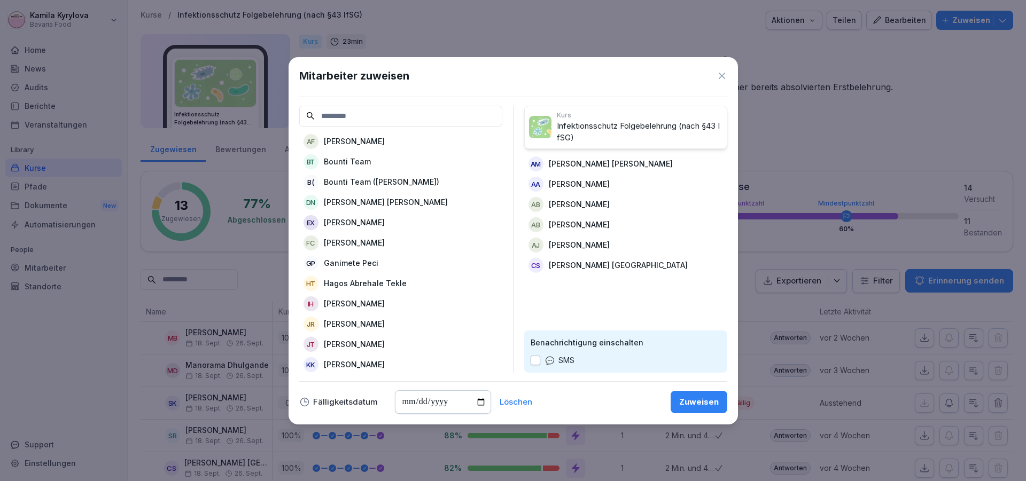
click at [352, 206] on p "[PERSON_NAME] [PERSON_NAME]" at bounding box center [386, 202] width 124 height 11
click at [571, 247] on p "[PERSON_NAME]" at bounding box center [579, 244] width 61 height 11
click at [572, 242] on p "[PERSON_NAME] [GEOGRAPHIC_DATA]" at bounding box center [618, 244] width 139 height 11
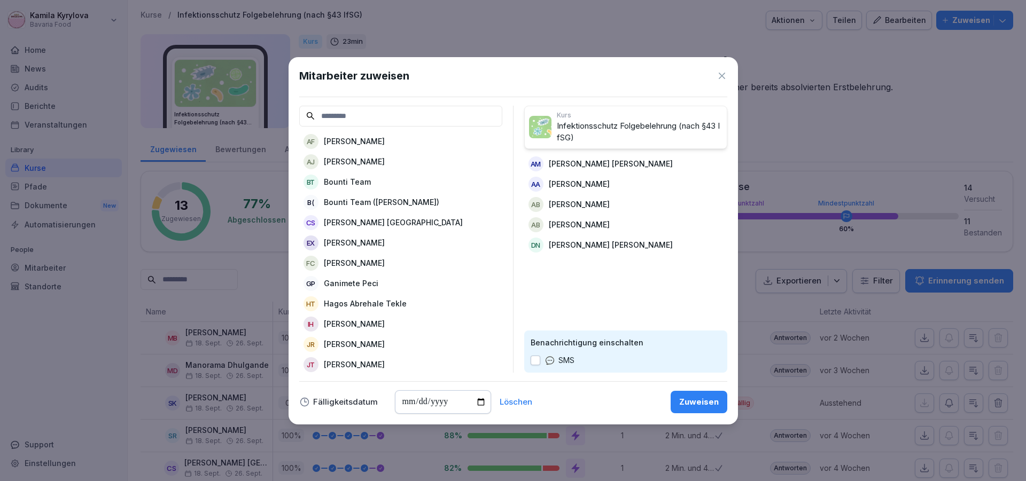
click at [356, 238] on p "[PERSON_NAME]" at bounding box center [354, 242] width 61 height 11
click at [356, 238] on p "Ganimete Peci" at bounding box center [351, 242] width 54 height 11
click at [356, 238] on p "Hagos Abrehale Tekle" at bounding box center [365, 242] width 83 height 11
click at [356, 238] on p "[PERSON_NAME]" at bounding box center [354, 242] width 61 height 11
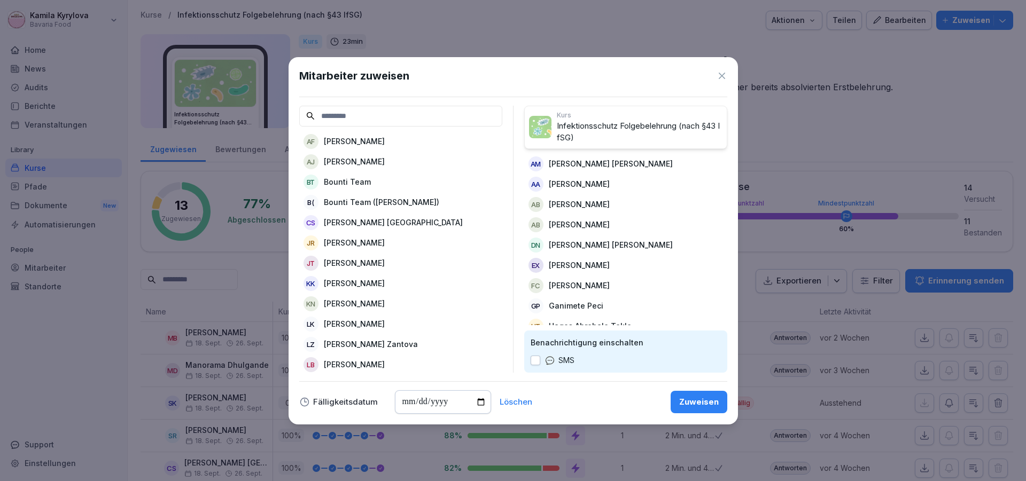
scroll to position [40, 0]
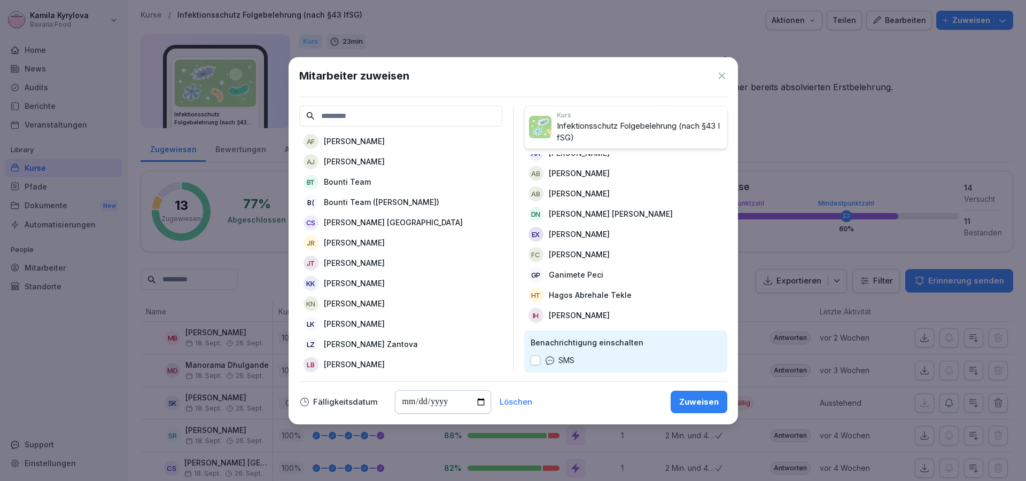
click at [595, 310] on p "[PERSON_NAME]" at bounding box center [579, 315] width 61 height 11
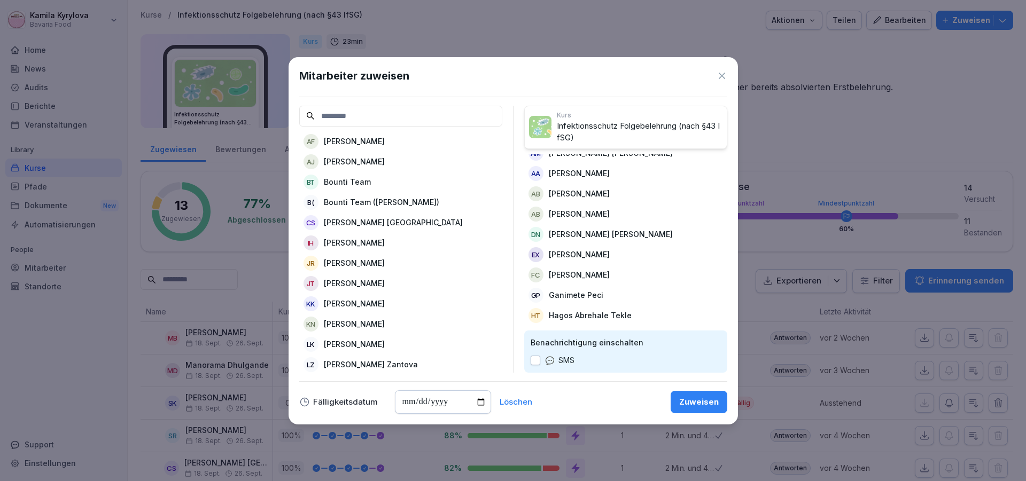
click at [426, 404] on input "date" at bounding box center [443, 403] width 96 height 24
click at [474, 400] on input "date" at bounding box center [443, 403] width 96 height 24
type input "**********"
click at [388, 269] on div "JR [PERSON_NAME]" at bounding box center [400, 263] width 203 height 19
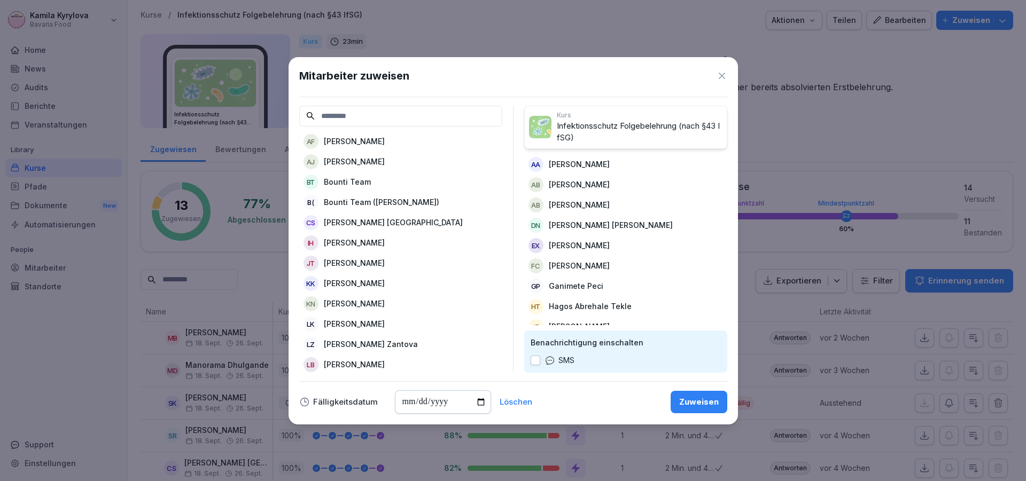
click at [362, 322] on p "[PERSON_NAME]" at bounding box center [354, 323] width 61 height 11
click at [362, 322] on p "[PERSON_NAME] Zantova" at bounding box center [371, 323] width 94 height 11
click at [362, 322] on p "[PERSON_NAME]" at bounding box center [354, 323] width 61 height 11
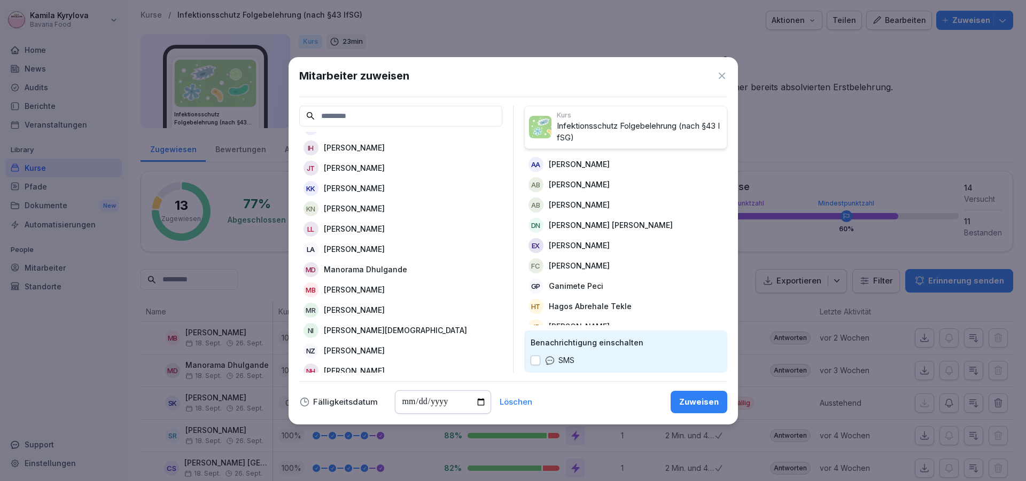
scroll to position [101, 0]
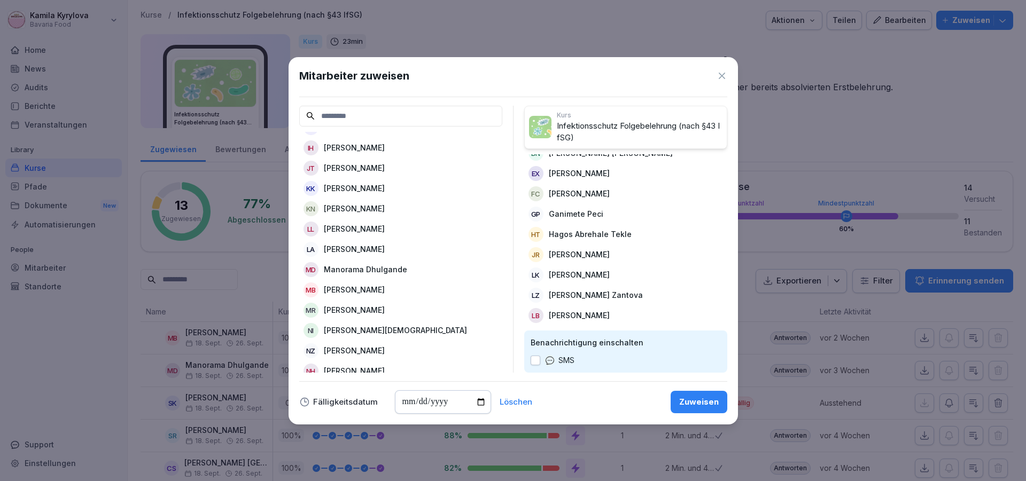
click at [396, 224] on div "LL [PERSON_NAME]" at bounding box center [400, 229] width 203 height 19
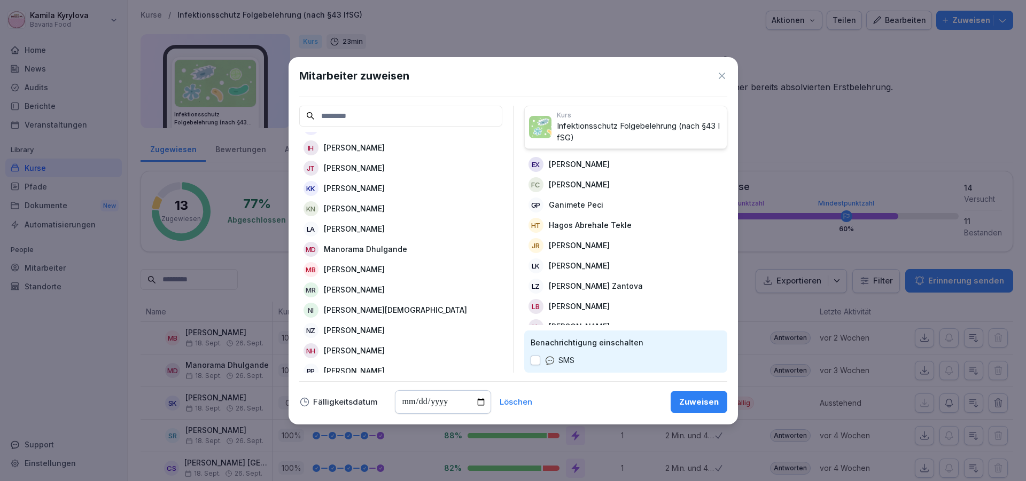
click at [396, 224] on div "LA [PERSON_NAME]" at bounding box center [400, 229] width 203 height 19
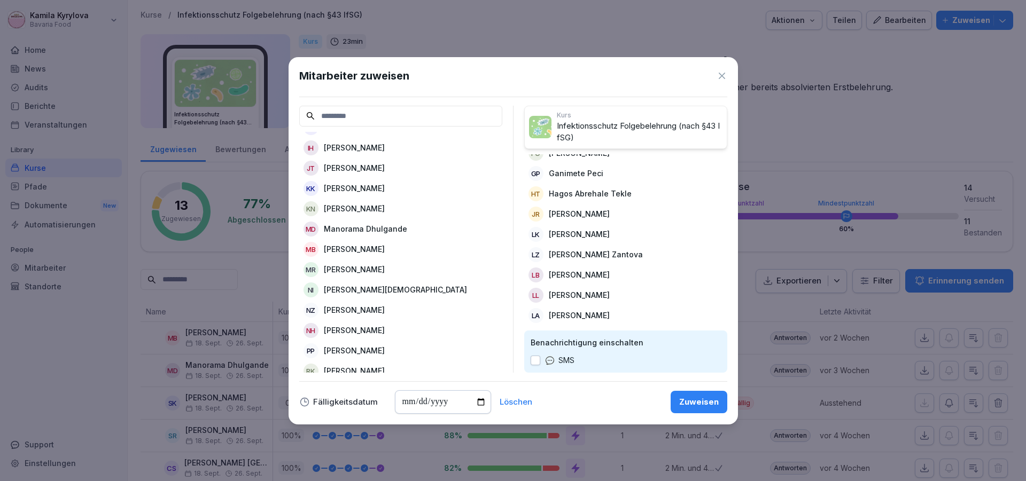
click at [355, 270] on p "[PERSON_NAME]" at bounding box center [354, 269] width 61 height 11
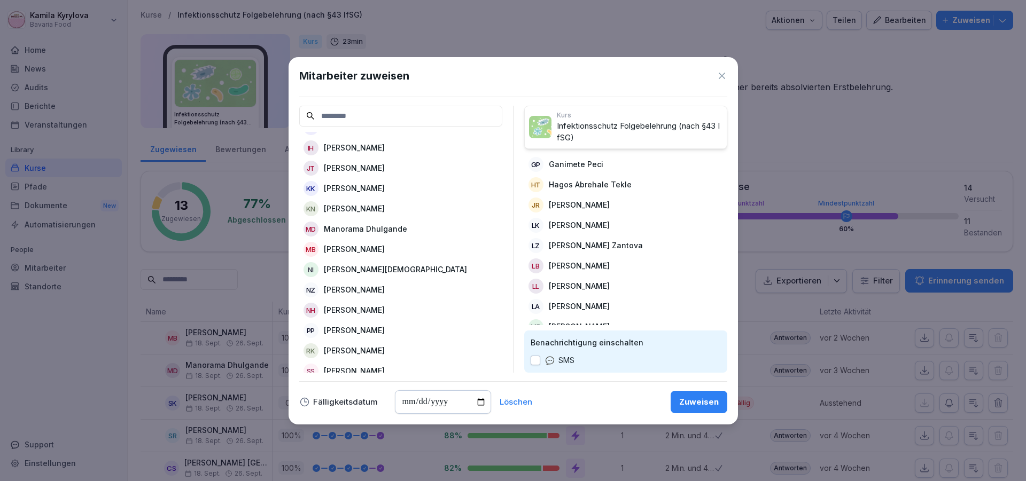
click at [355, 270] on p "[PERSON_NAME][DEMOGRAPHIC_DATA]" at bounding box center [395, 269] width 143 height 11
click at [355, 270] on p "[PERSON_NAME]" at bounding box center [354, 269] width 61 height 11
click at [354, 285] on p "[PERSON_NAME]" at bounding box center [354, 289] width 61 height 11
click at [345, 313] on p "[PERSON_NAME]" at bounding box center [354, 310] width 61 height 11
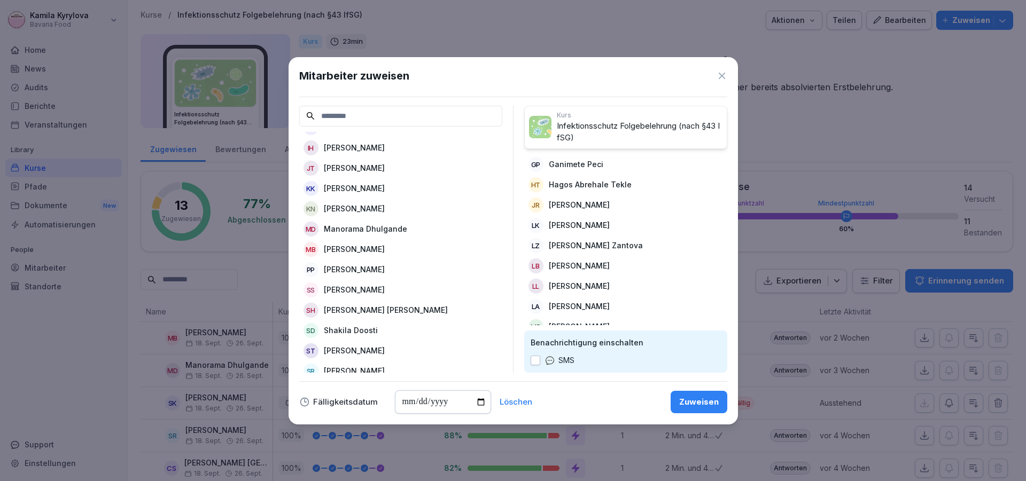
click at [345, 313] on p "[PERSON_NAME] [PERSON_NAME]" at bounding box center [386, 310] width 124 height 11
click at [345, 313] on p "Shakila Doosti" at bounding box center [351, 310] width 54 height 11
click at [345, 313] on p "[PERSON_NAME]" at bounding box center [354, 310] width 61 height 11
click at [343, 330] on p "[PERSON_NAME]" at bounding box center [354, 330] width 61 height 11
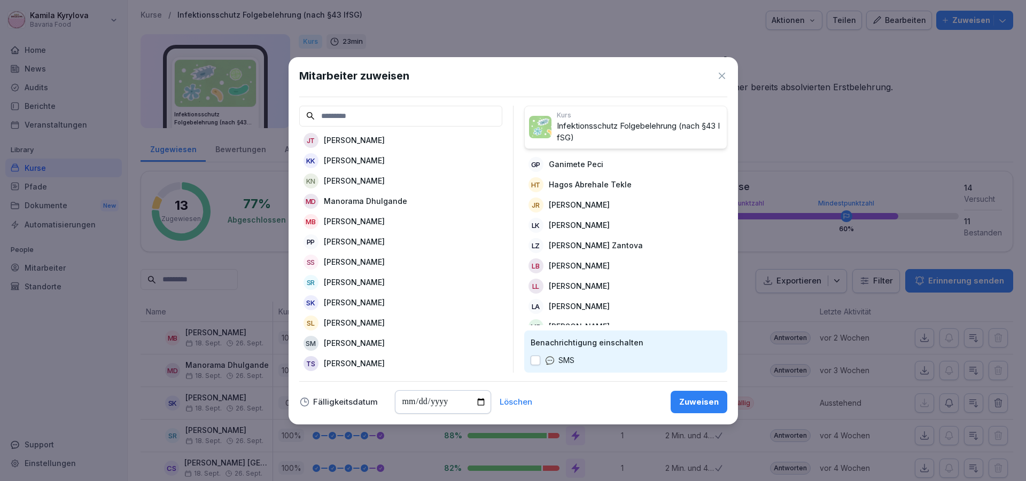
scroll to position [133, 0]
click at [394, 314] on div "[PERSON_NAME]" at bounding box center [400, 322] width 203 height 19
click at [376, 337] on p "[PERSON_NAME]" at bounding box center [354, 342] width 61 height 11
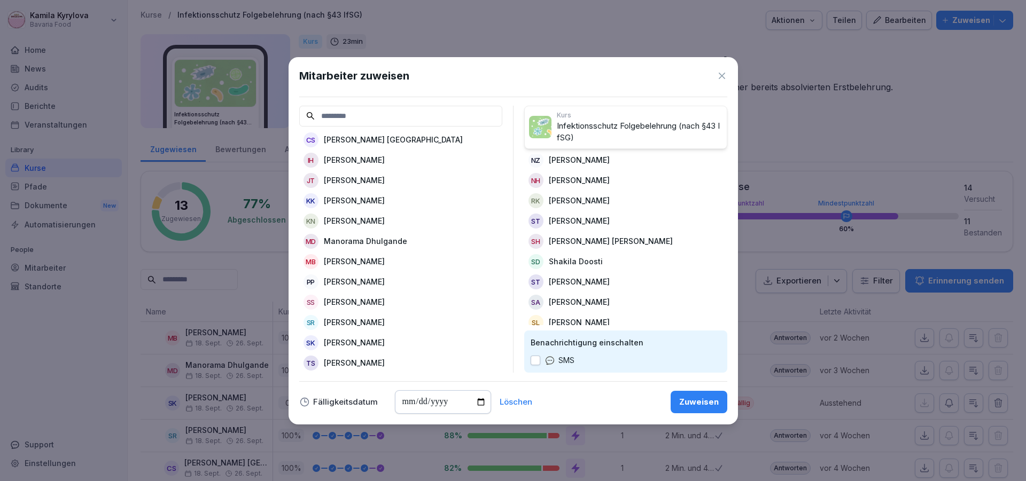
scroll to position [385, 0]
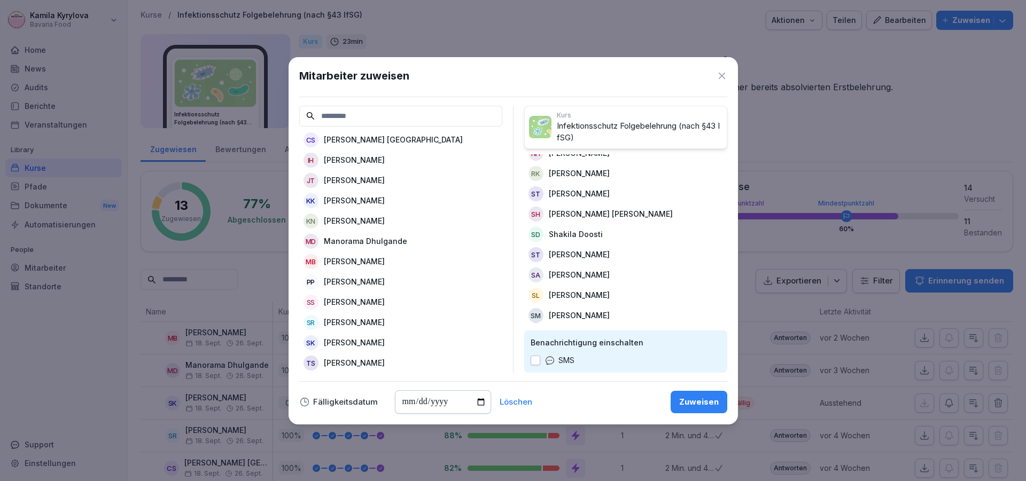
click at [705, 404] on div "Zuweisen" at bounding box center [699, 402] width 40 height 12
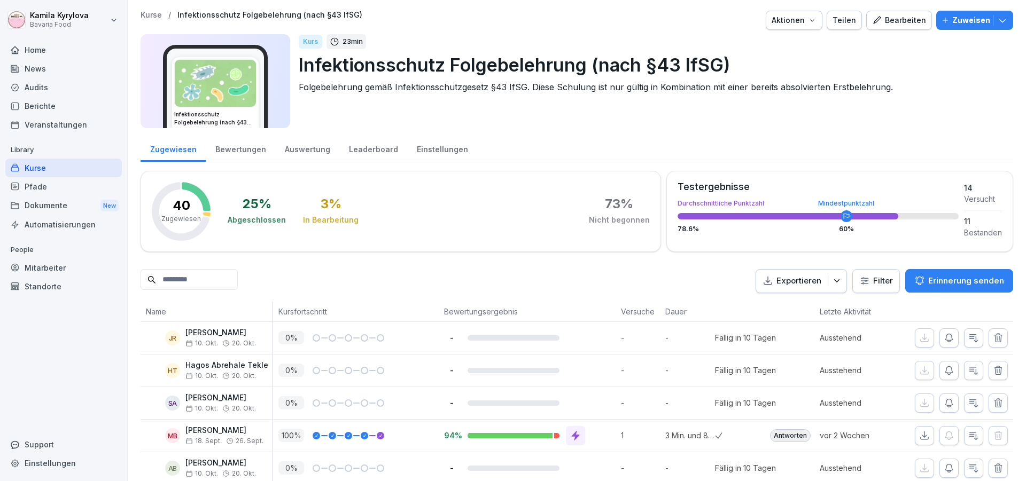
click at [34, 162] on div "Kurse" at bounding box center [63, 168] width 116 height 19
